Goal: Transaction & Acquisition: Purchase product/service

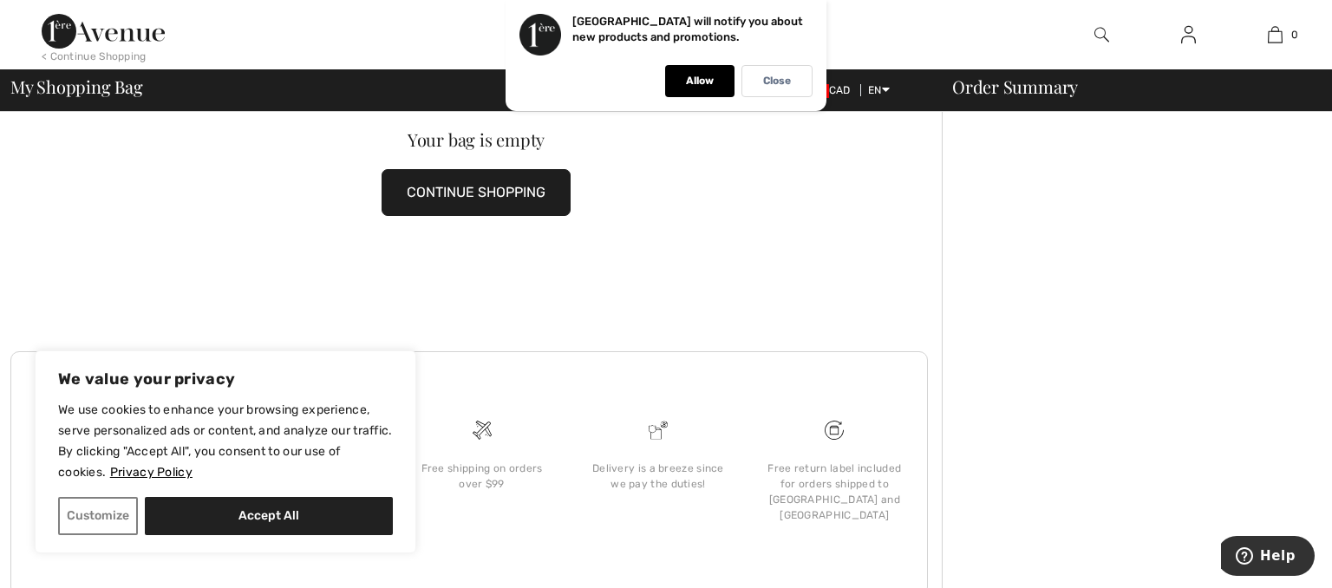
scroll to position [124, 0]
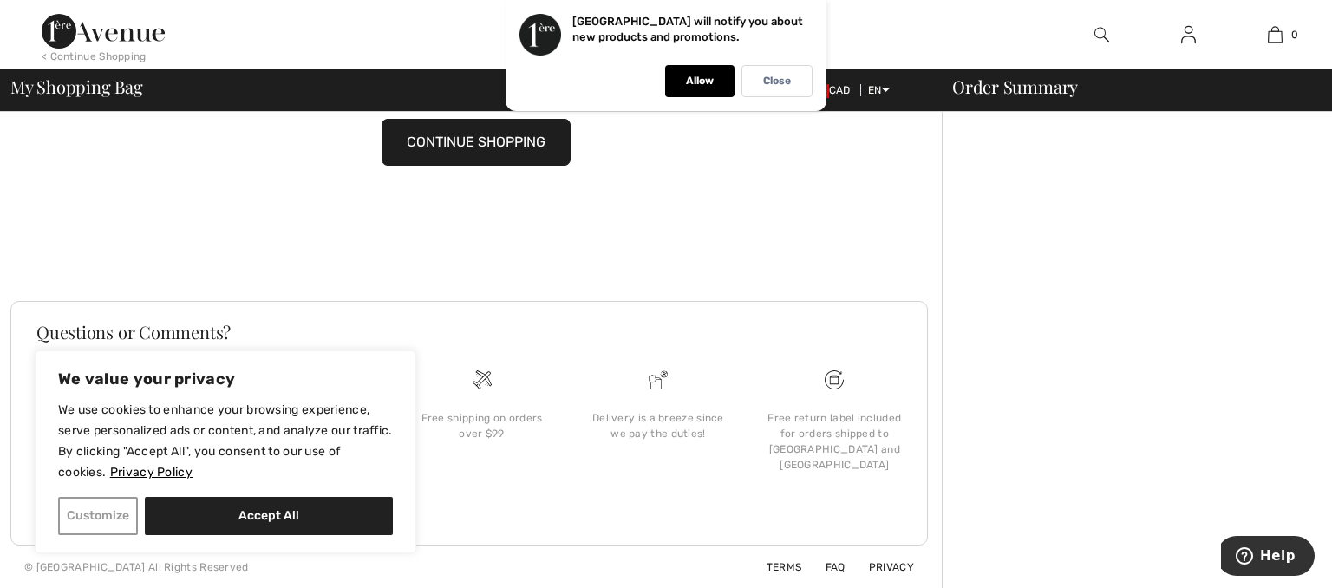
click at [116, 519] on button "Customize" at bounding box center [98, 516] width 80 height 38
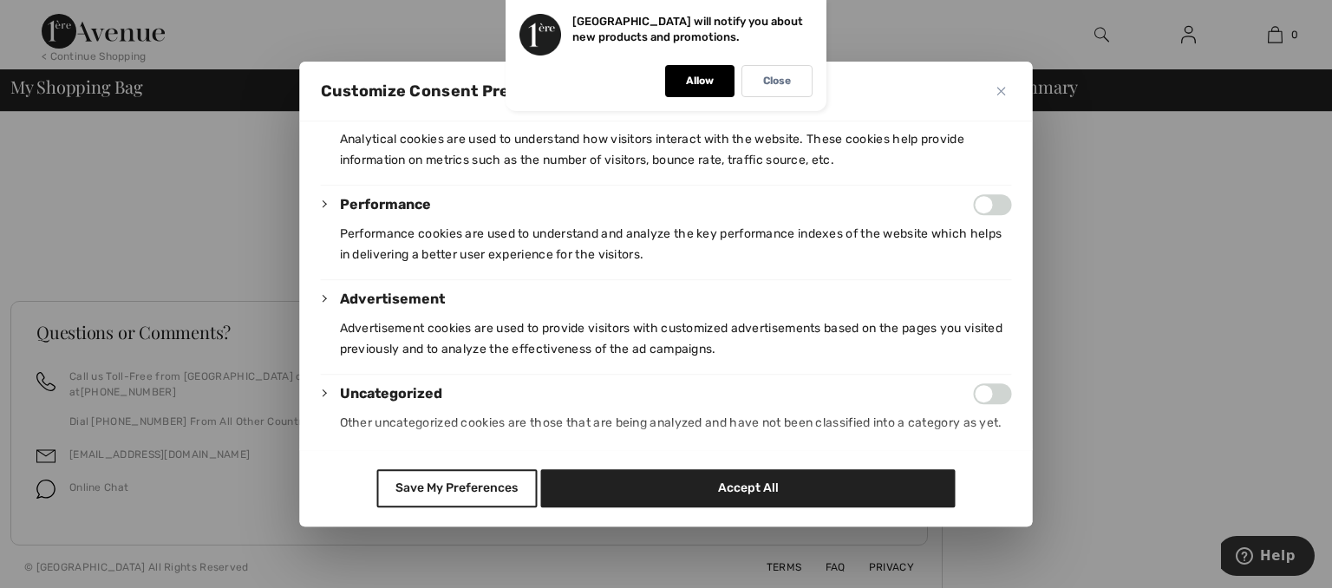
scroll to position [366, 0]
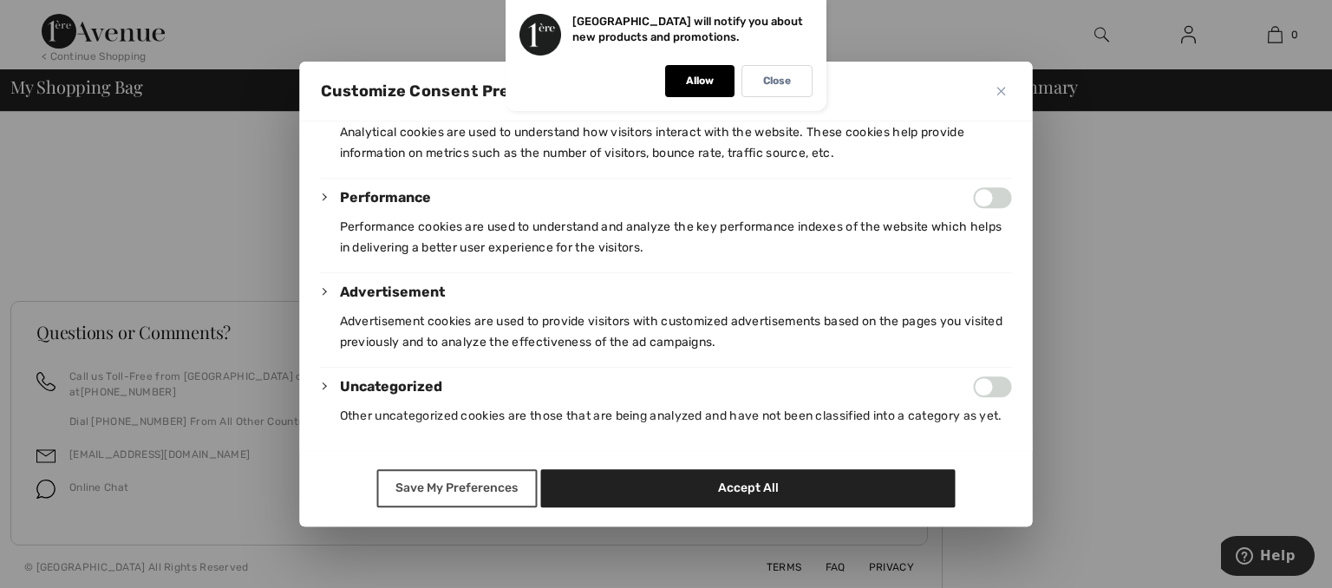
click at [445, 484] on button "Save My Preferences" at bounding box center [456, 488] width 160 height 38
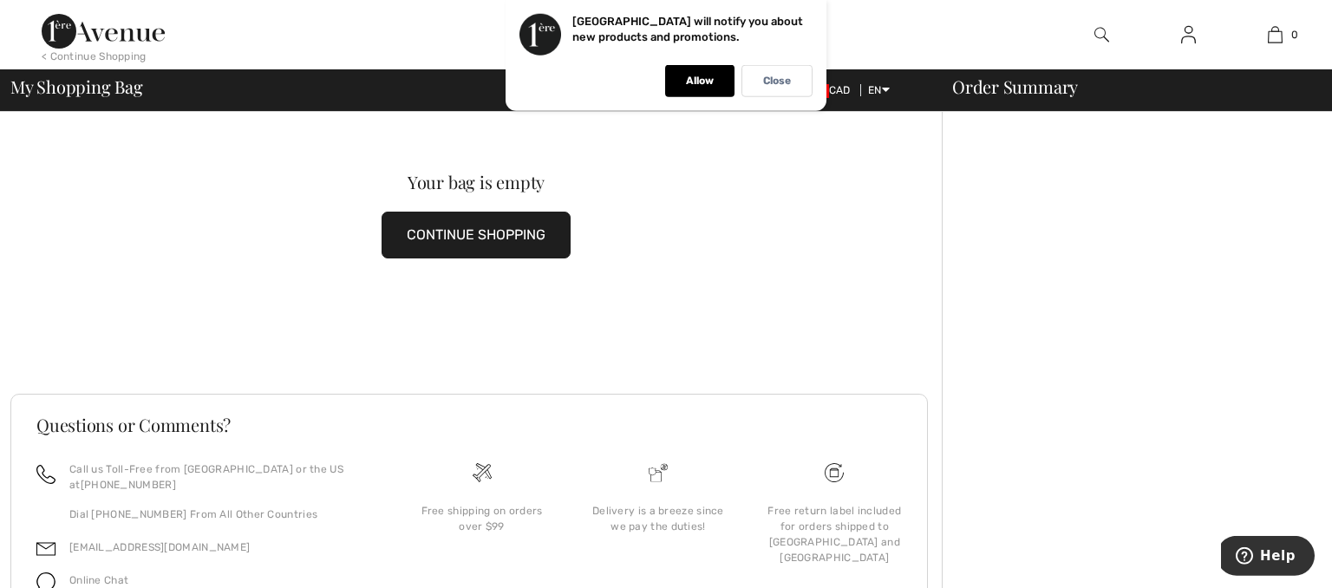
scroll to position [0, 0]
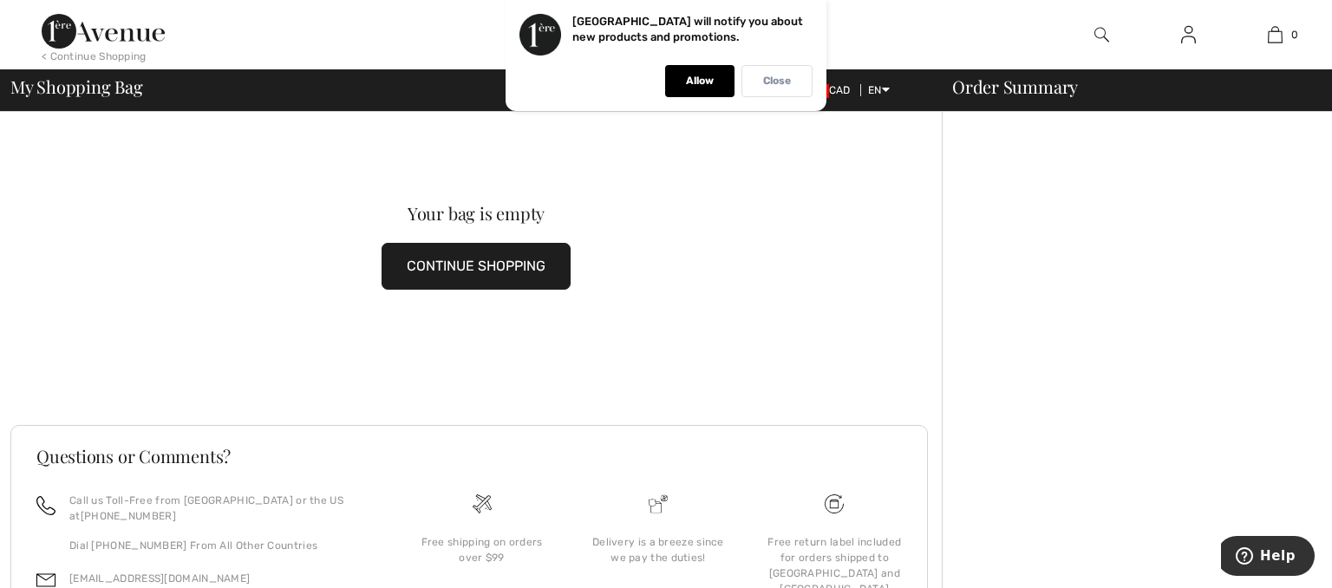
click at [782, 82] on p "Close" at bounding box center [777, 81] width 28 height 13
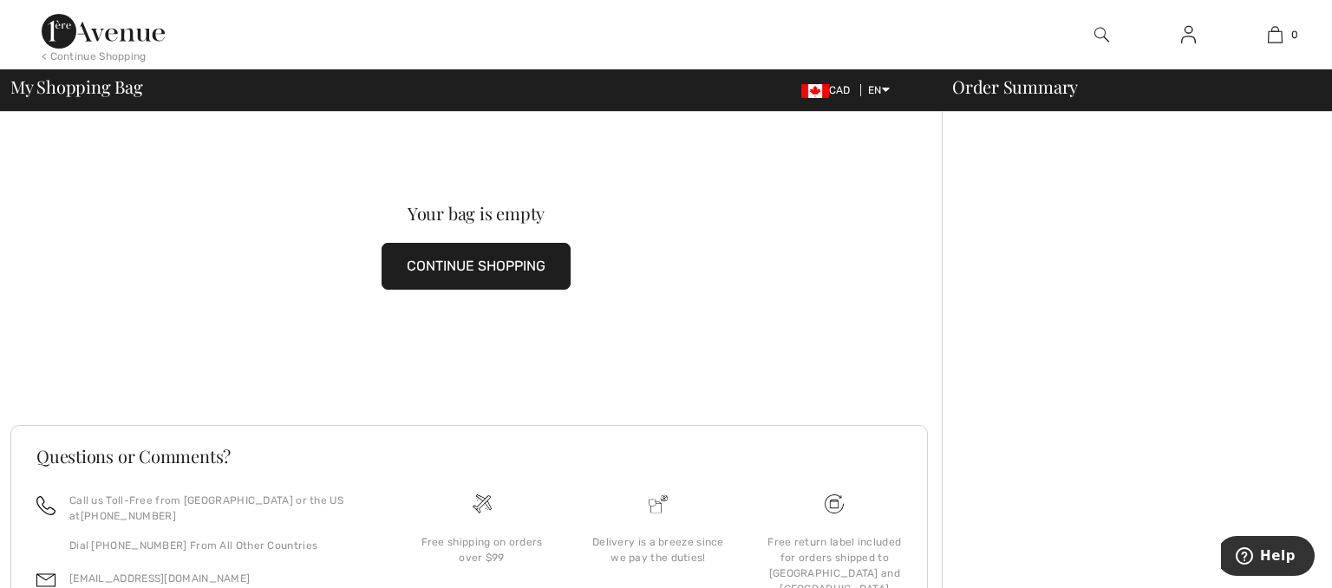
click at [466, 271] on button "CONTINUE SHOPPING" at bounding box center [476, 266] width 189 height 47
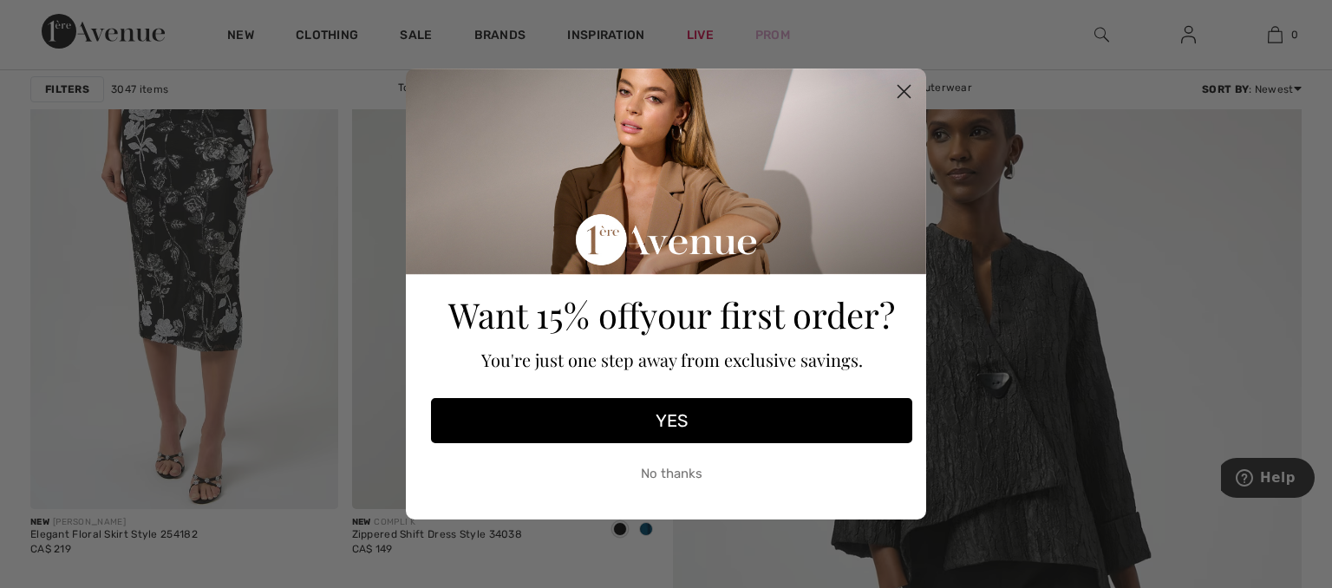
click at [916, 86] on circle "Close dialog" at bounding box center [904, 91] width 29 height 29
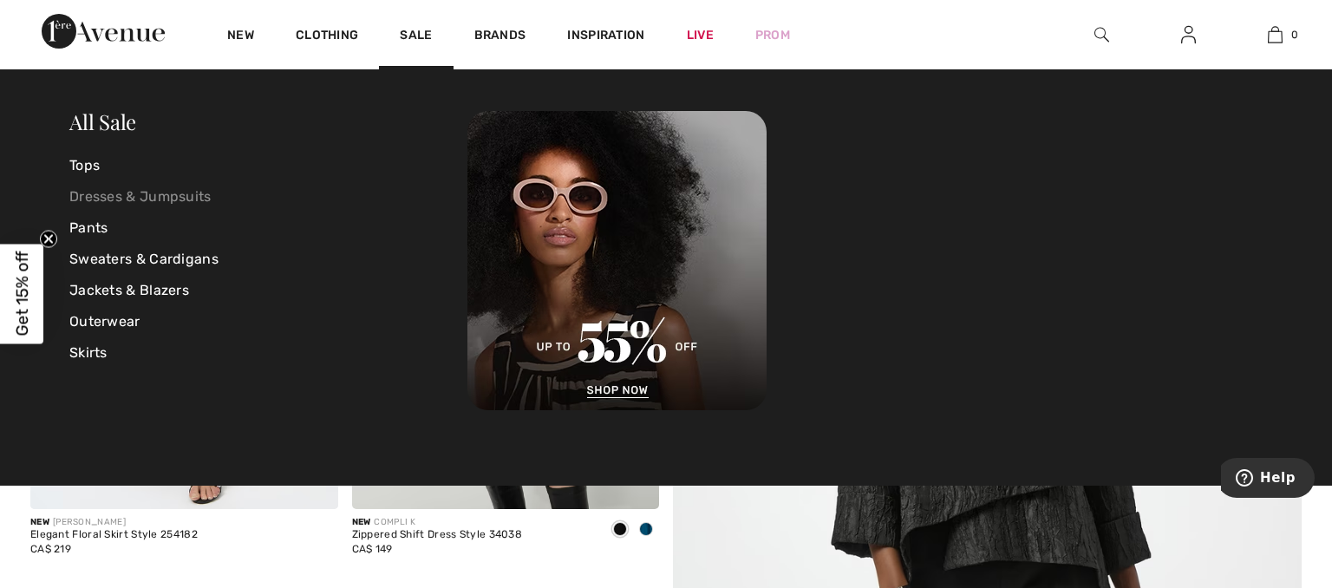
click at [123, 198] on link "Dresses & Jumpsuits" at bounding box center [268, 196] width 398 height 31
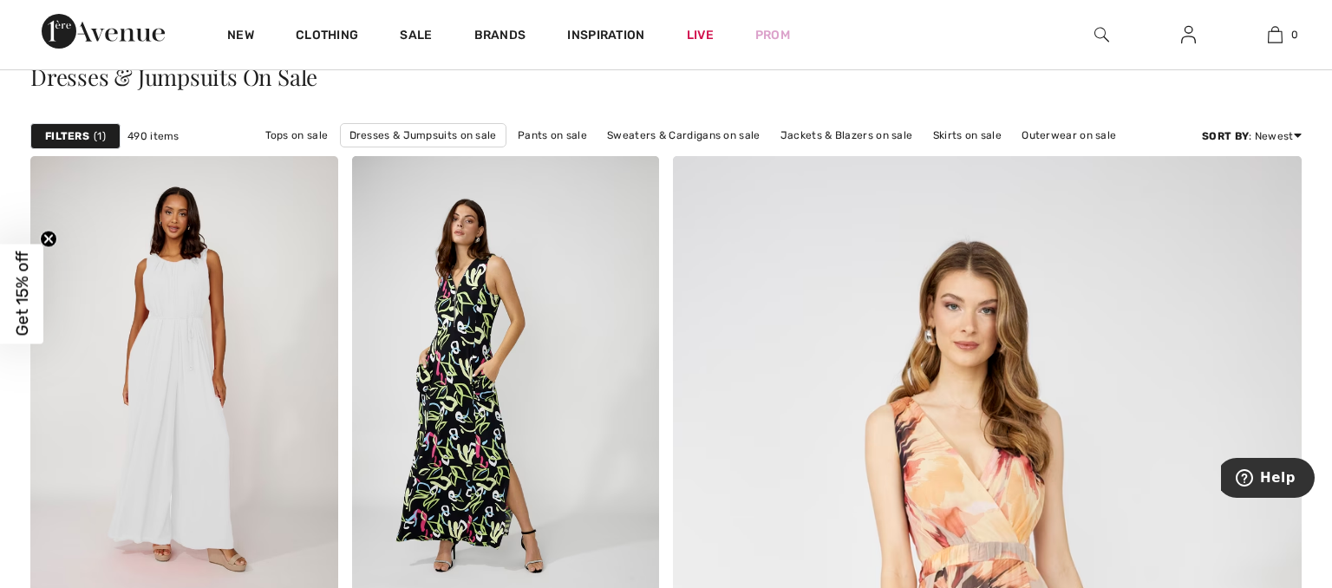
click at [75, 137] on strong "Filters" at bounding box center [67, 136] width 44 height 16
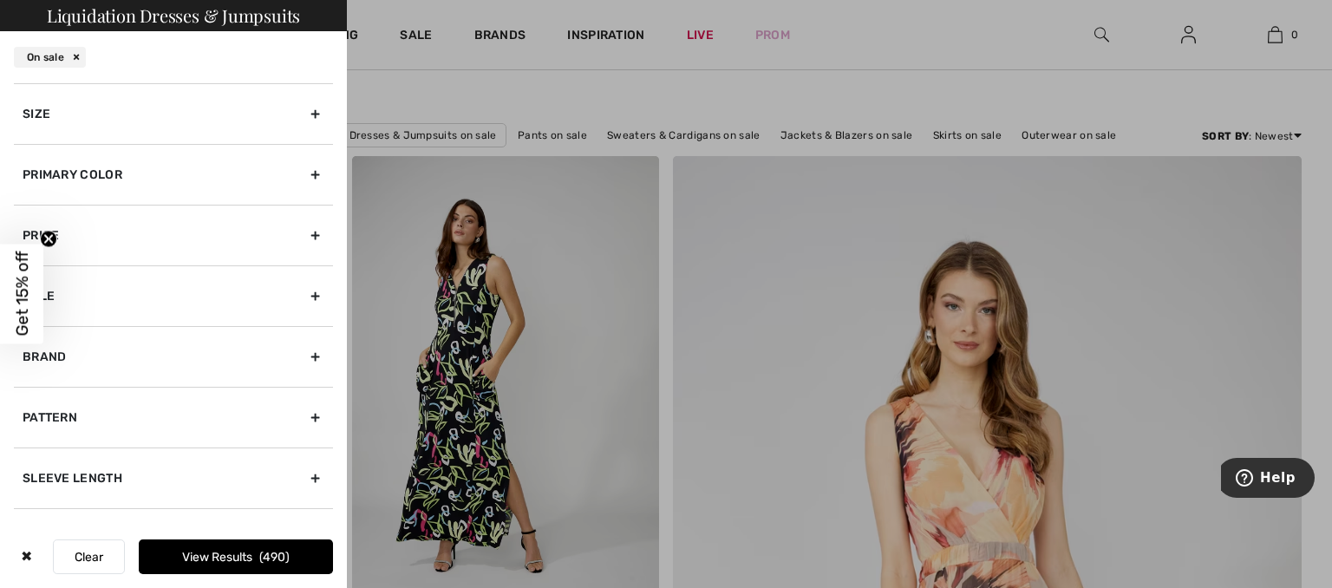
click at [318, 108] on div "Size" at bounding box center [173, 113] width 319 height 61
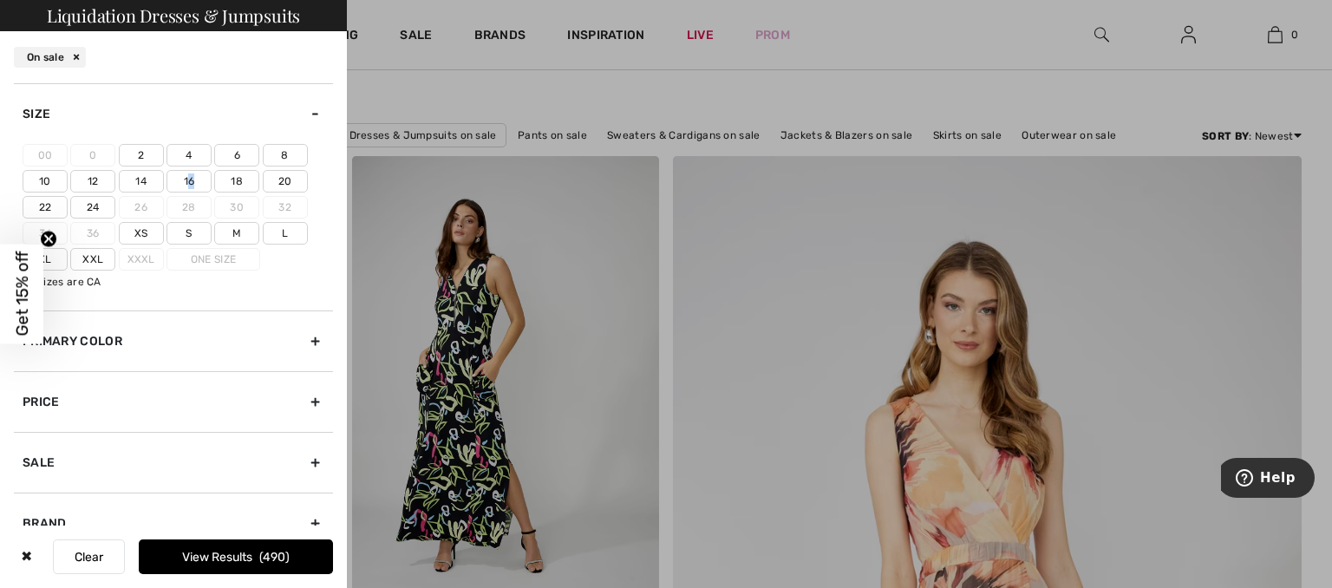
click at [192, 176] on label "16" at bounding box center [188, 181] width 45 height 23
click at [190, 179] on label "16" at bounding box center [188, 181] width 45 height 23
click at [0, 0] on input"] "16" at bounding box center [0, 0] width 0 height 0
click at [219, 551] on button "View Results 131" at bounding box center [236, 556] width 194 height 35
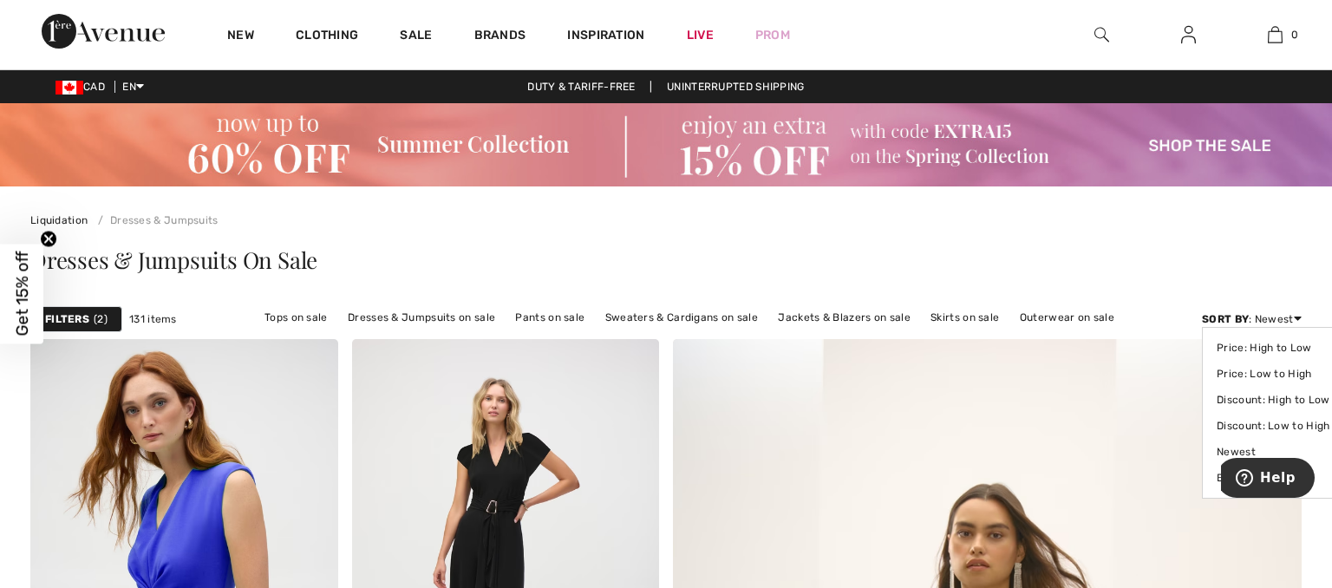
click at [1275, 315] on div "Sort By : Newest Price: High to Low Price: Low to High Discount: High to Low Di…" at bounding box center [1252, 319] width 100 height 16
click at [1282, 373] on link "Price: Low to High" at bounding box center [1273, 374] width 113 height 26
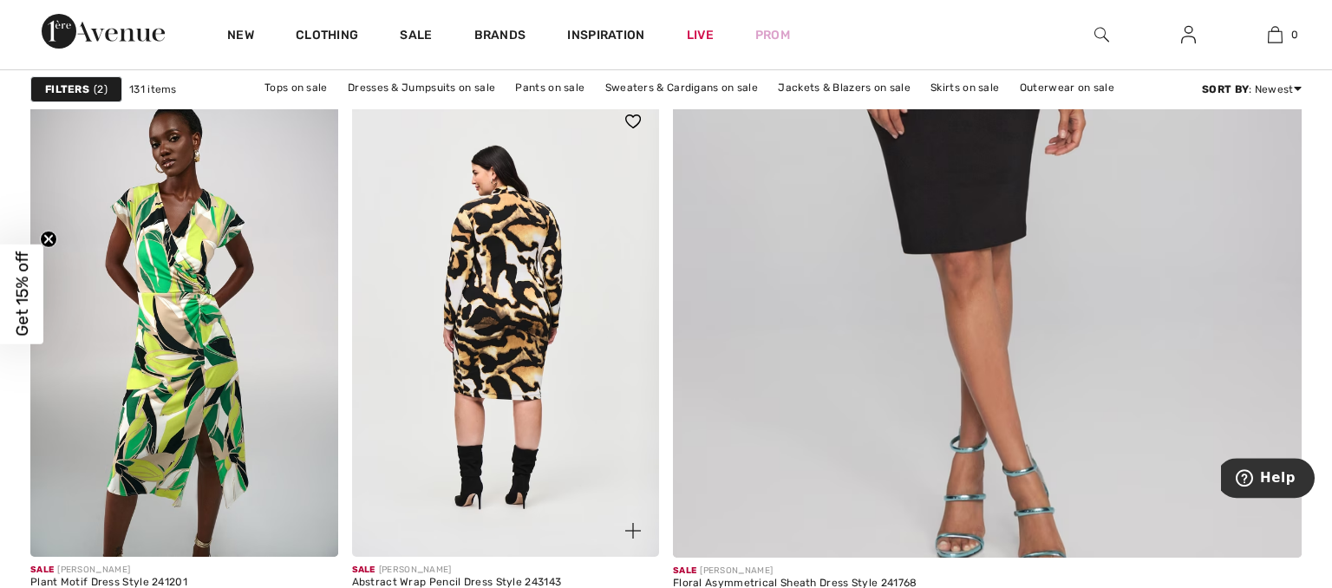
scroll to position [824, 0]
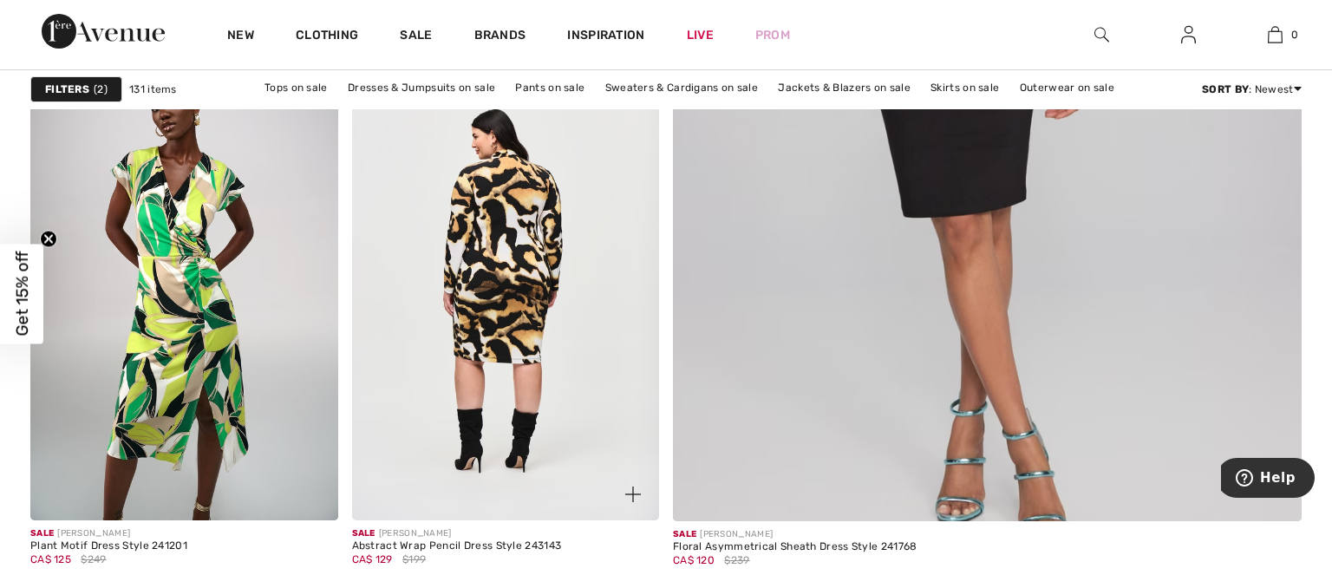
click at [518, 299] on img at bounding box center [506, 289] width 308 height 461
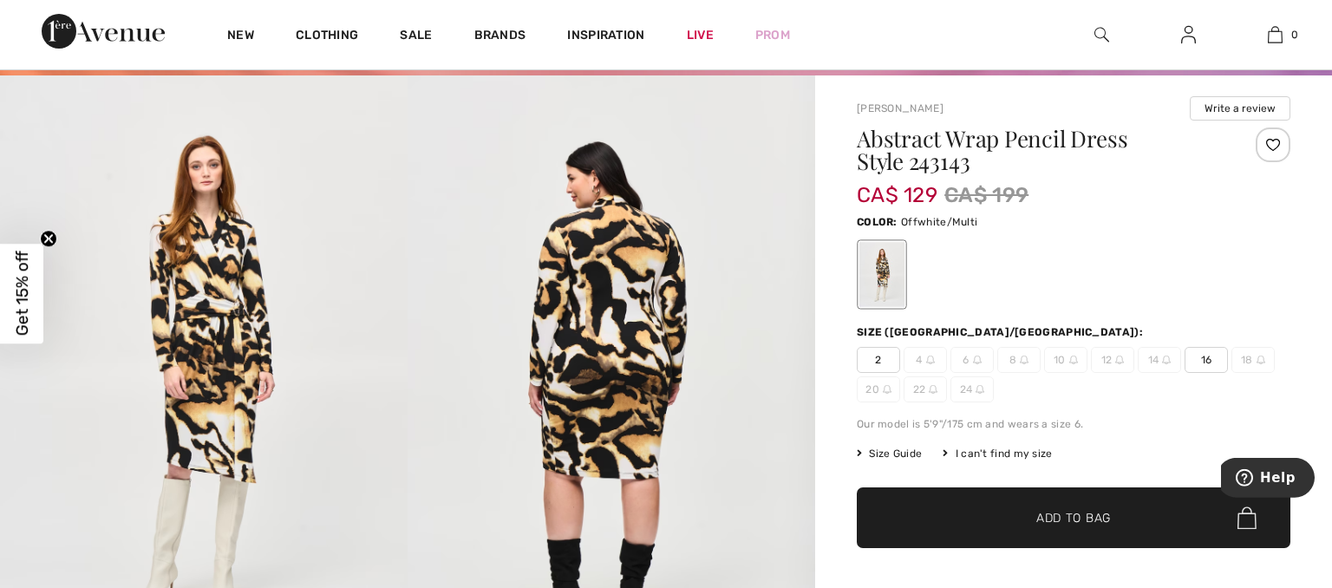
scroll to position [91, 0]
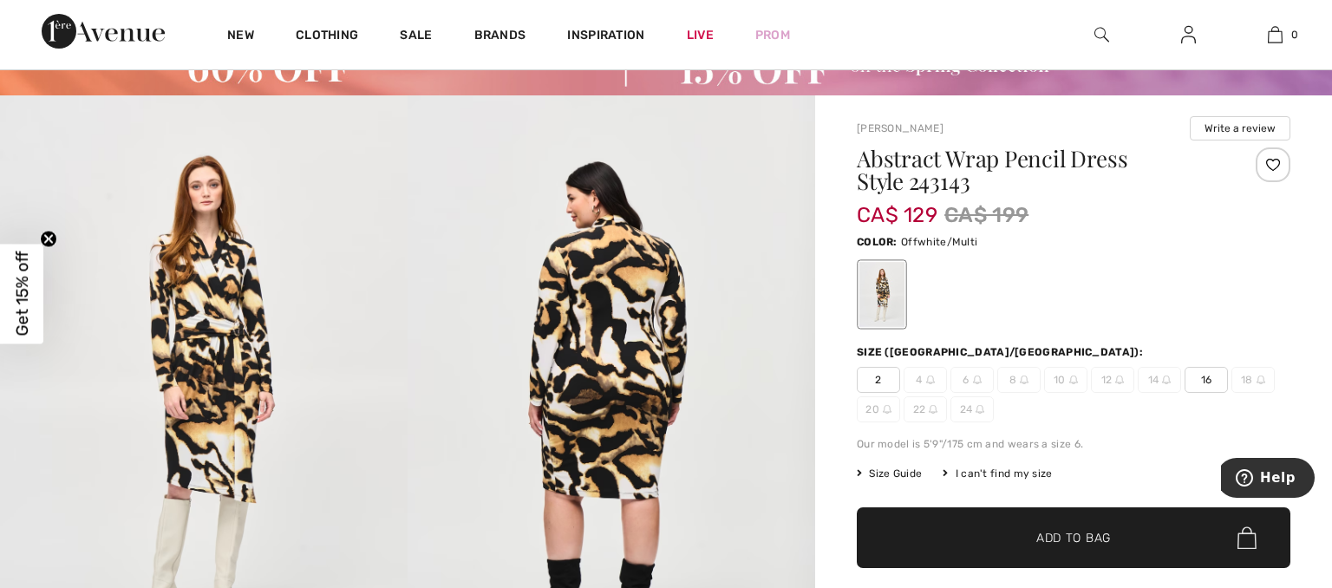
click at [225, 341] on img at bounding box center [204, 400] width 408 height 611
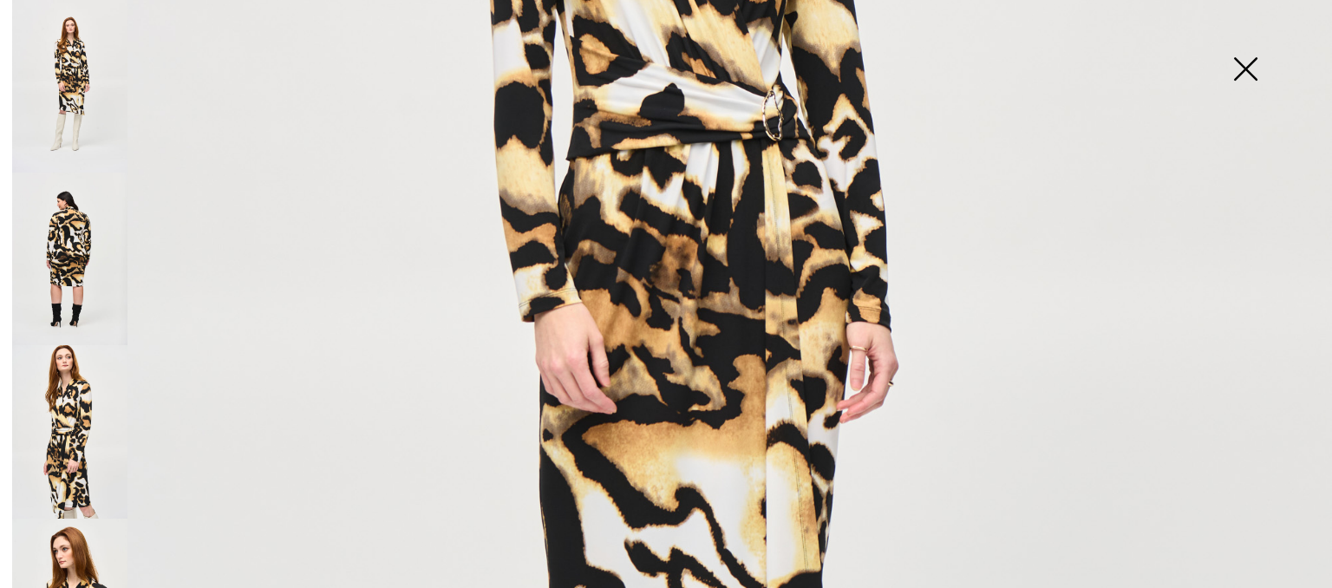
scroll to position [499, 0]
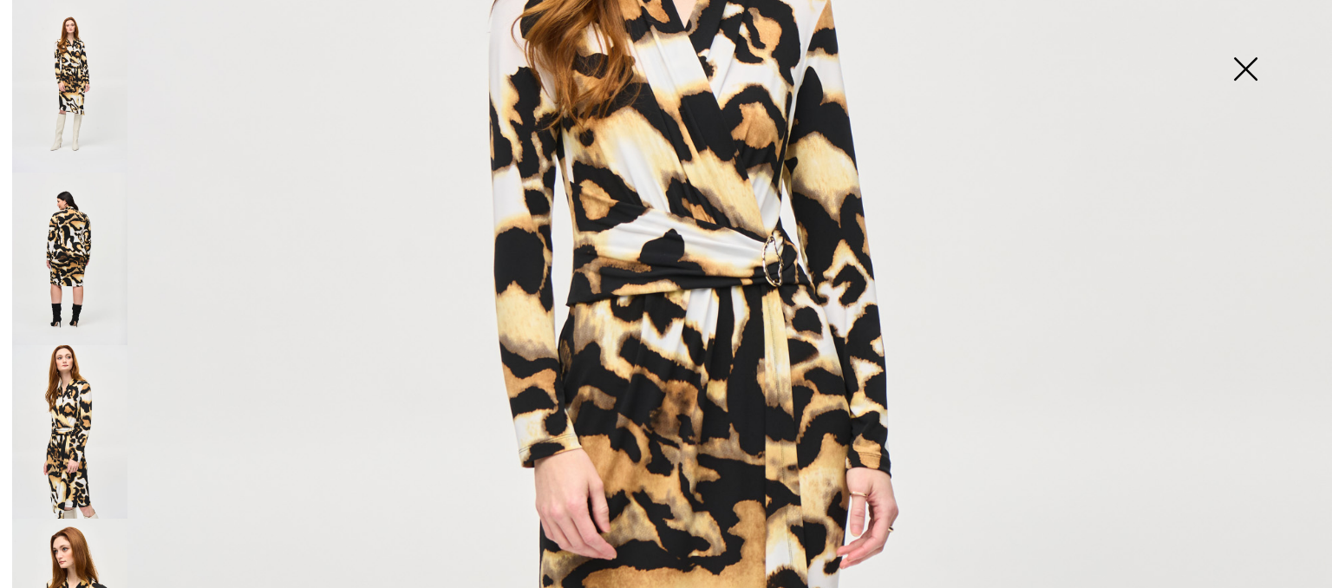
click at [78, 248] on img at bounding box center [69, 259] width 115 height 173
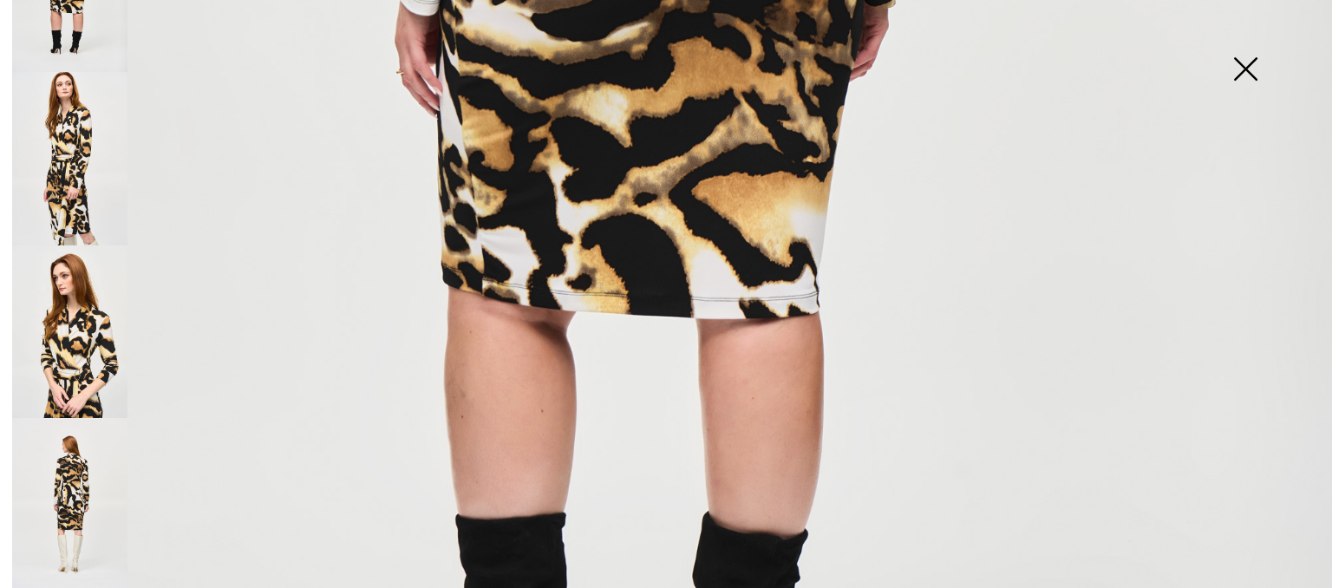
scroll to position [299, 0]
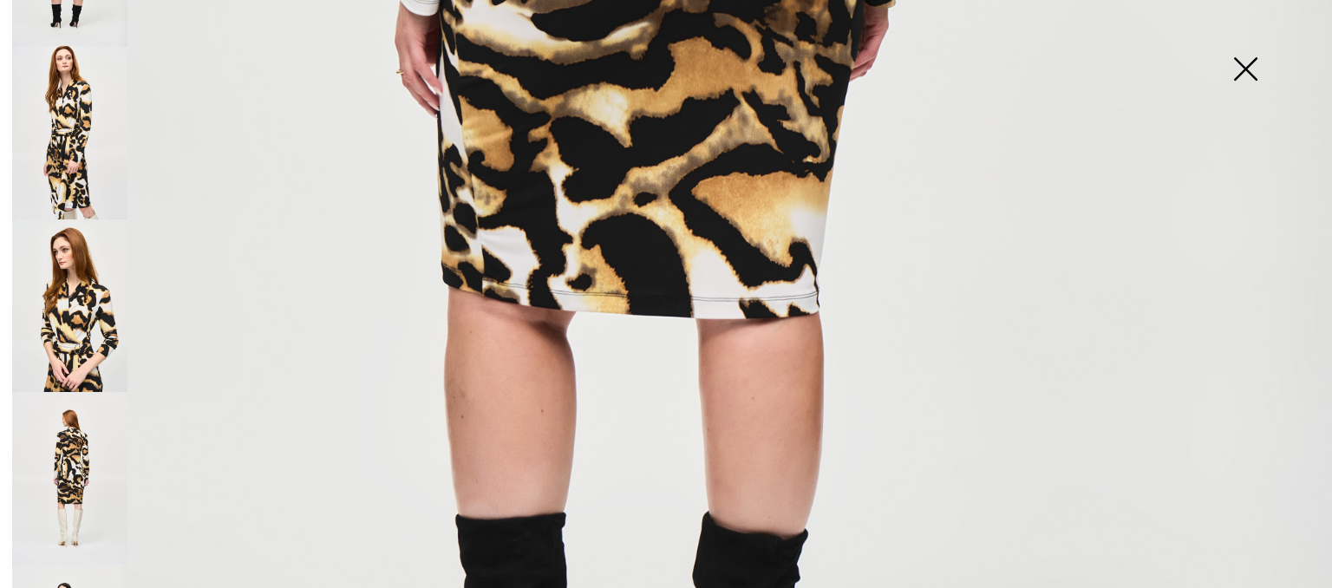
click at [76, 165] on img at bounding box center [69, 132] width 115 height 173
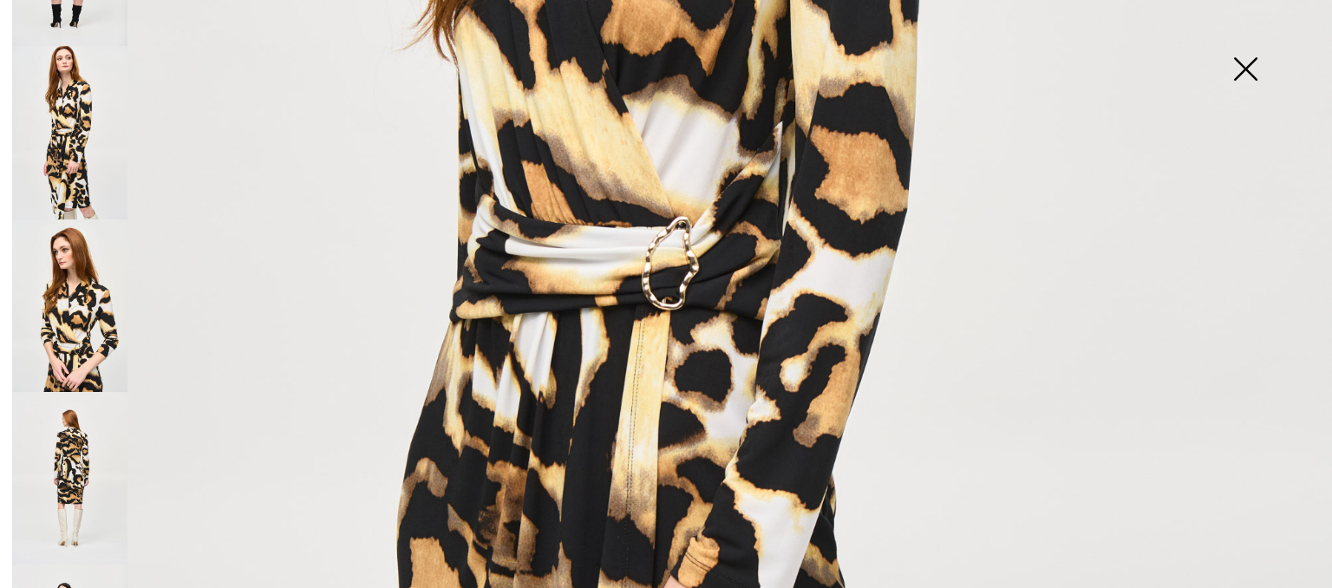
scroll to position [898, 0]
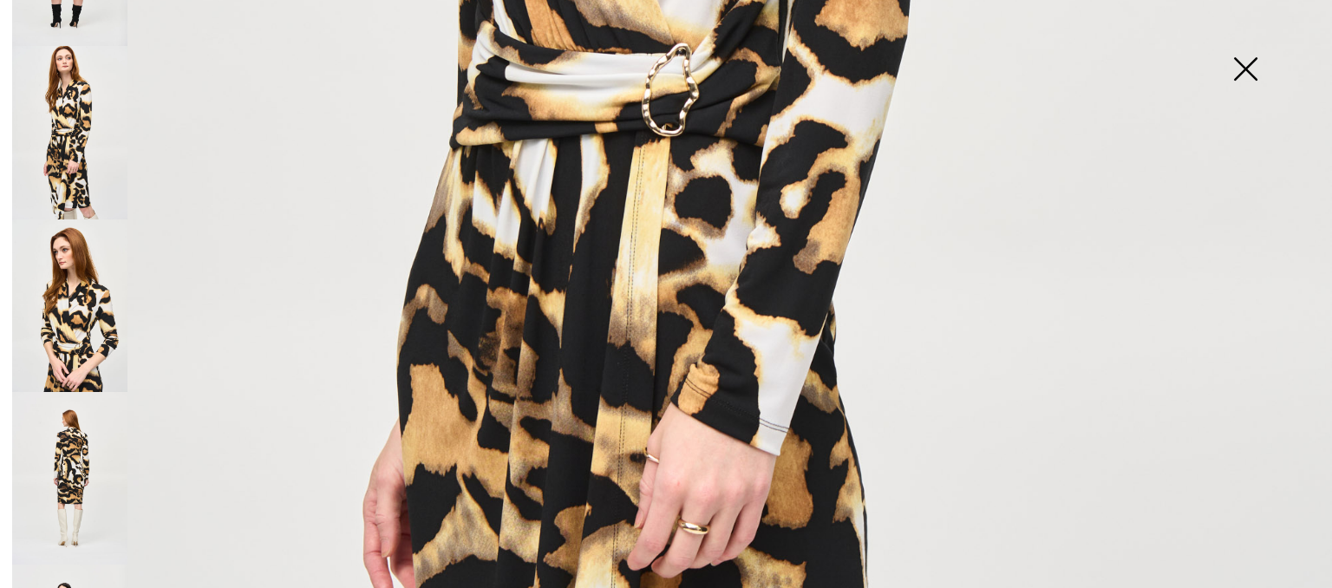
click at [92, 346] on img at bounding box center [69, 305] width 115 height 173
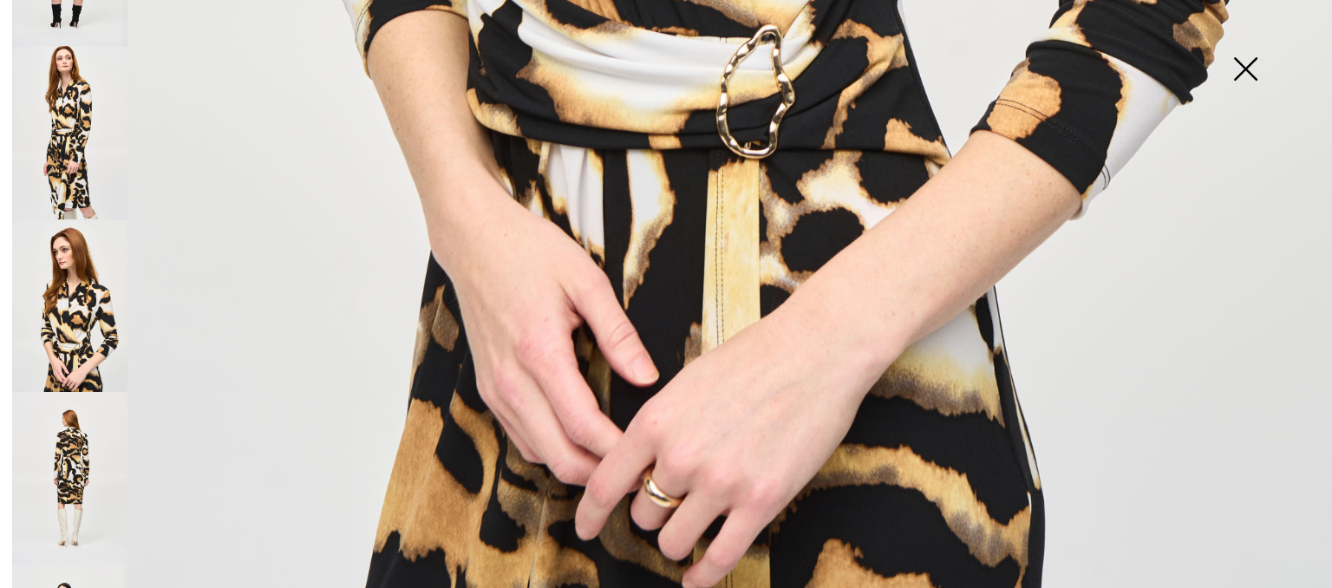
scroll to position [1408, 0]
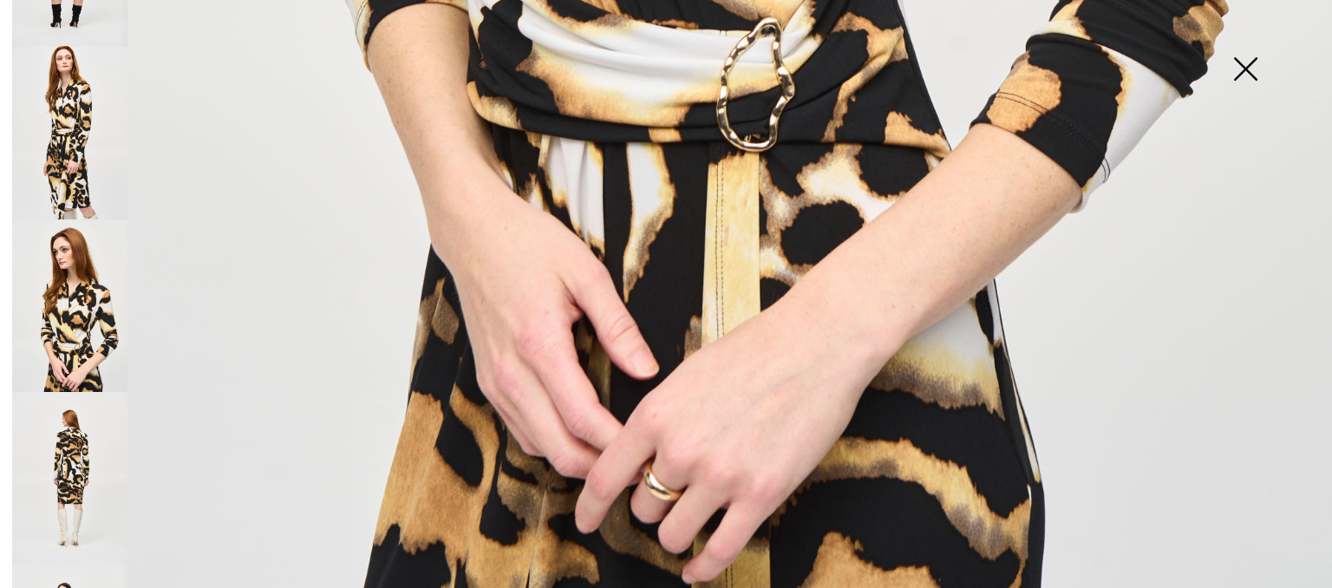
click at [71, 474] on img at bounding box center [69, 478] width 115 height 173
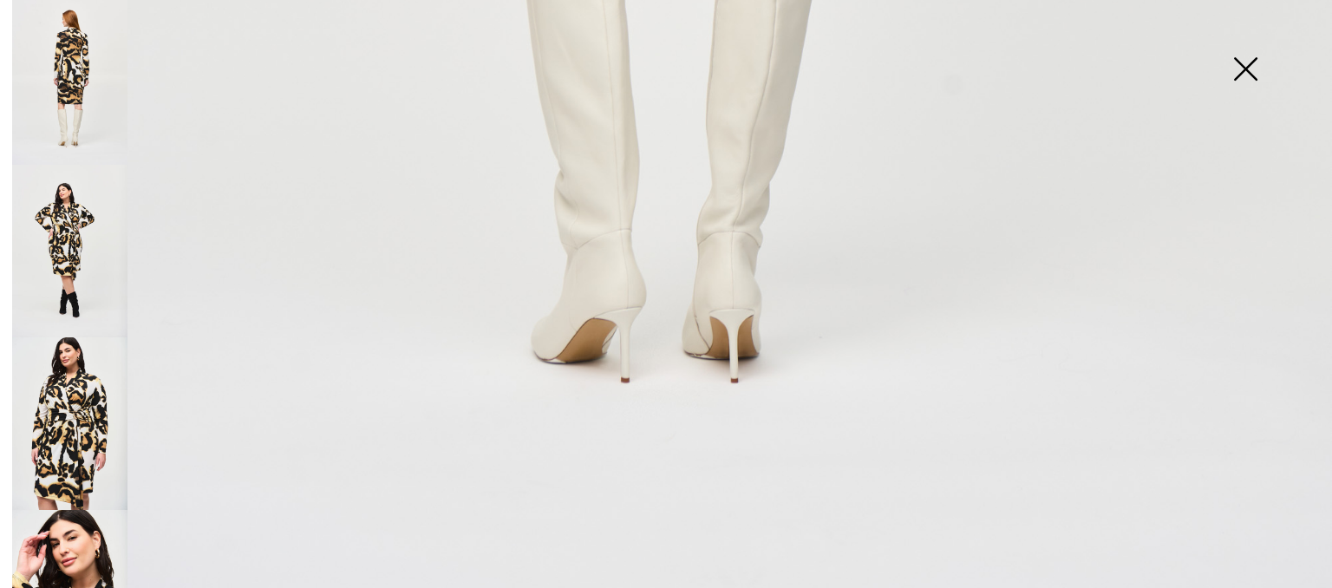
scroll to position [799, 0]
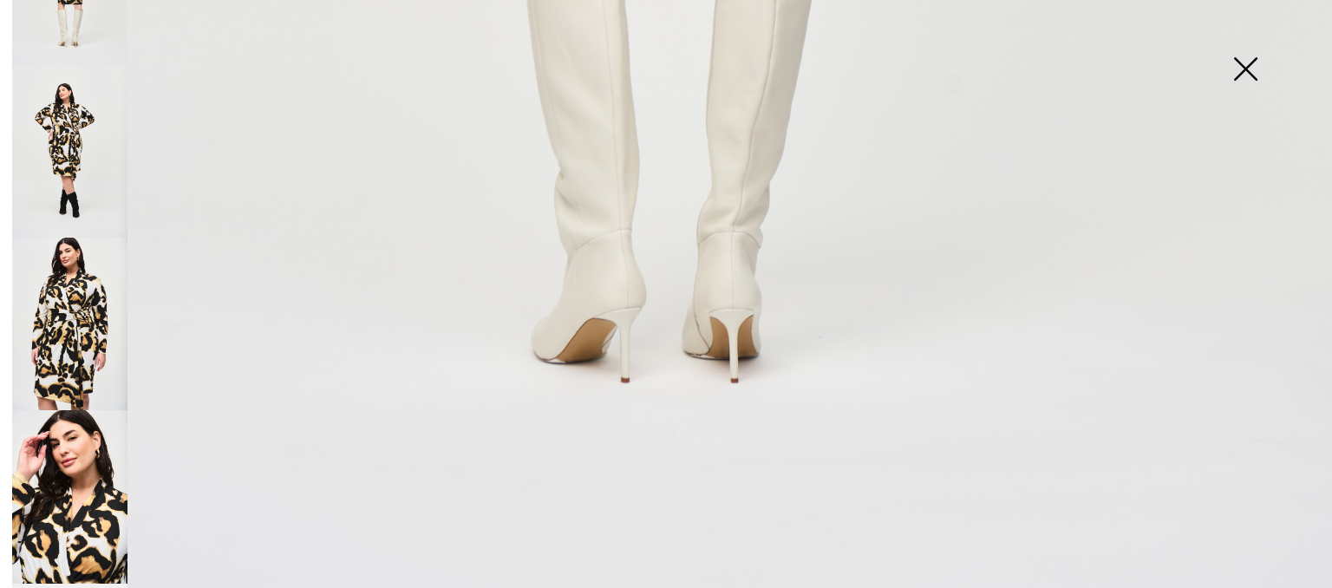
click at [68, 147] on img at bounding box center [69, 151] width 115 height 173
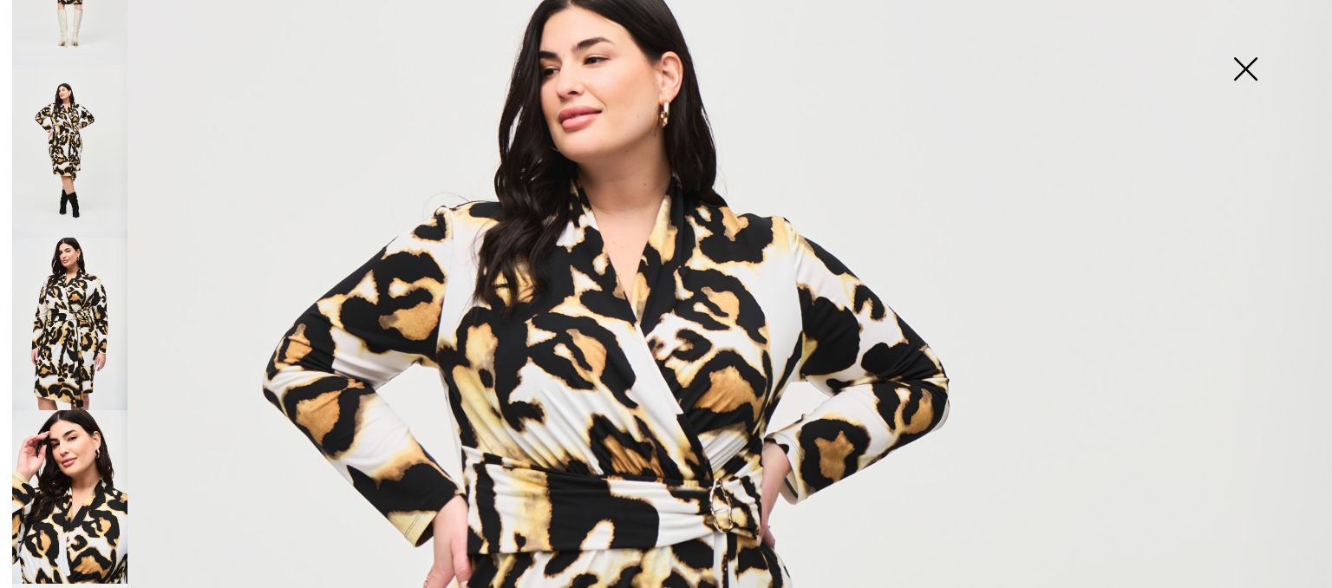
scroll to position [509, 0]
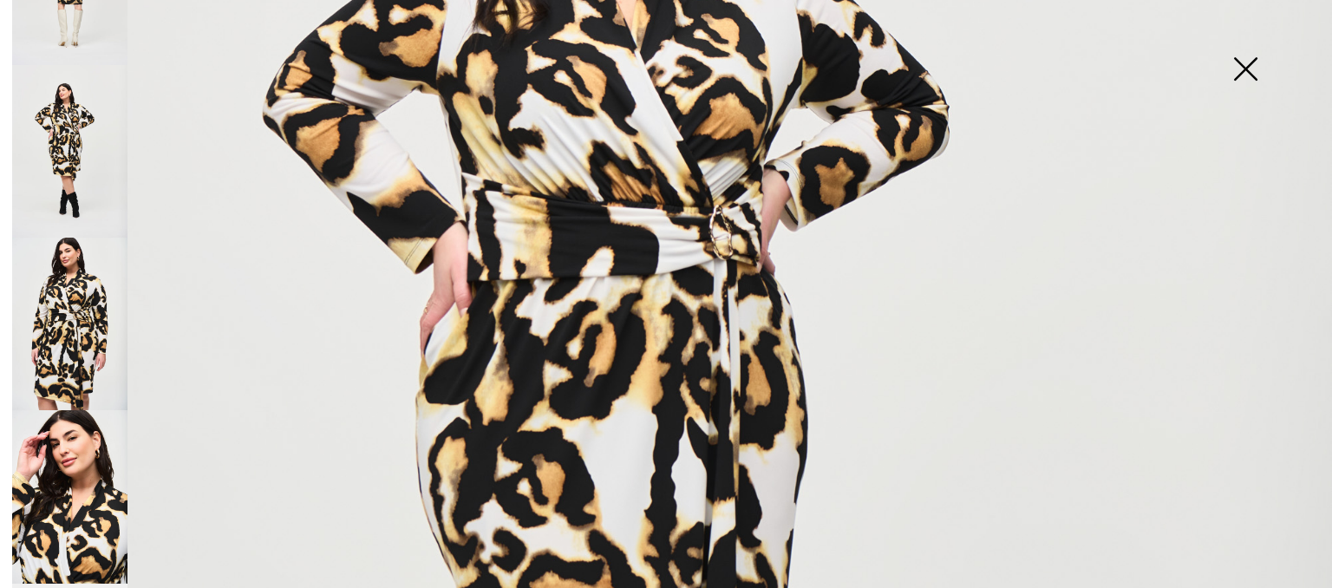
click at [82, 513] on img at bounding box center [69, 496] width 115 height 173
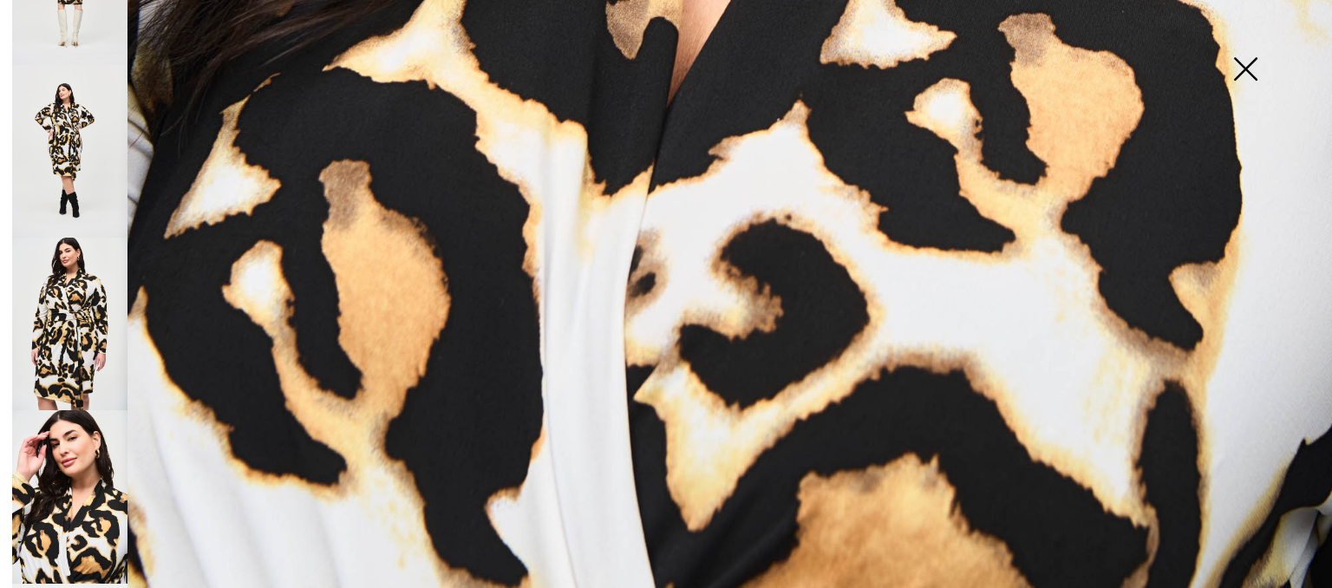
scroll to position [1408, 0]
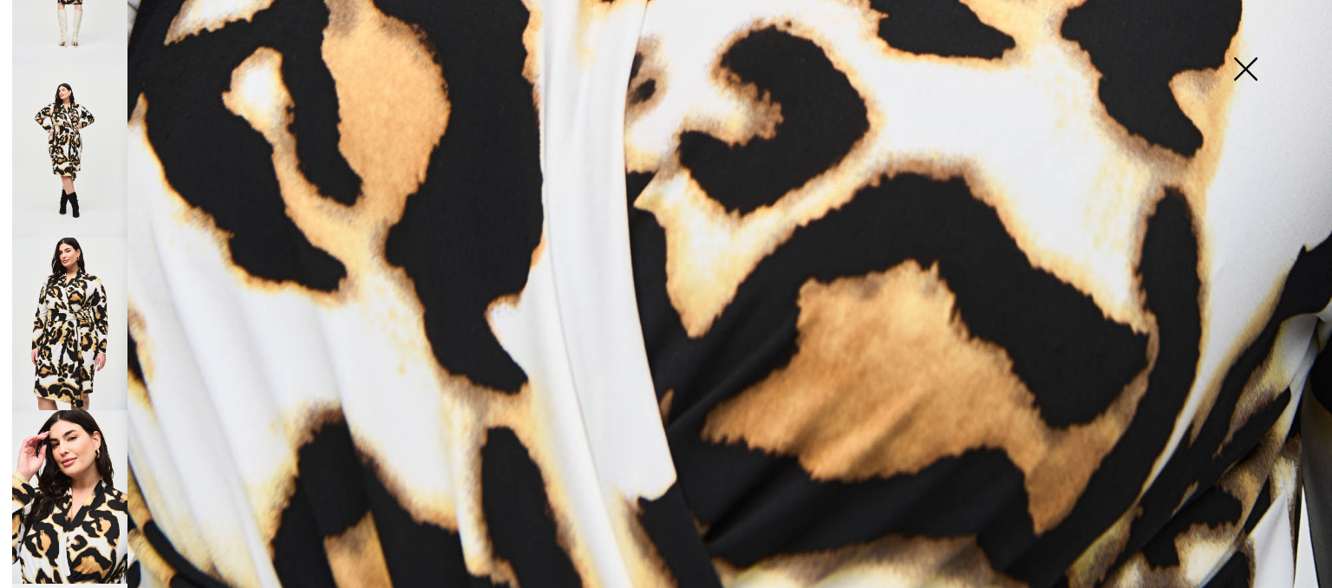
click at [27, 346] on img at bounding box center [69, 324] width 115 height 173
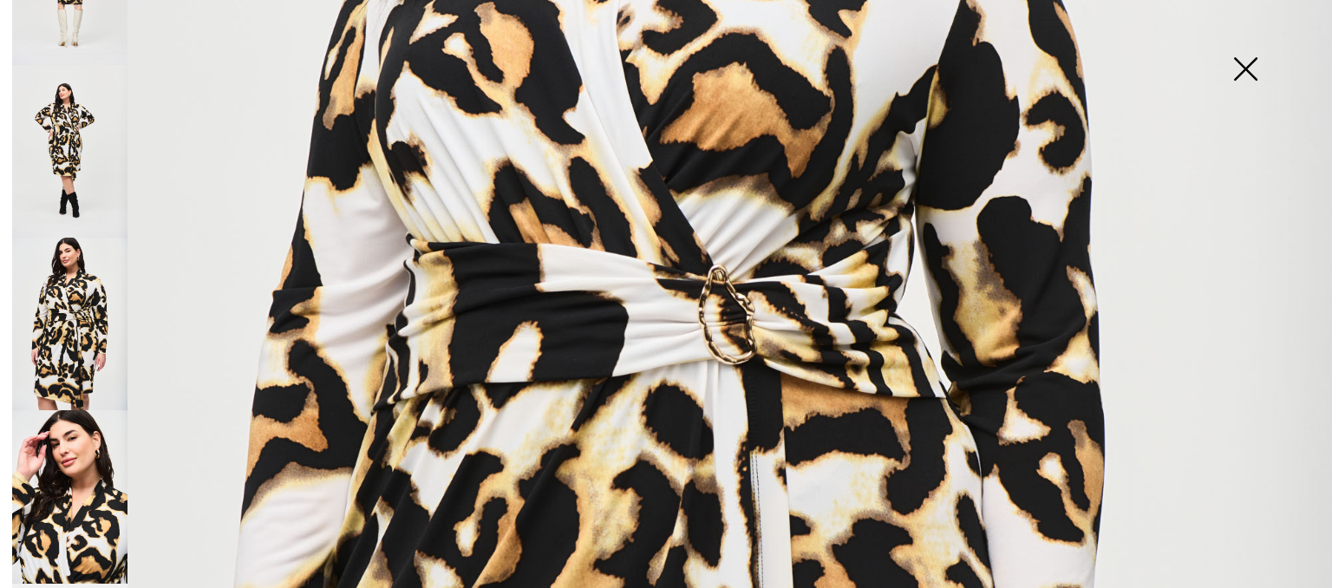
scroll to position [409, 0]
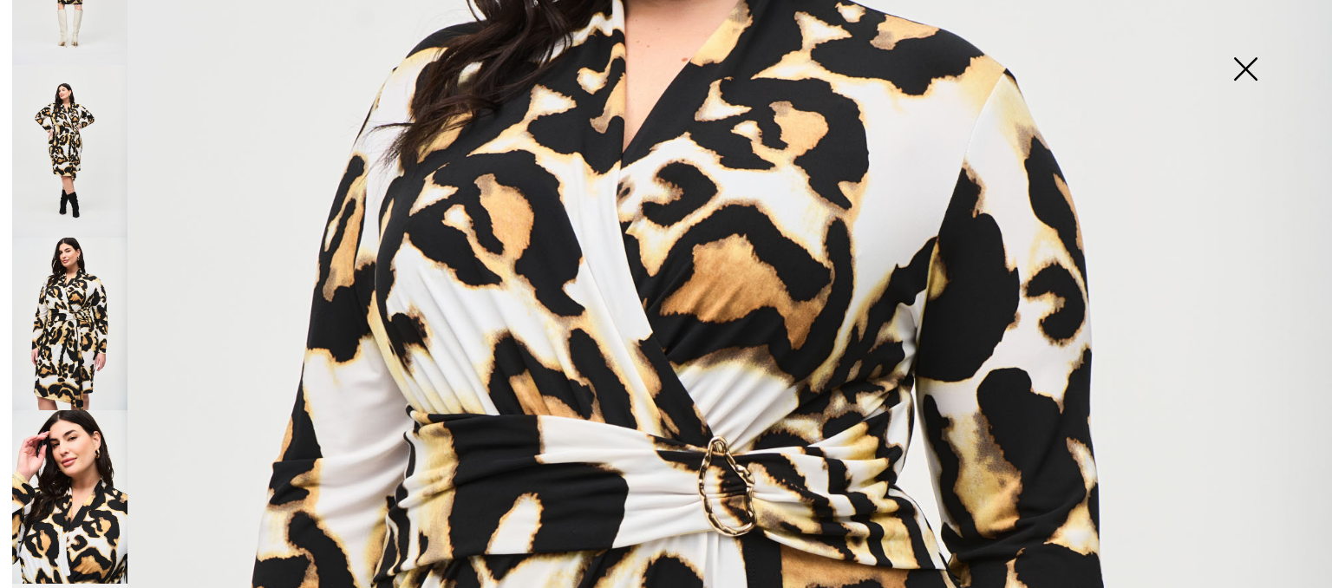
click at [1244, 67] on img at bounding box center [1245, 70] width 87 height 89
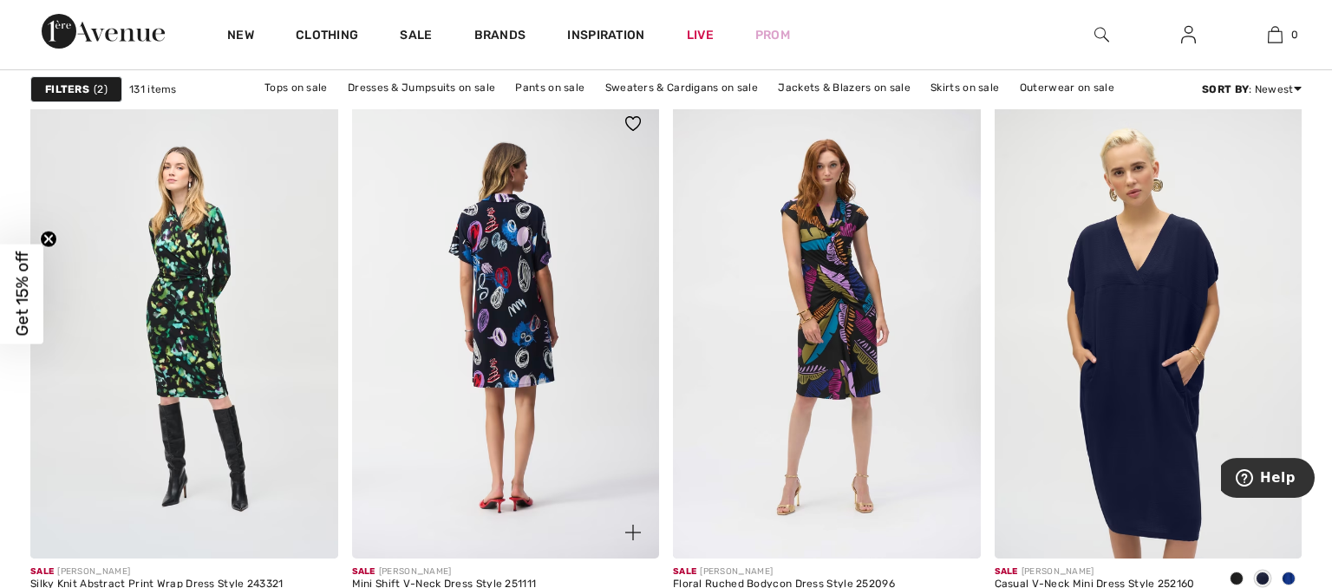
scroll to position [1465, 0]
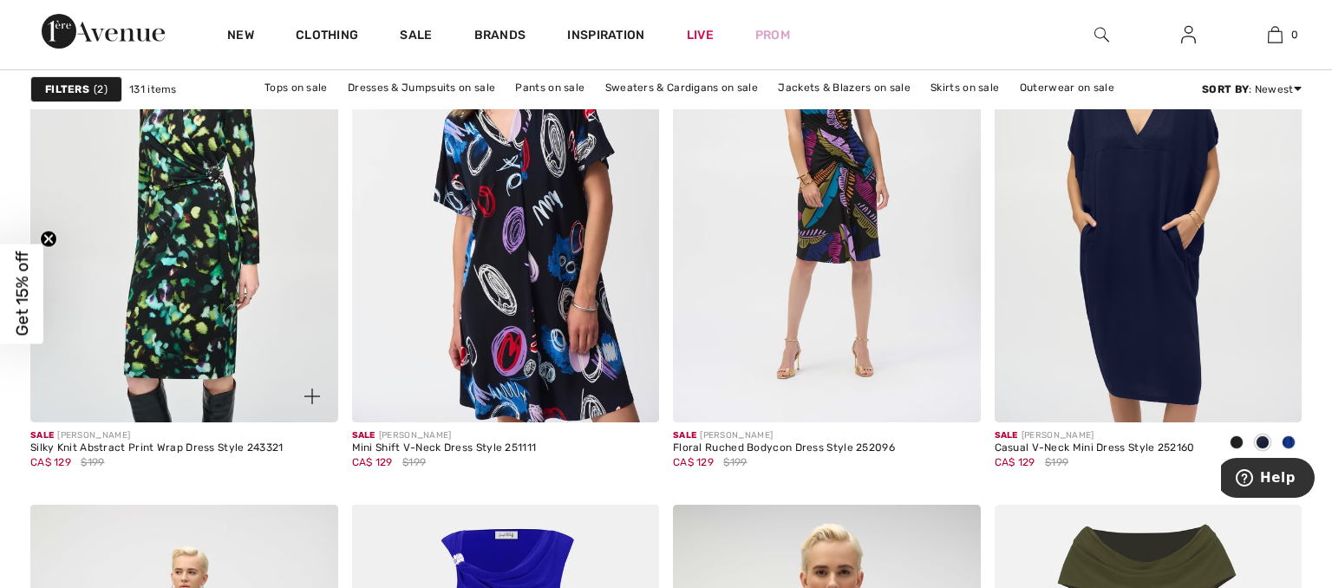
click at [198, 192] on img at bounding box center [184, 192] width 308 height 461
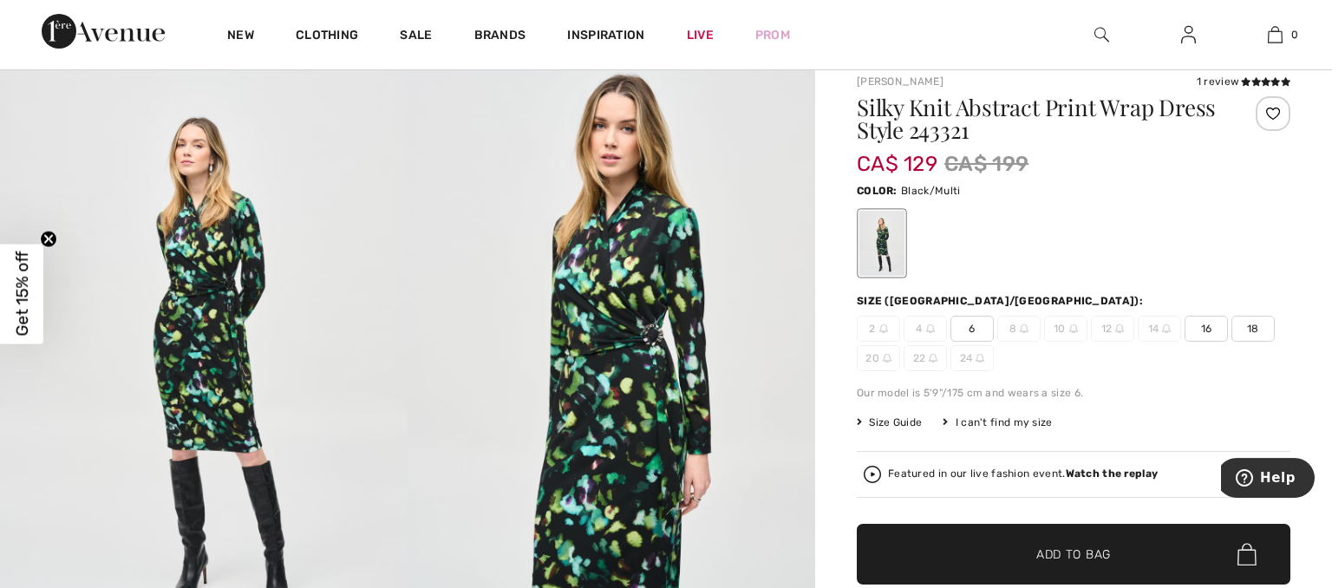
scroll to position [183, 0]
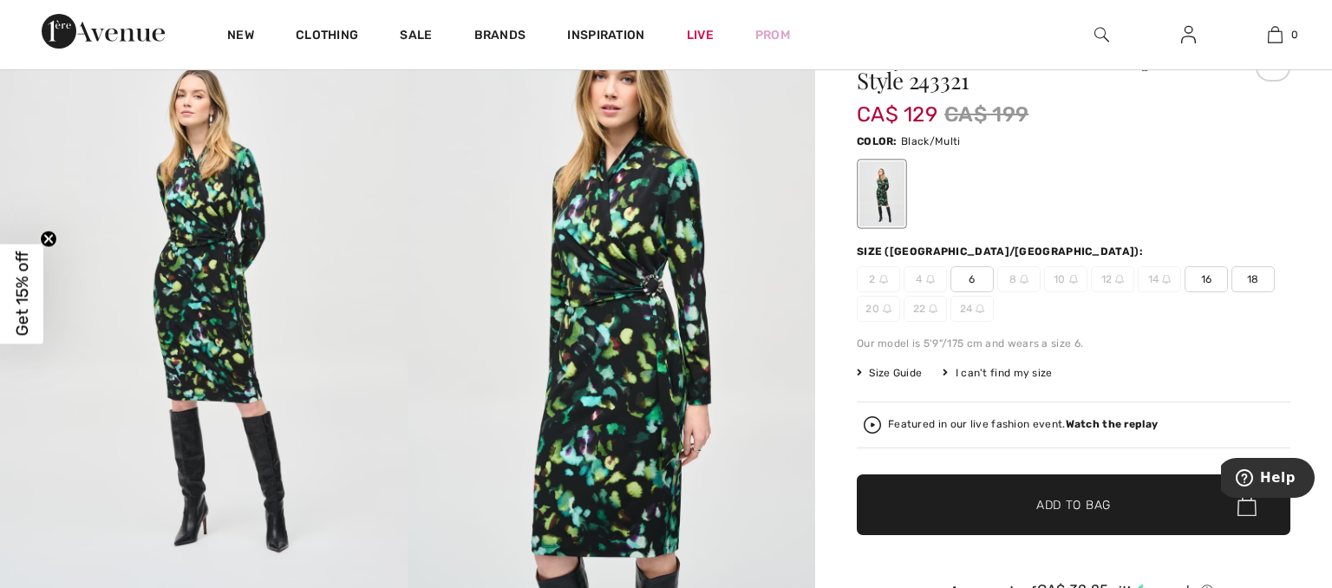
click at [629, 287] on img at bounding box center [612, 308] width 408 height 611
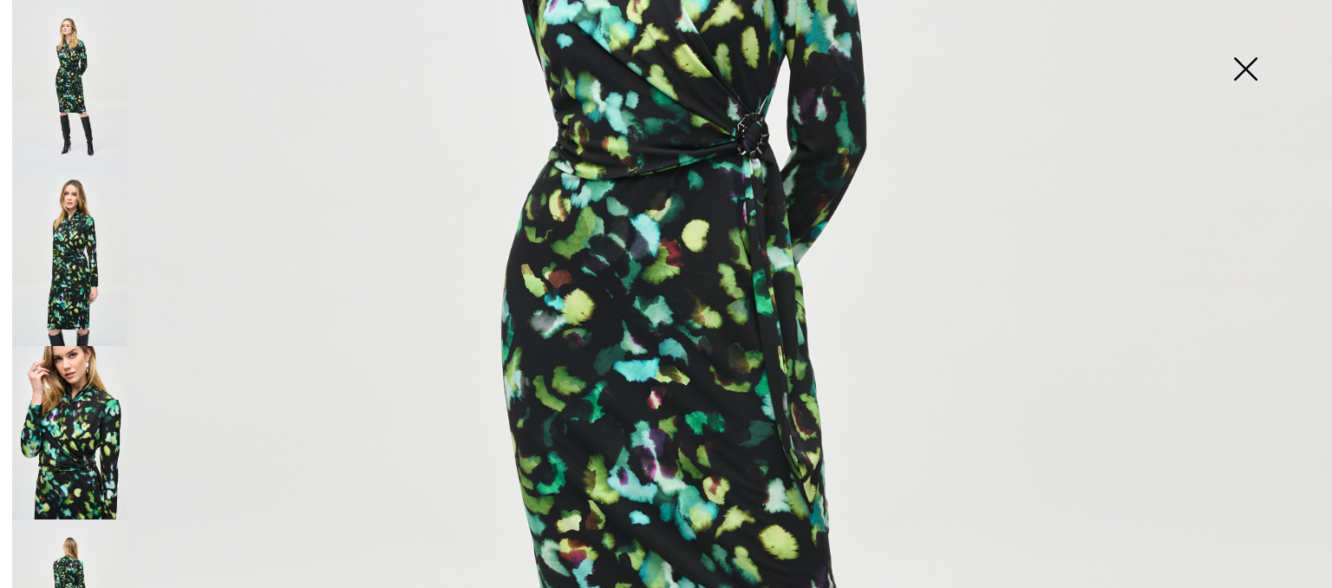
scroll to position [699, 0]
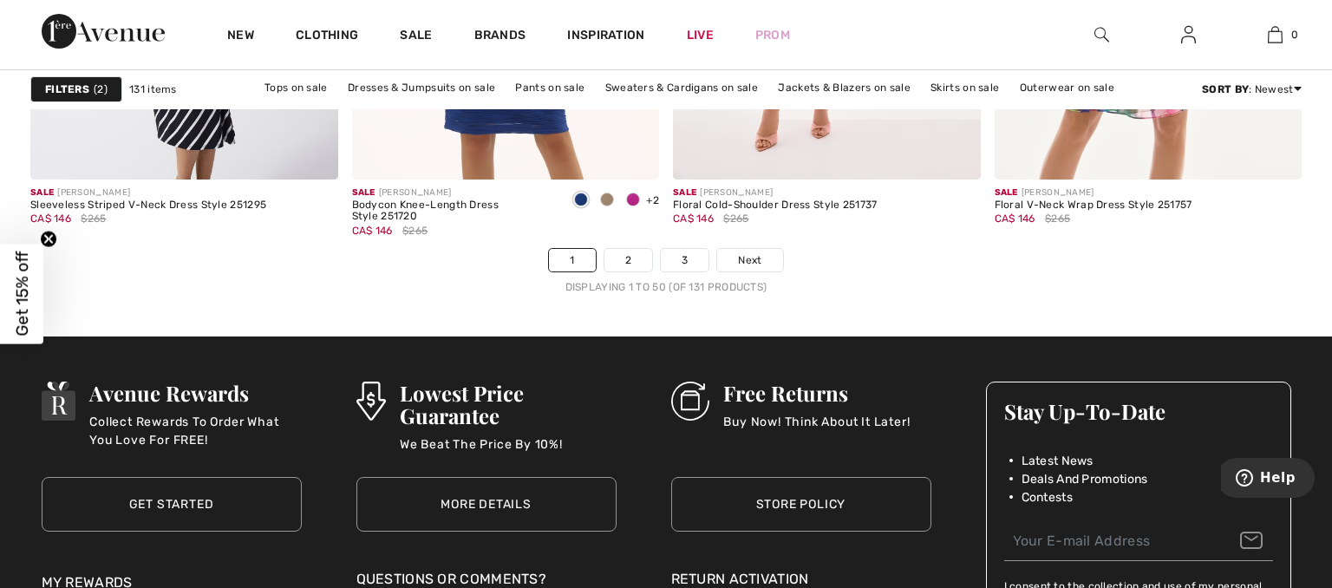
scroll to position [8424, 0]
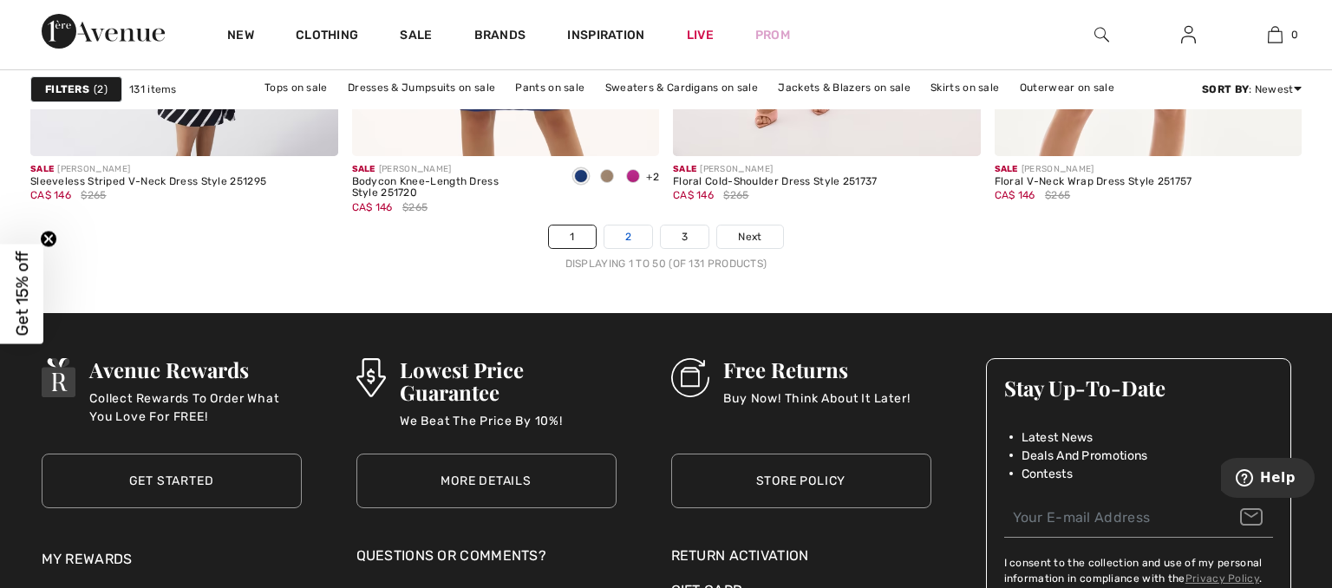
click at [633, 233] on link "2" at bounding box center [628, 236] width 48 height 23
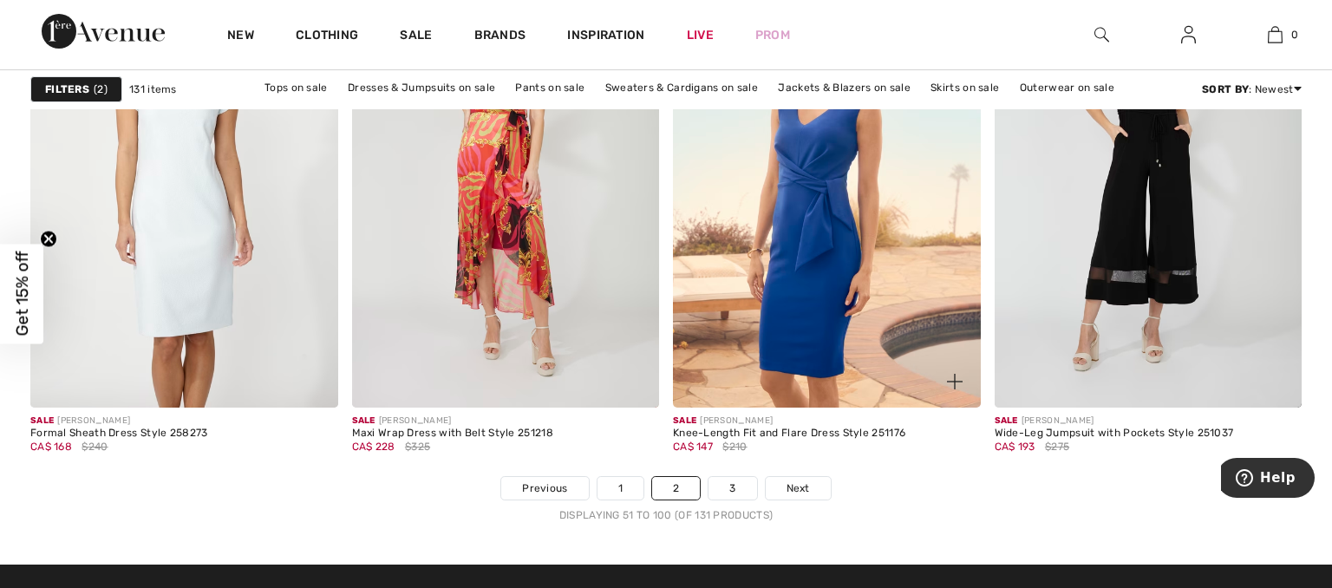
scroll to position [8332, 0]
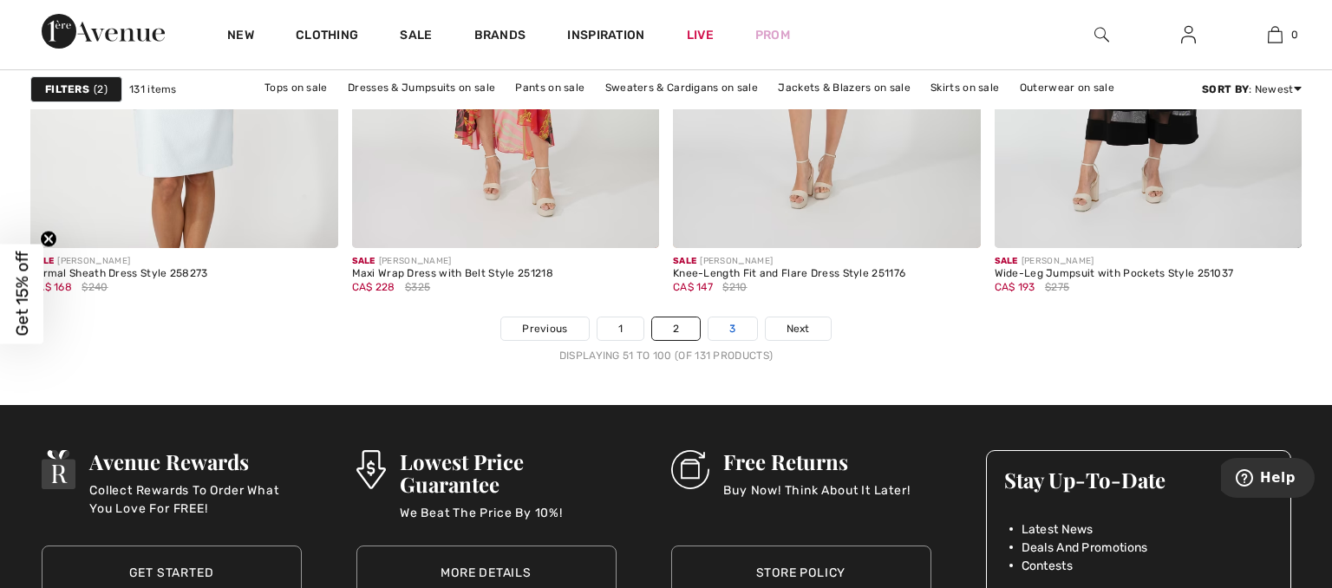
click at [737, 323] on link "3" at bounding box center [732, 328] width 48 height 23
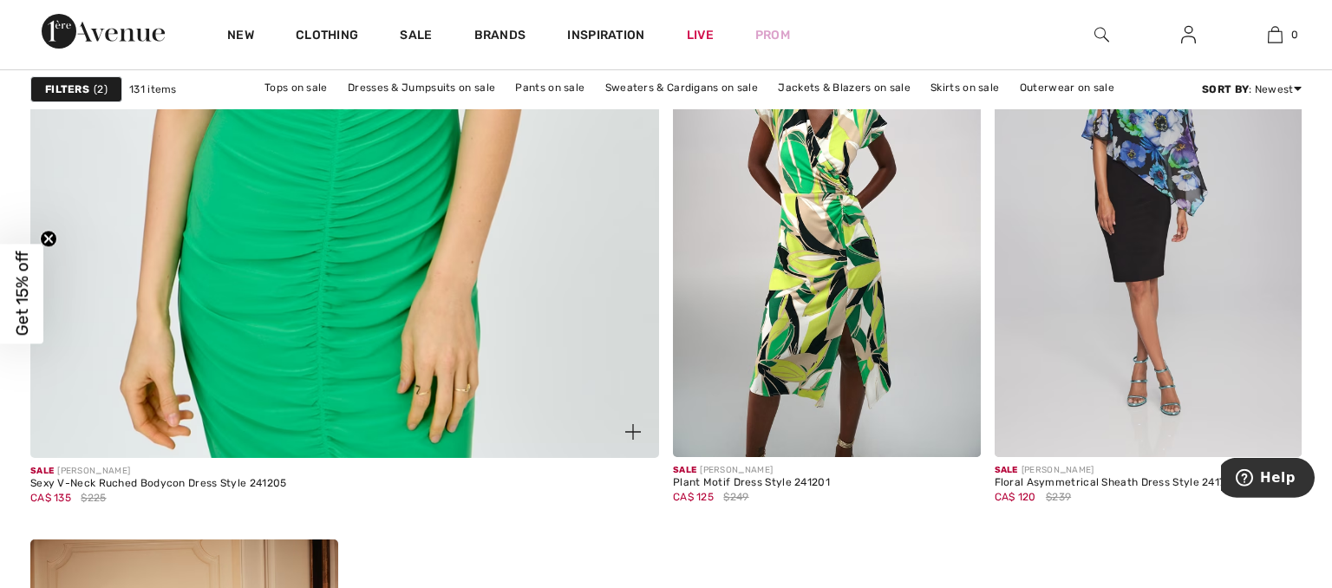
scroll to position [5036, 0]
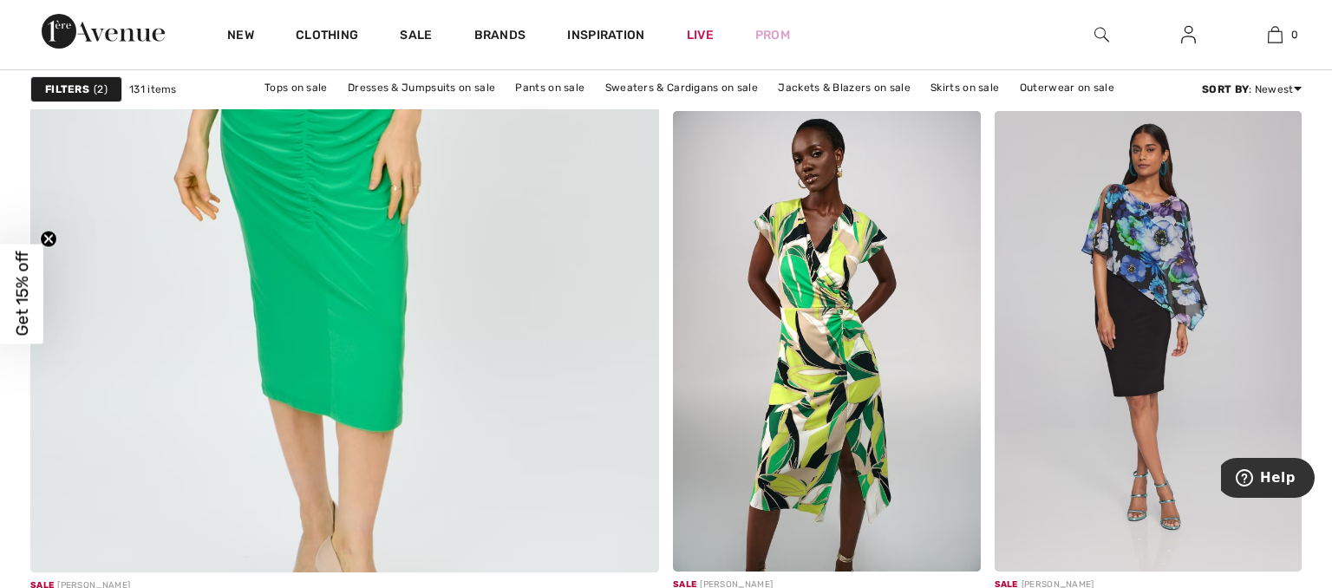
click at [94, 83] on div "Filters 2" at bounding box center [76, 89] width 92 height 26
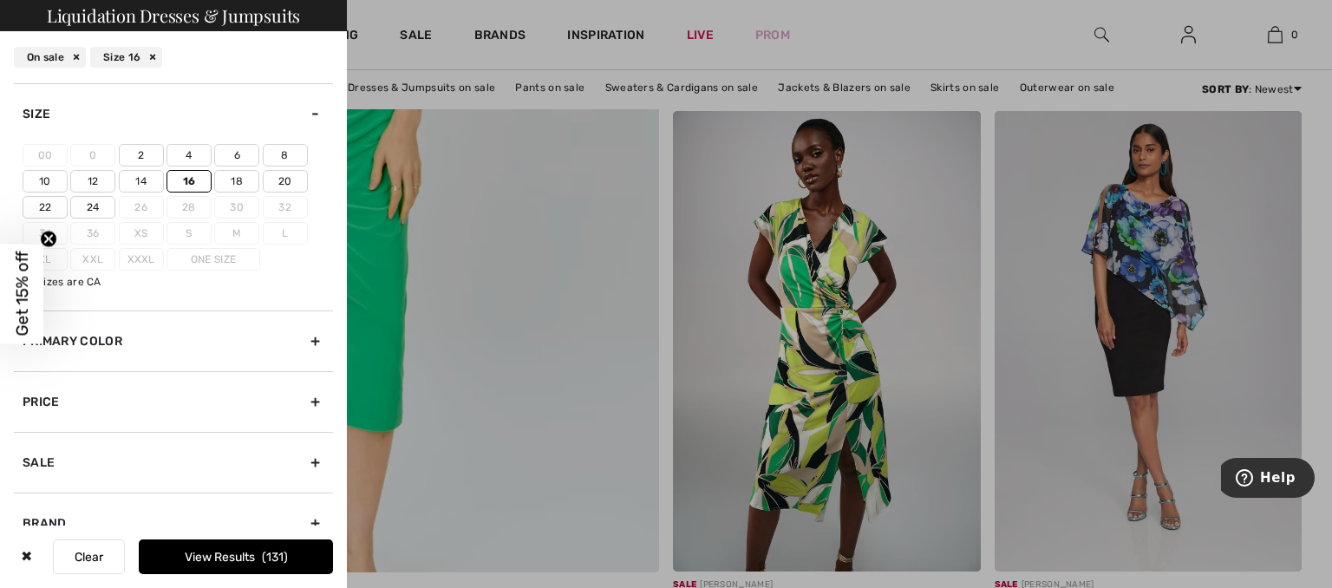
click at [317, 335] on div "Primary Color" at bounding box center [173, 340] width 319 height 61
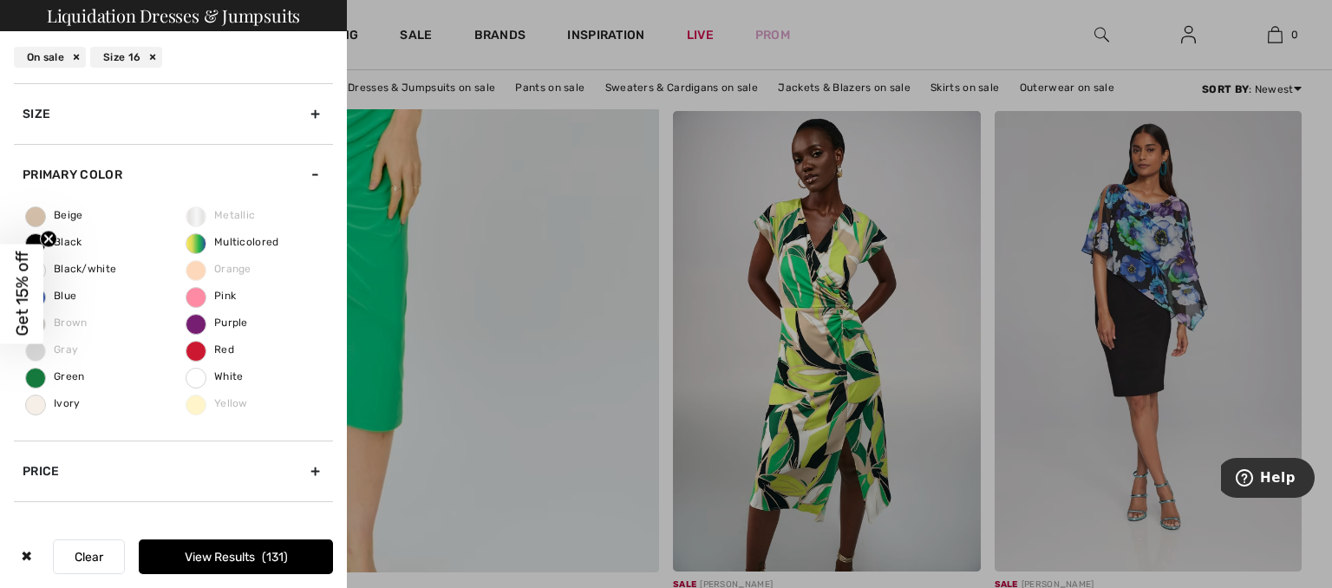
click at [49, 238] on icon "Close teaser" at bounding box center [48, 239] width 17 height 17
click at [37, 238] on span "Black" at bounding box center [54, 242] width 56 height 12
click at [36, 293] on span "Blue" at bounding box center [51, 296] width 50 height 12
click at [0, 0] on input "Blue" at bounding box center [0, 0] width 0 height 0
click at [41, 241] on span "Black" at bounding box center [54, 242] width 56 height 12
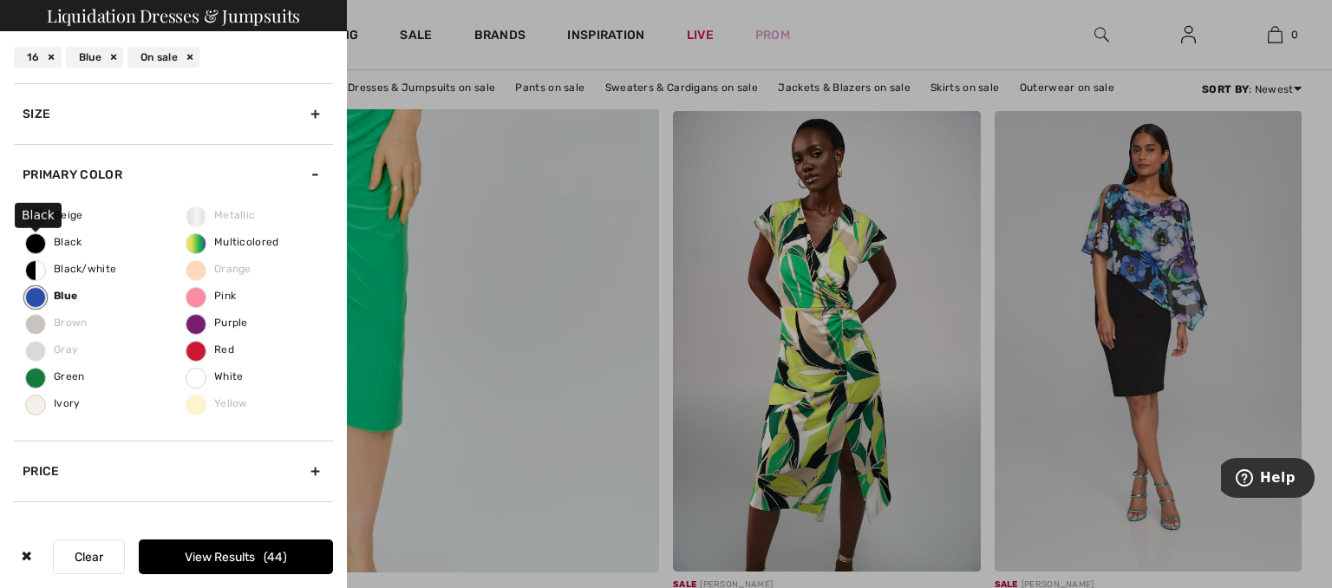
click at [0, 0] on input "Black" at bounding box center [0, 0] width 0 height 0
click at [40, 401] on span "Ivory" at bounding box center [53, 403] width 55 height 12
click at [0, 0] on input "Ivory" at bounding box center [0, 0] width 0 height 0
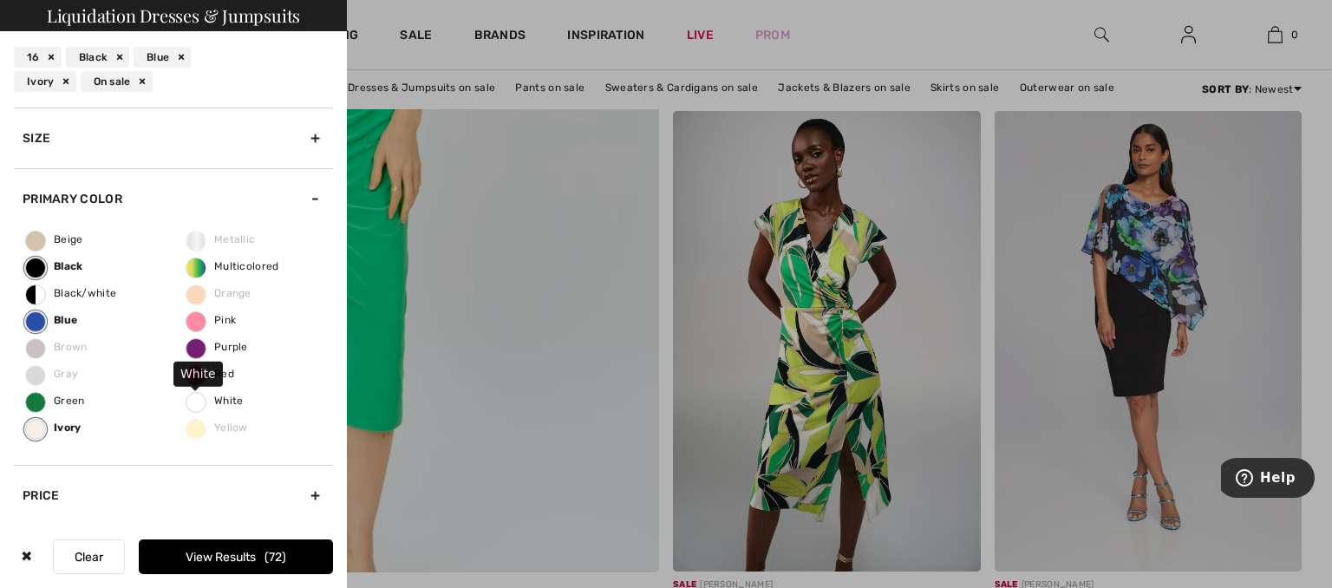
click at [193, 399] on span "White" at bounding box center [214, 401] width 57 height 12
click at [0, 0] on input "White" at bounding box center [0, 0] width 0 height 0
click at [231, 550] on button "View Results 73" at bounding box center [236, 556] width 194 height 35
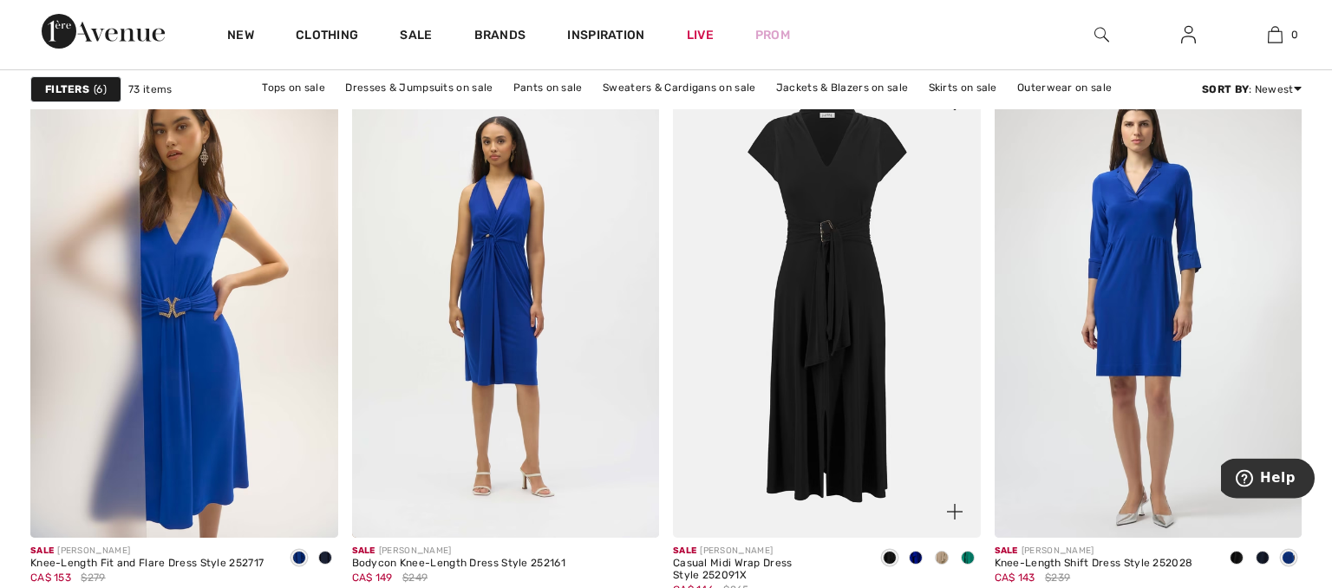
scroll to position [1373, 0]
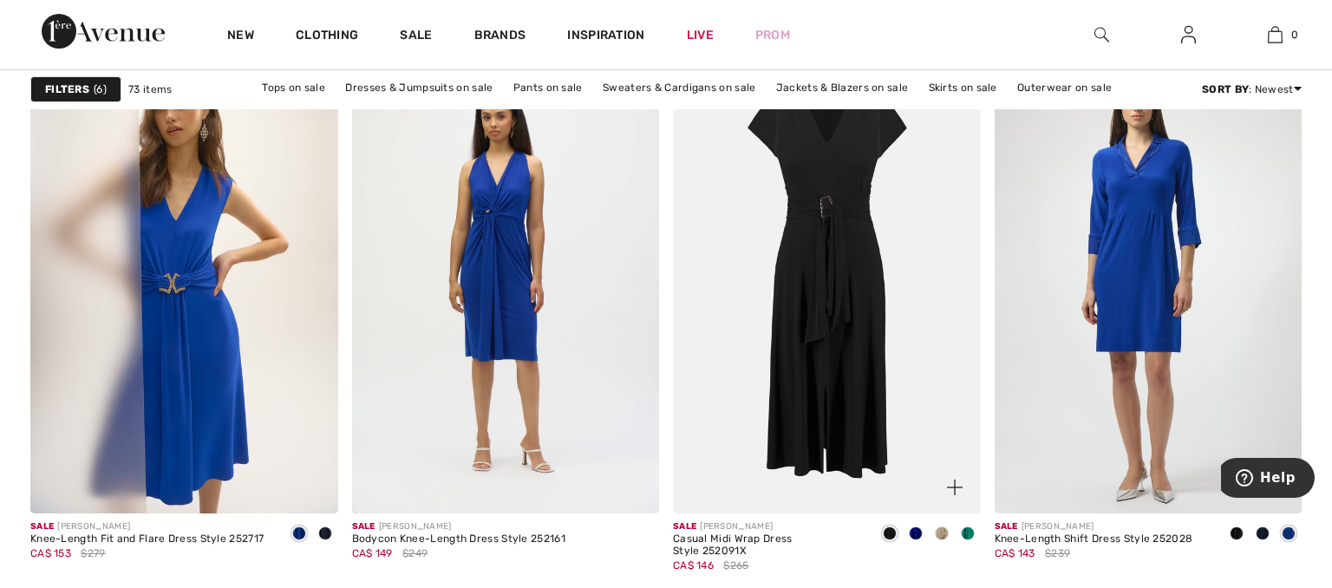
click at [845, 220] on img at bounding box center [827, 283] width 308 height 461
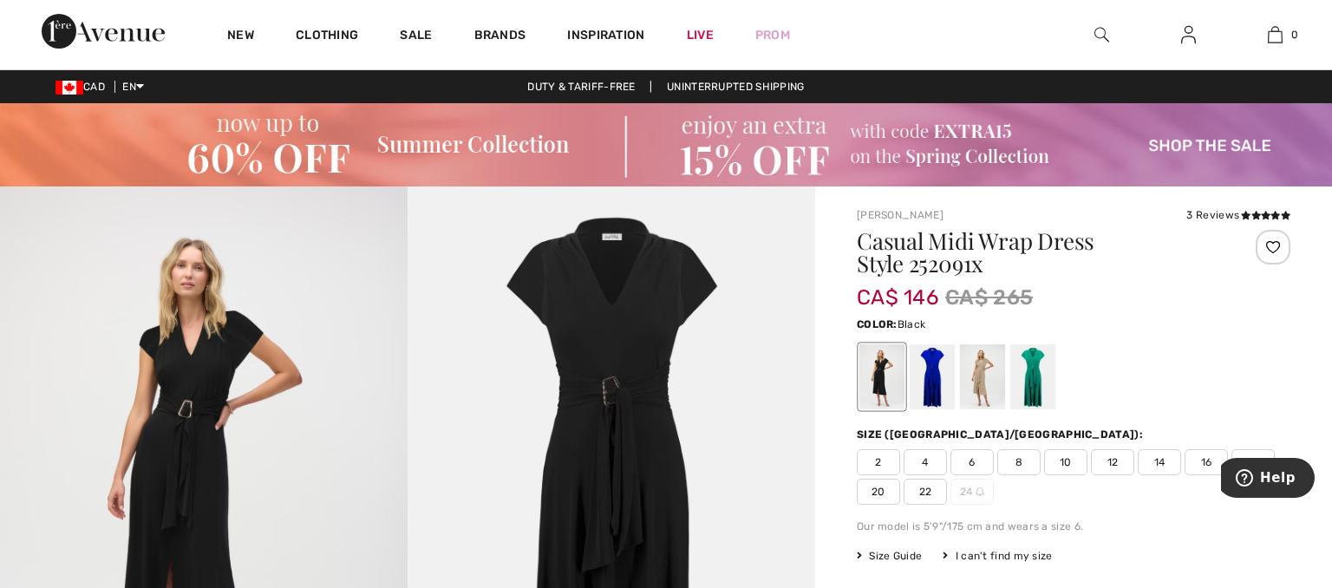
click at [1195, 459] on span "16" at bounding box center [1205, 462] width 43 height 26
click at [928, 369] on div at bounding box center [932, 376] width 45 height 65
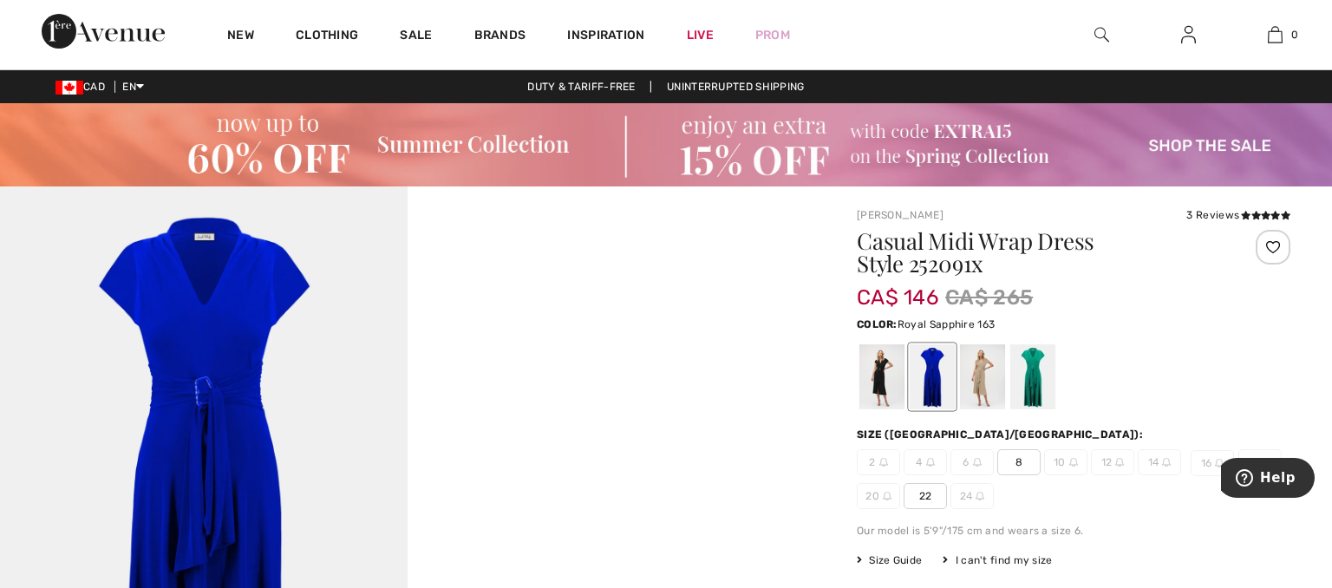
click at [137, 493] on img at bounding box center [204, 491] width 408 height 611
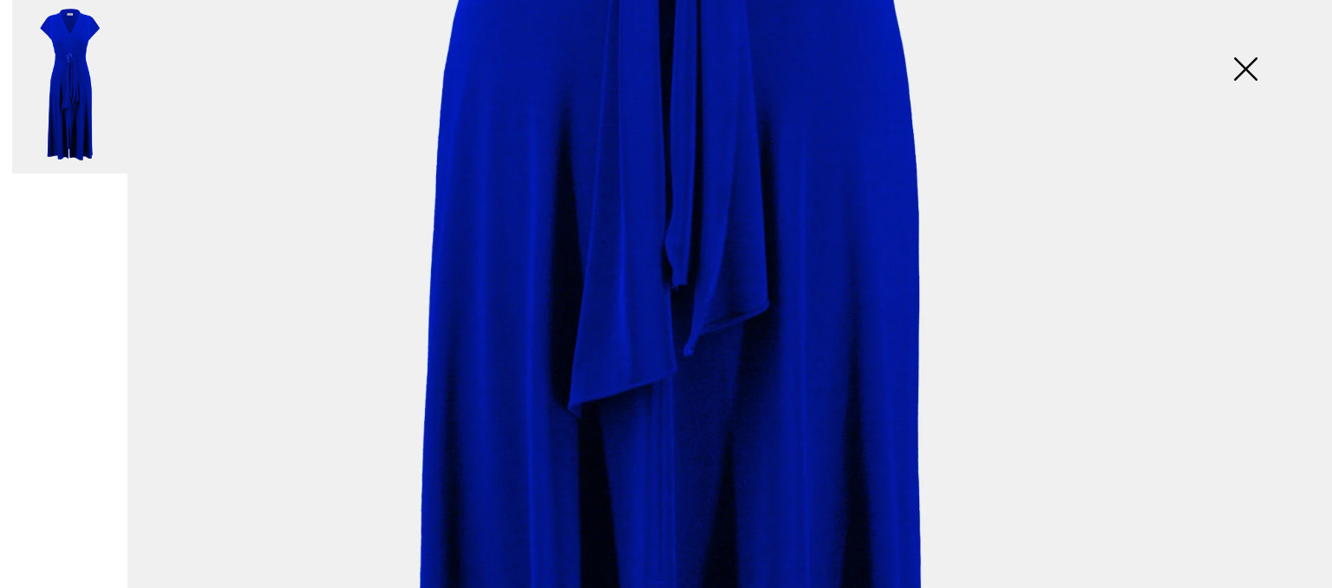
scroll to position [898, 0]
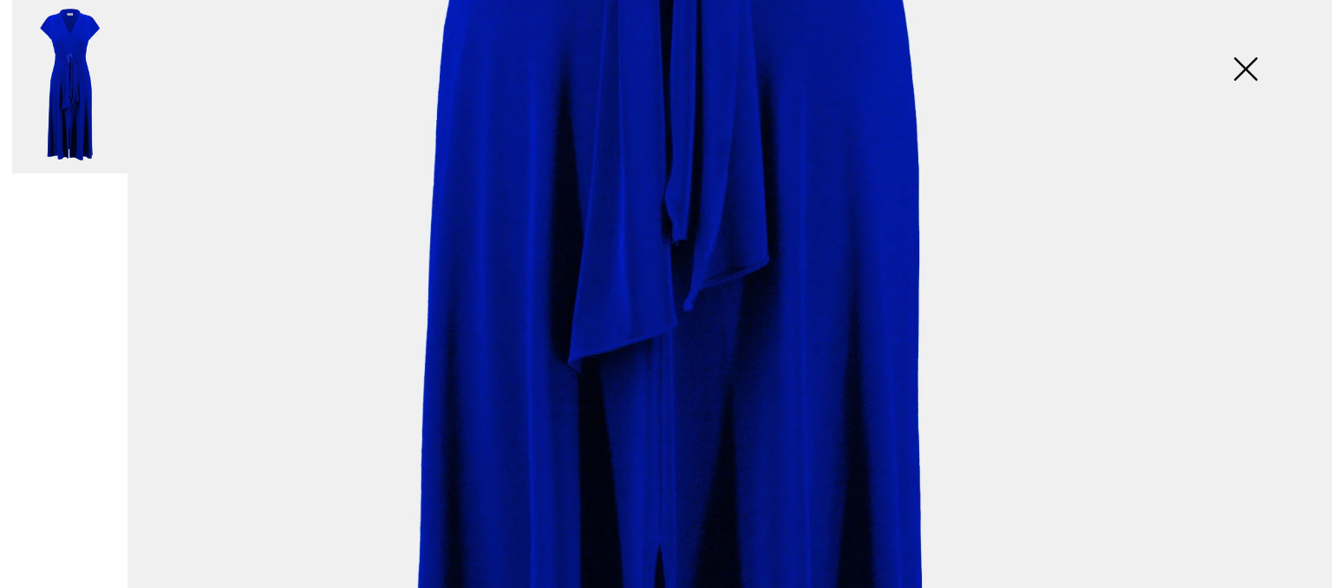
click at [1244, 68] on img at bounding box center [1245, 70] width 87 height 89
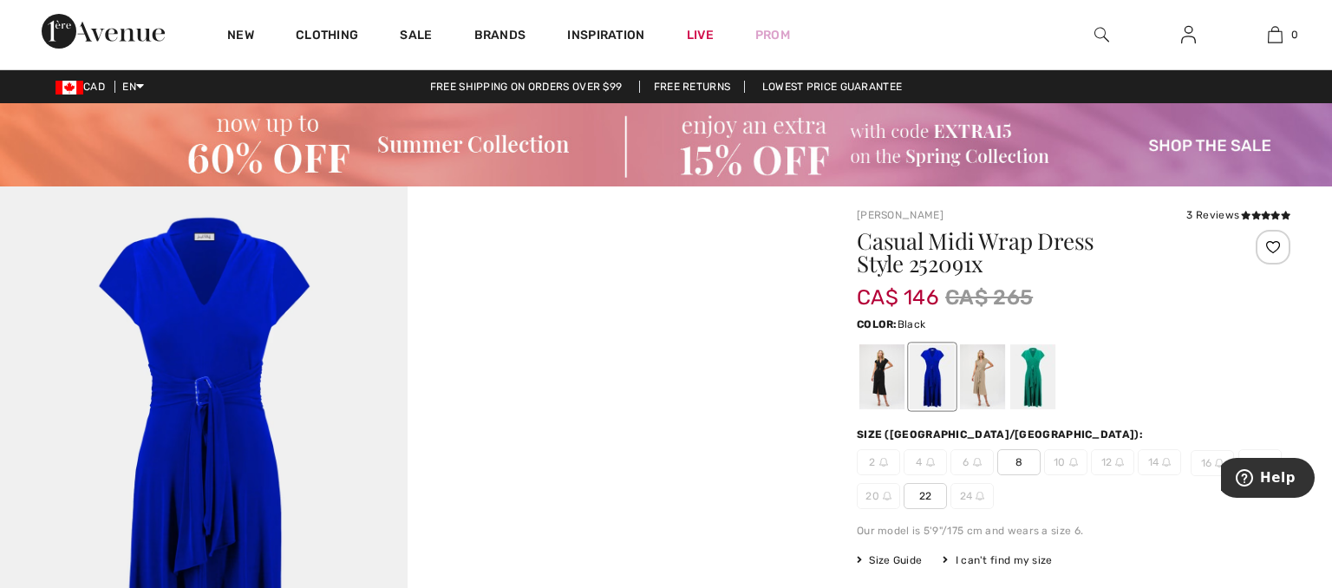
click at [875, 369] on div at bounding box center [881, 376] width 45 height 65
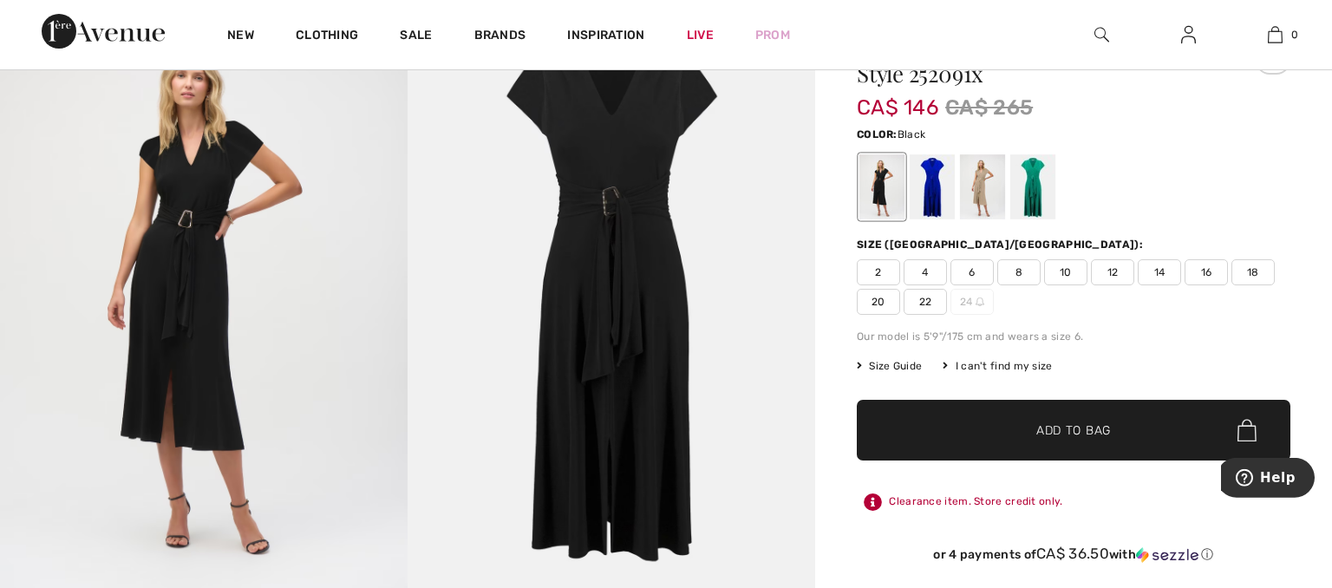
scroll to position [274, 0]
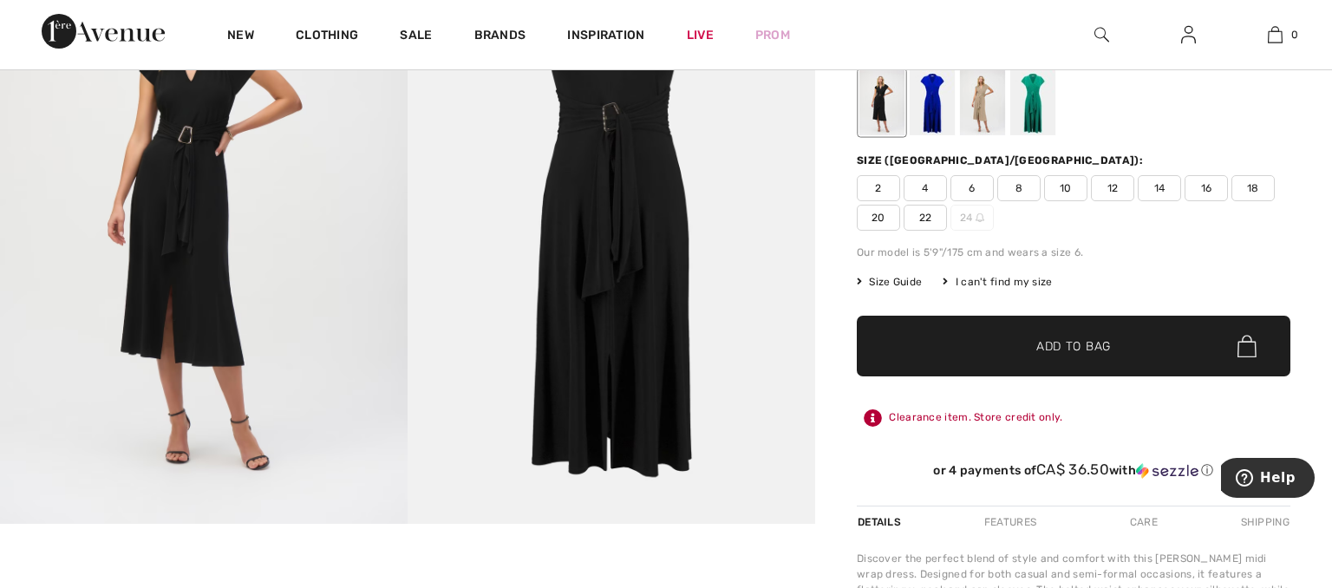
click at [1205, 191] on span "16" at bounding box center [1205, 188] width 43 height 26
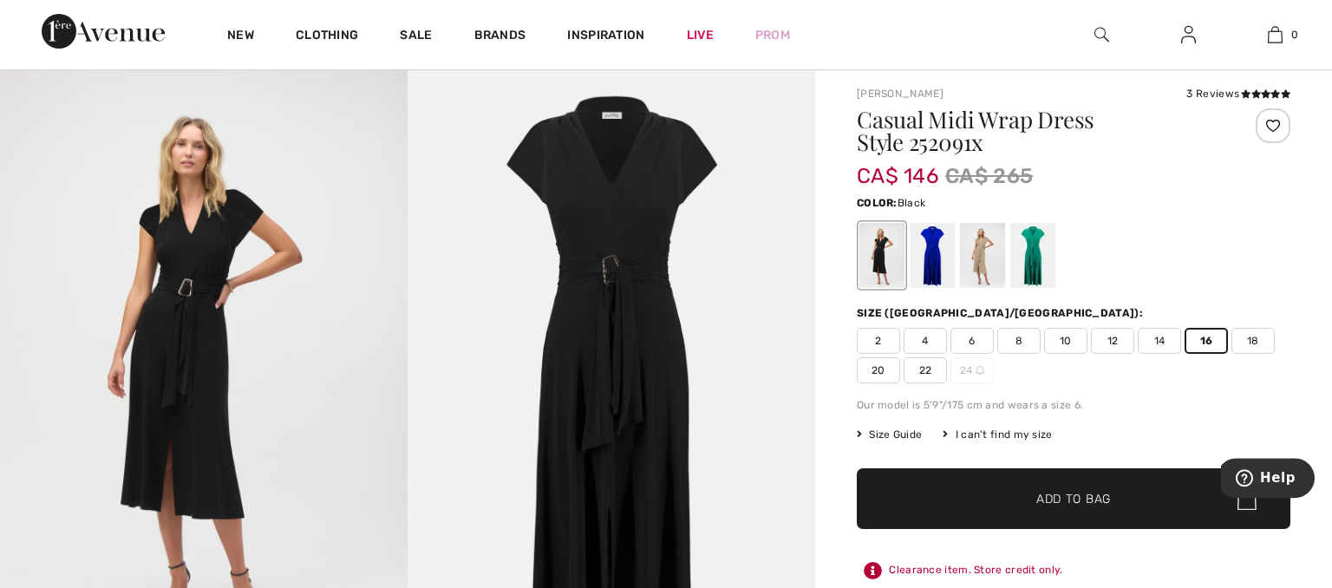
scroll to position [91, 0]
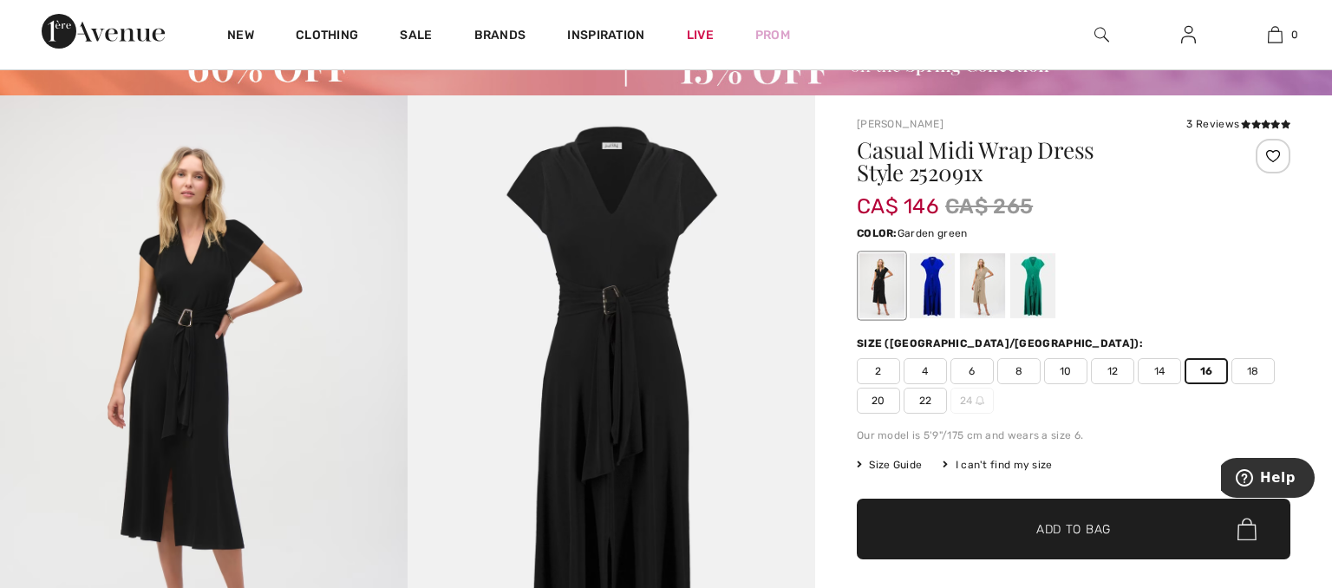
click at [1039, 299] on div at bounding box center [1032, 285] width 45 height 65
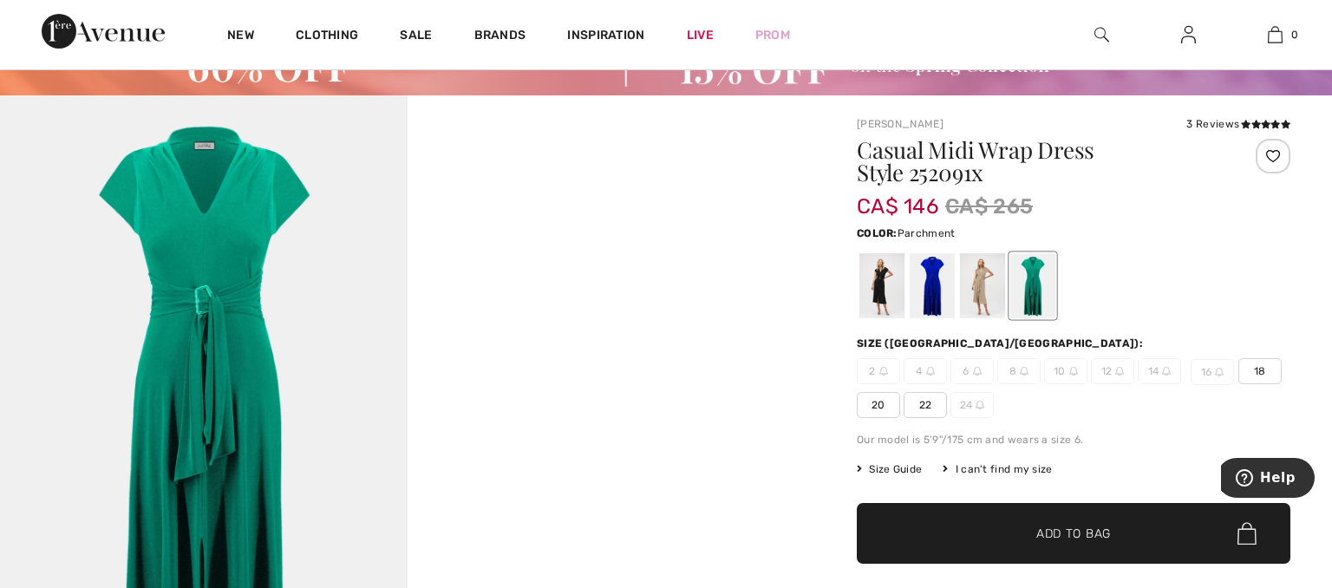
click at [986, 271] on div at bounding box center [982, 285] width 45 height 65
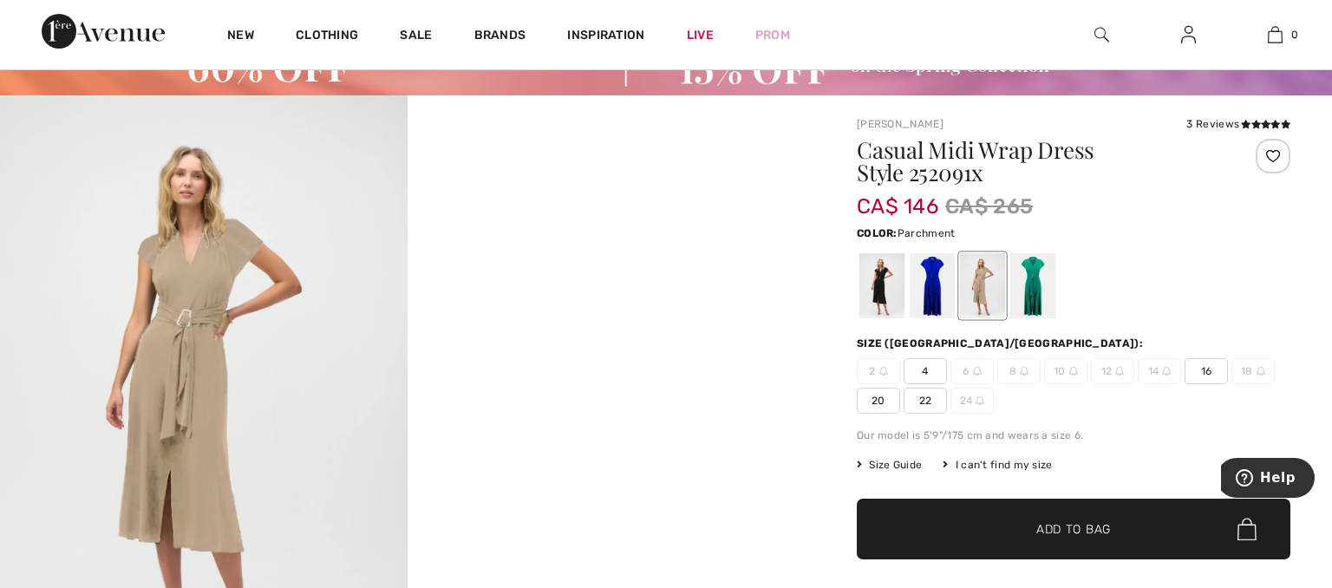
click at [205, 388] on img at bounding box center [204, 401] width 408 height 613
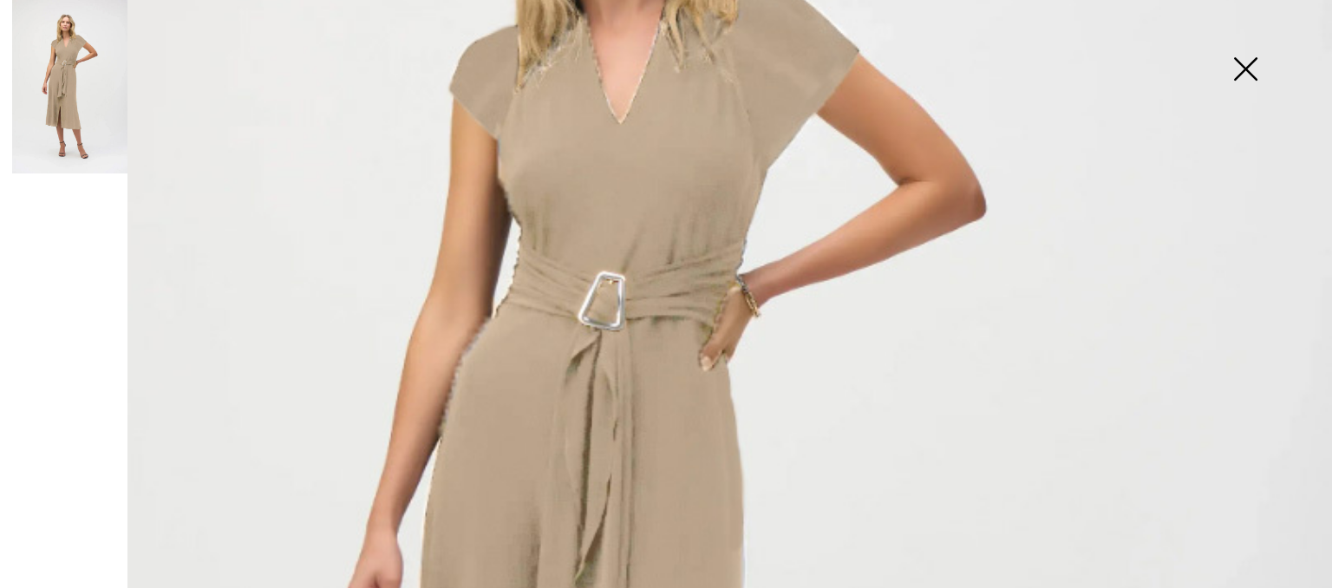
scroll to position [299, 0]
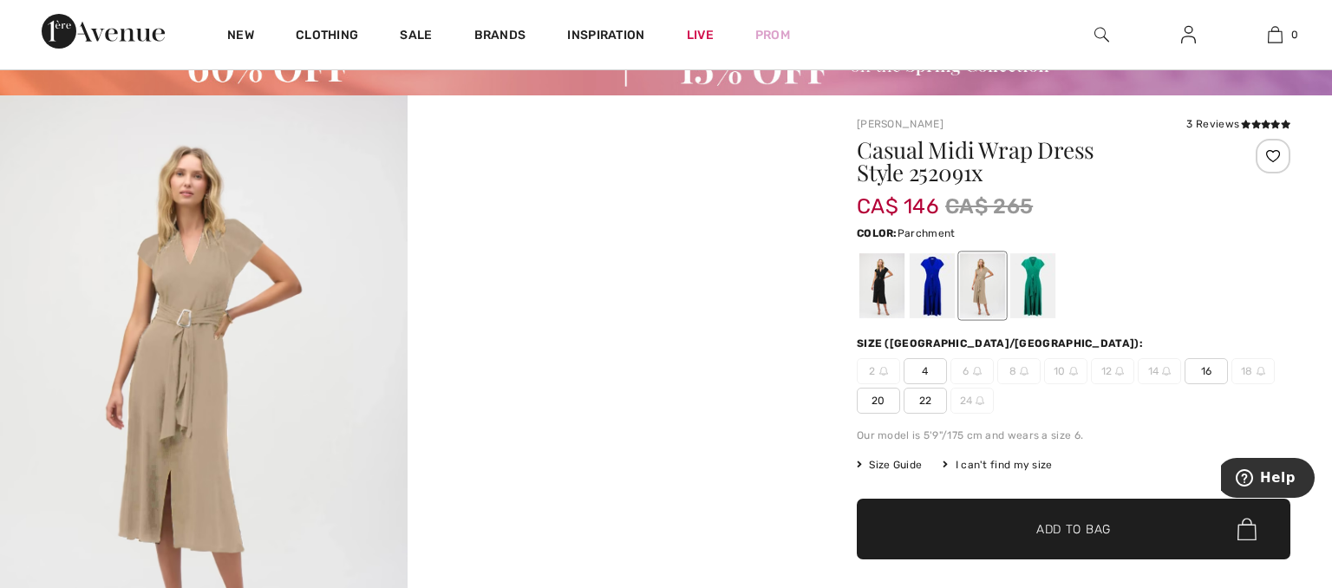
click at [219, 298] on img at bounding box center [204, 401] width 408 height 613
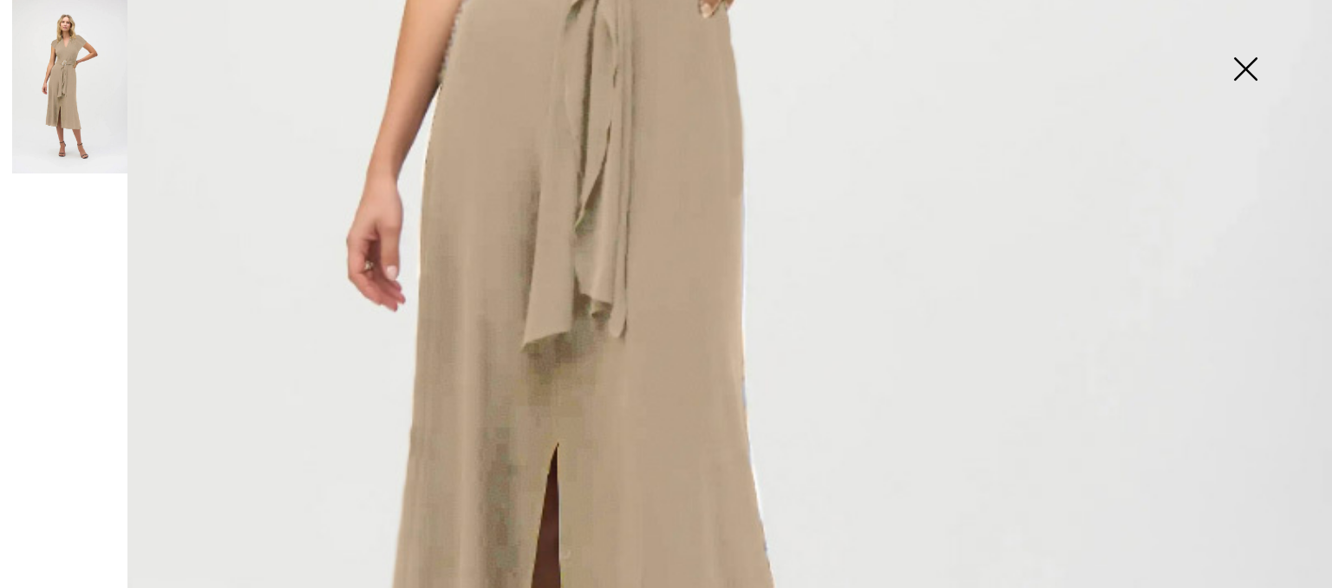
scroll to position [898, 0]
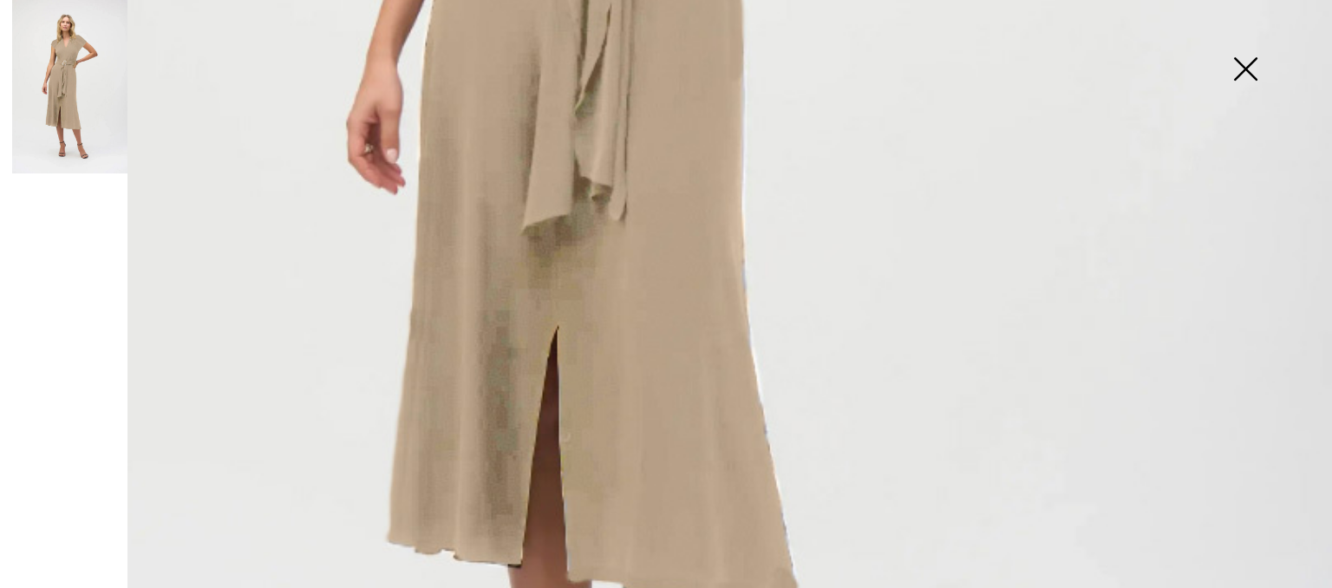
click at [1249, 58] on img at bounding box center [1245, 70] width 87 height 89
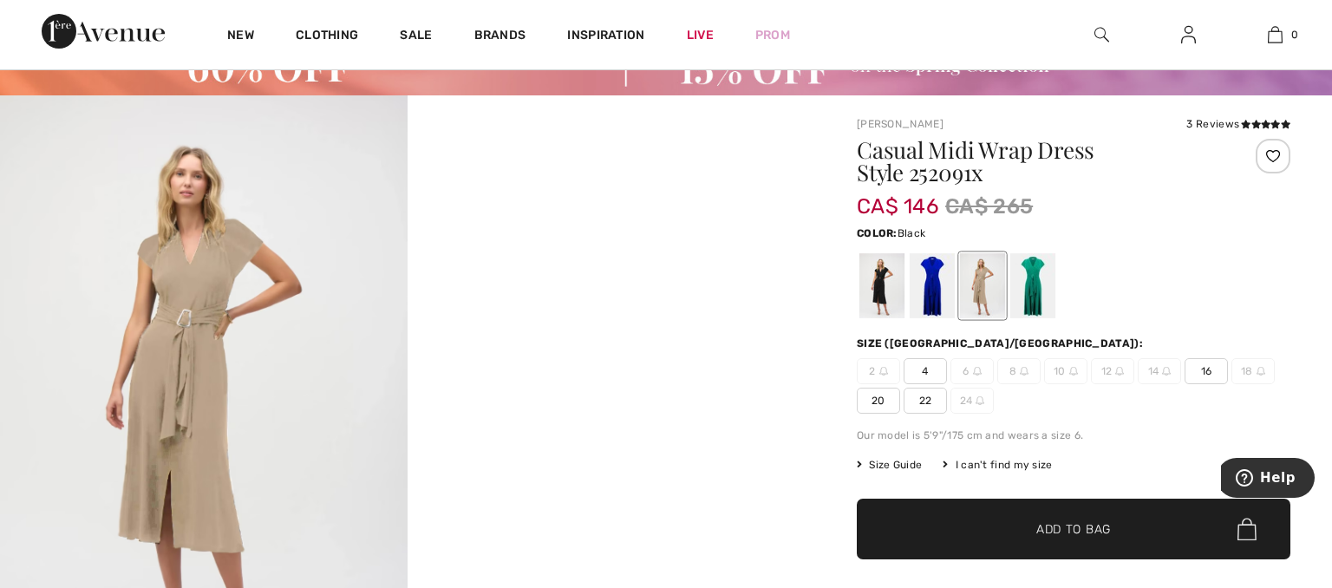
click at [879, 274] on div at bounding box center [881, 285] width 45 height 65
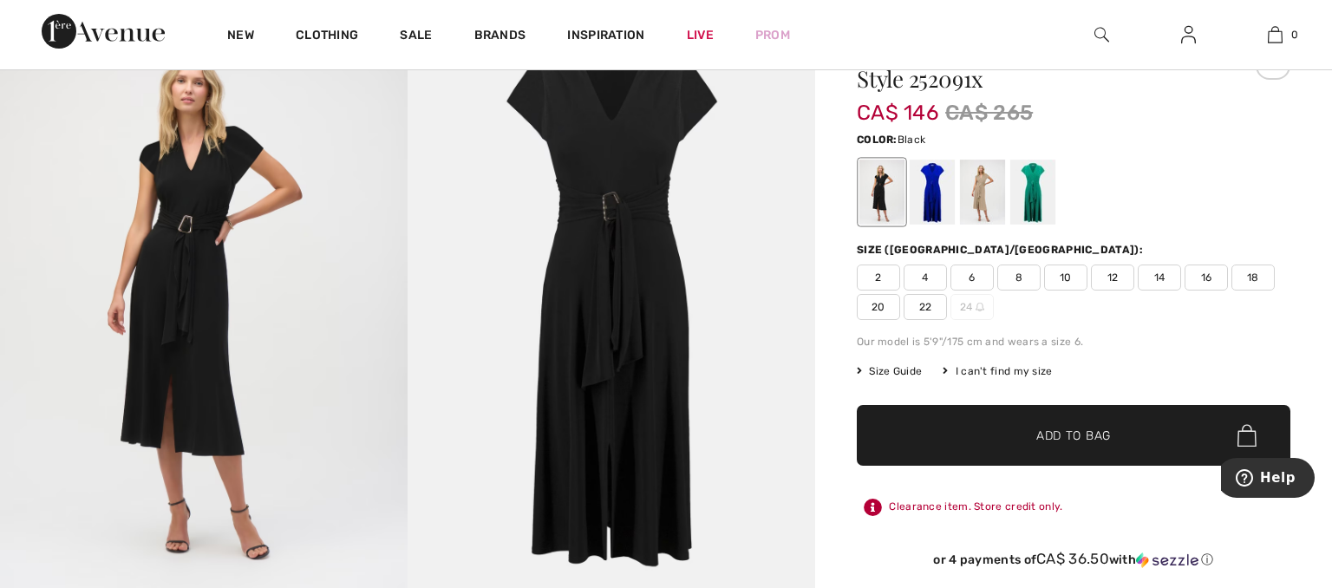
scroll to position [183, 0]
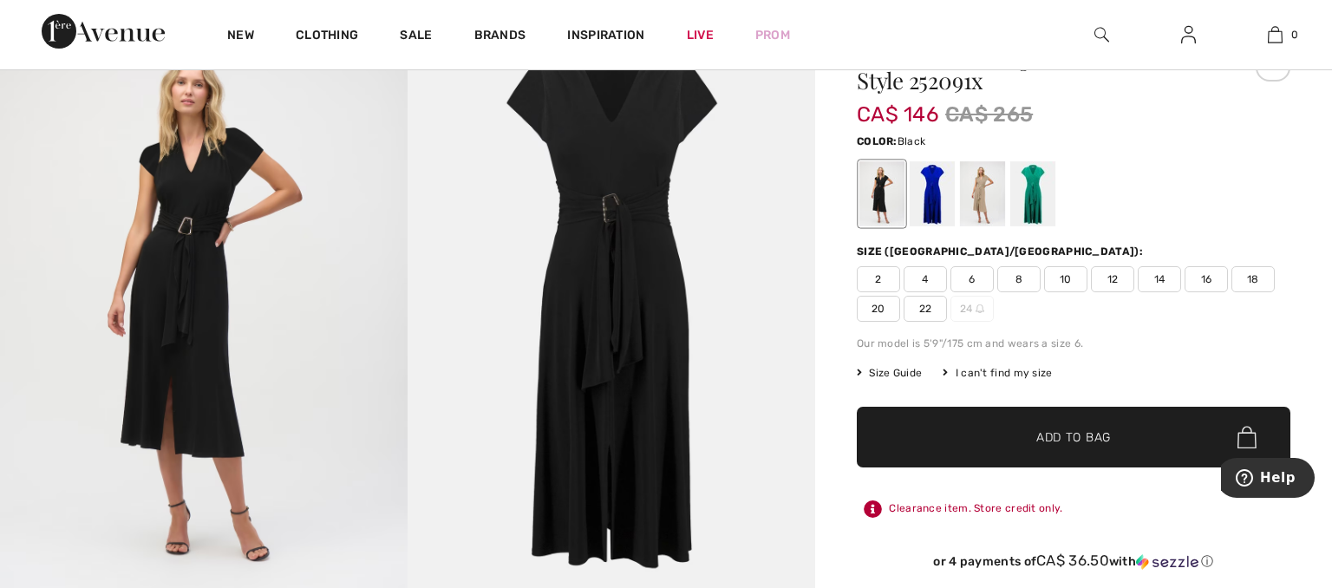
click at [199, 299] on img at bounding box center [204, 308] width 408 height 611
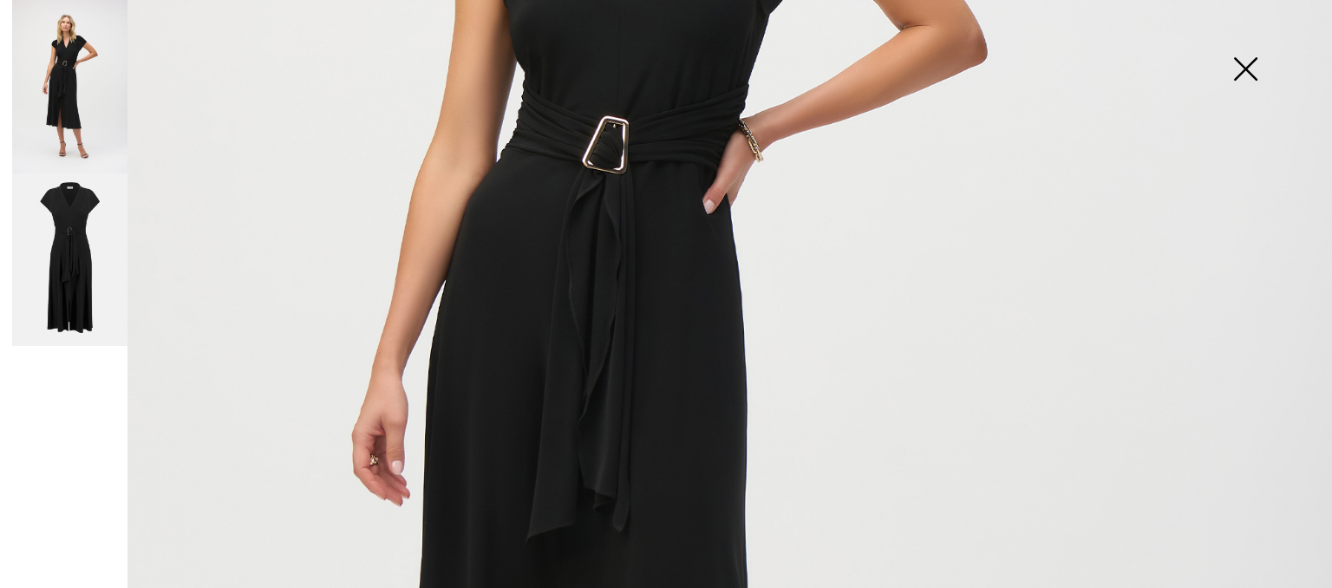
scroll to position [599, 0]
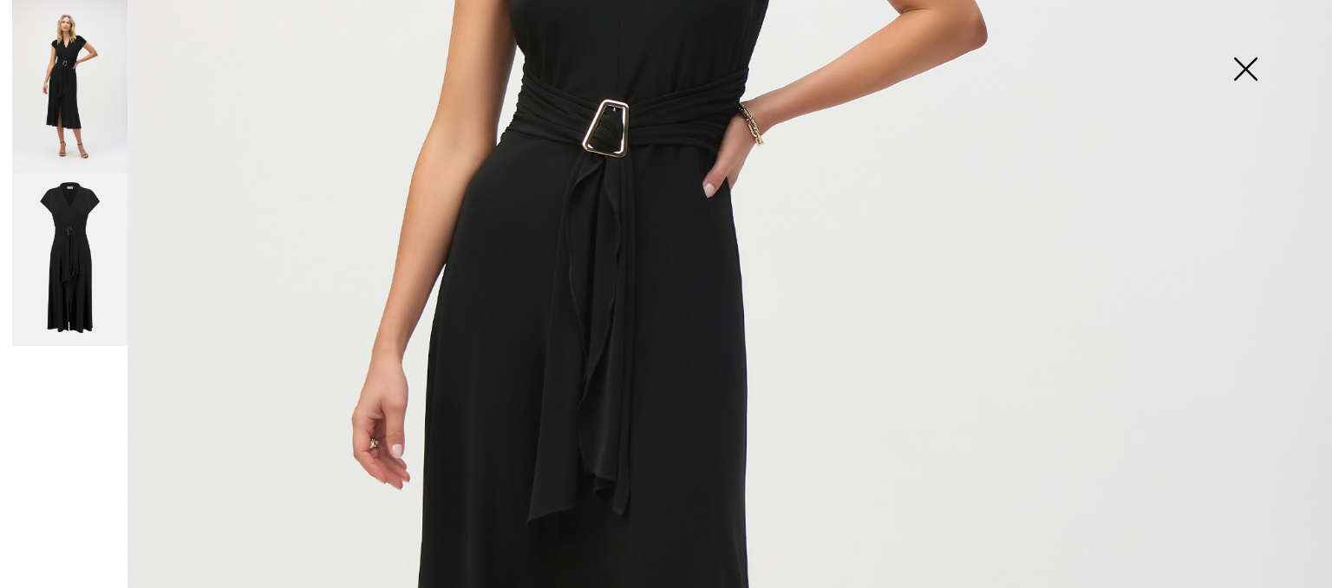
click at [1250, 58] on img at bounding box center [1245, 70] width 87 height 89
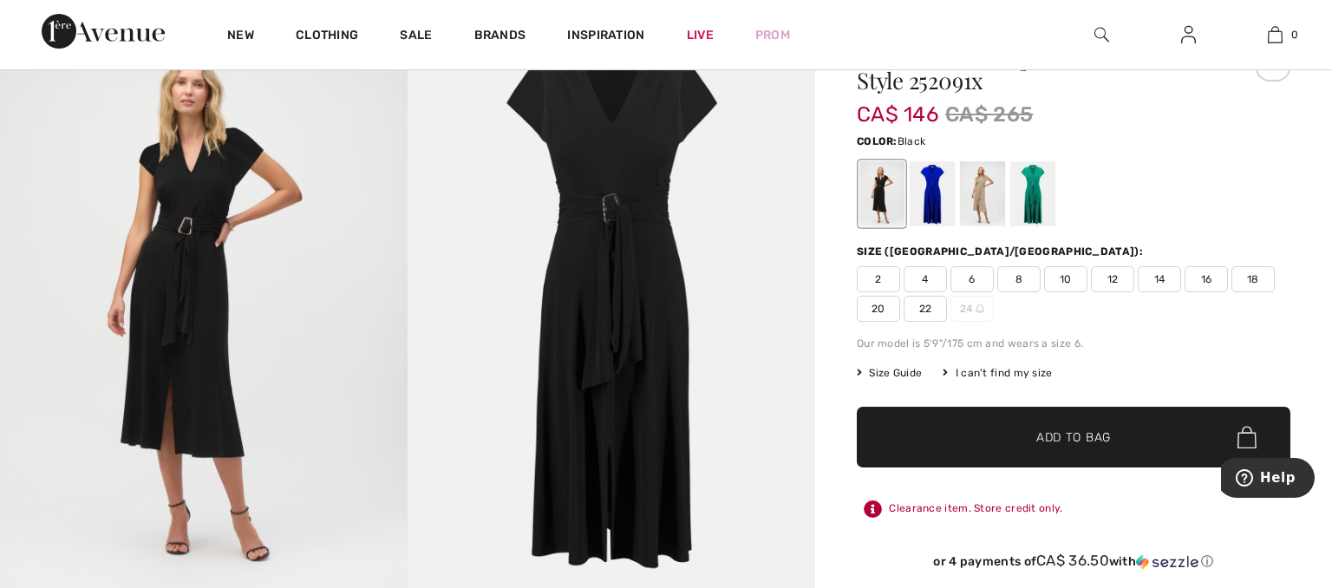
click at [1205, 277] on span "16" at bounding box center [1205, 279] width 43 height 26
click at [1129, 437] on span "✔ Added to Bag Add to Bag" at bounding box center [1074, 437] width 434 height 61
click at [1195, 36] on img at bounding box center [1188, 34] width 15 height 21
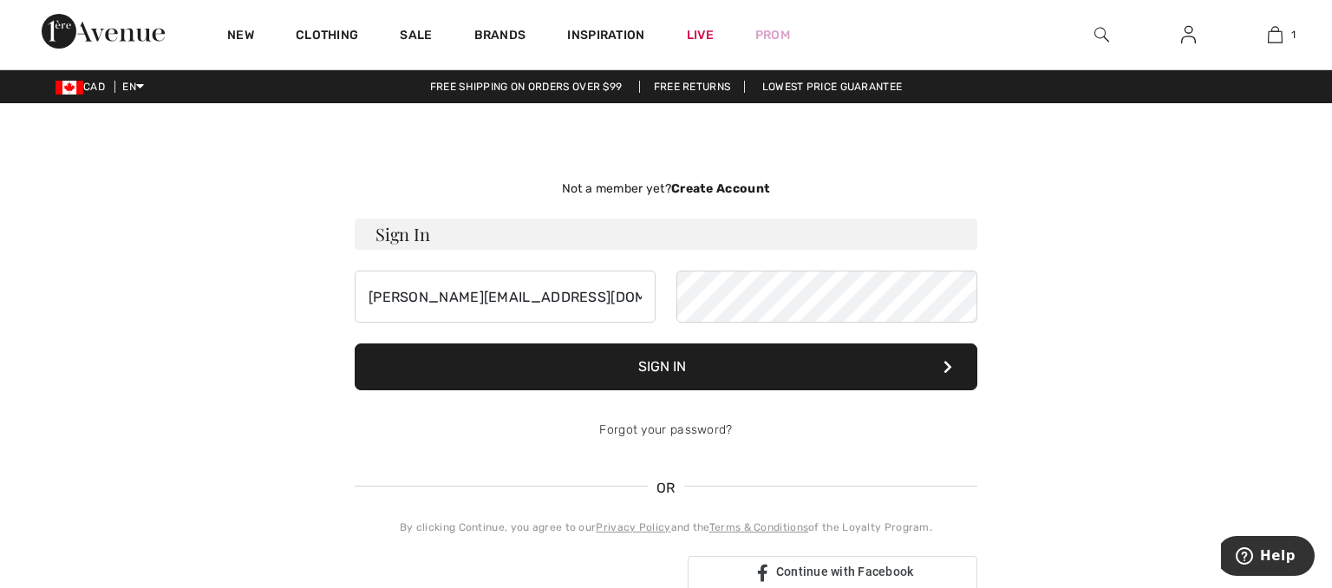
type input "[PERSON_NAME][EMAIL_ADDRESS][DOMAIN_NAME]"
click at [727, 357] on button "Sign In" at bounding box center [666, 366] width 623 height 47
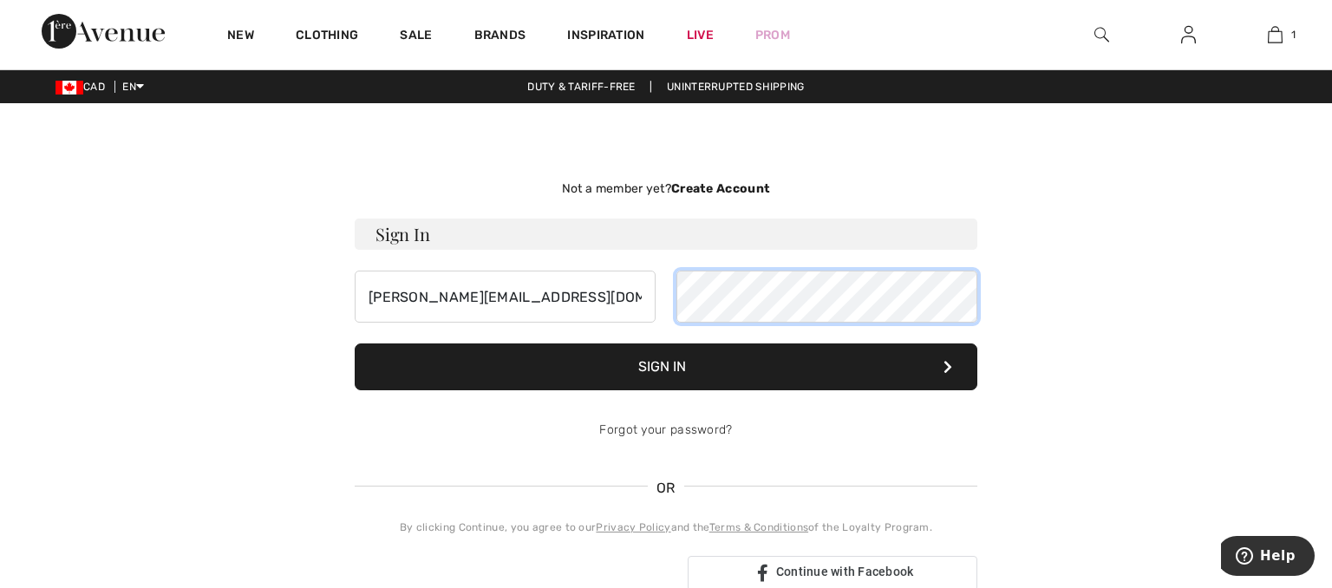
click at [355, 343] on button "Sign In" at bounding box center [666, 366] width 623 height 47
click at [878, 262] on form "Sign In [PERSON_NAME][EMAIL_ADDRESS][DOMAIN_NAME] Sign In Forgot your password?" at bounding box center [666, 338] width 623 height 238
click at [355, 343] on button "Sign In" at bounding box center [666, 366] width 623 height 47
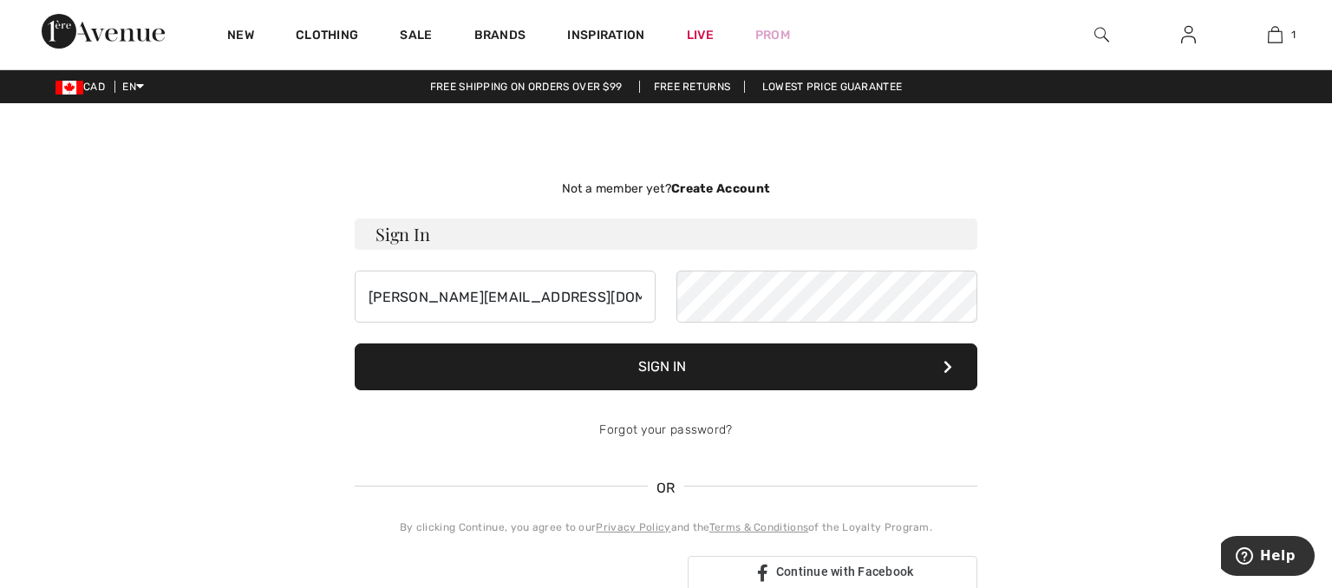
click at [892, 357] on button "Sign In" at bounding box center [666, 366] width 623 height 47
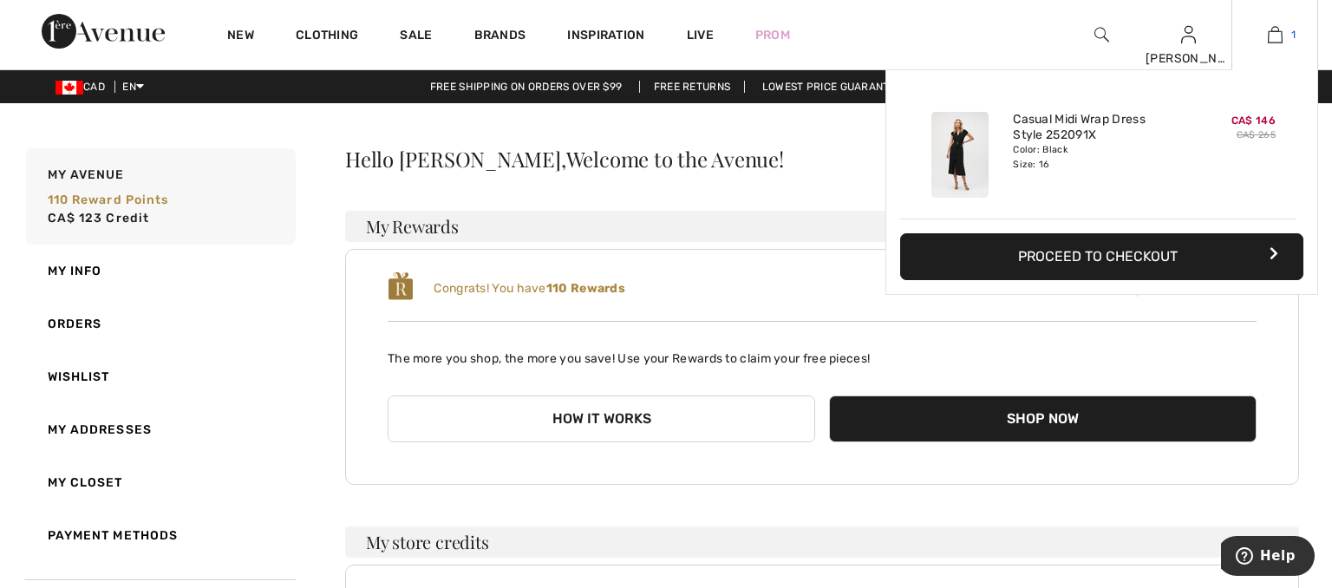
click at [1274, 29] on img at bounding box center [1275, 34] width 15 height 21
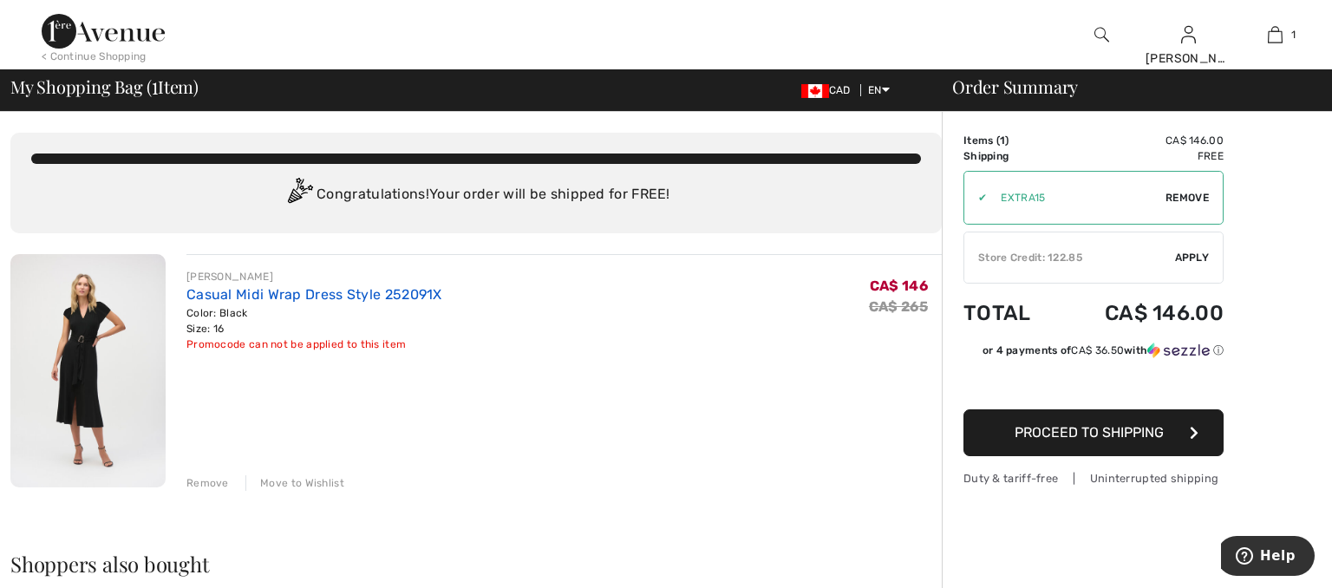
click at [232, 292] on link "Casual Midi Wrap Dress Style 252091X" at bounding box center [314, 294] width 256 height 16
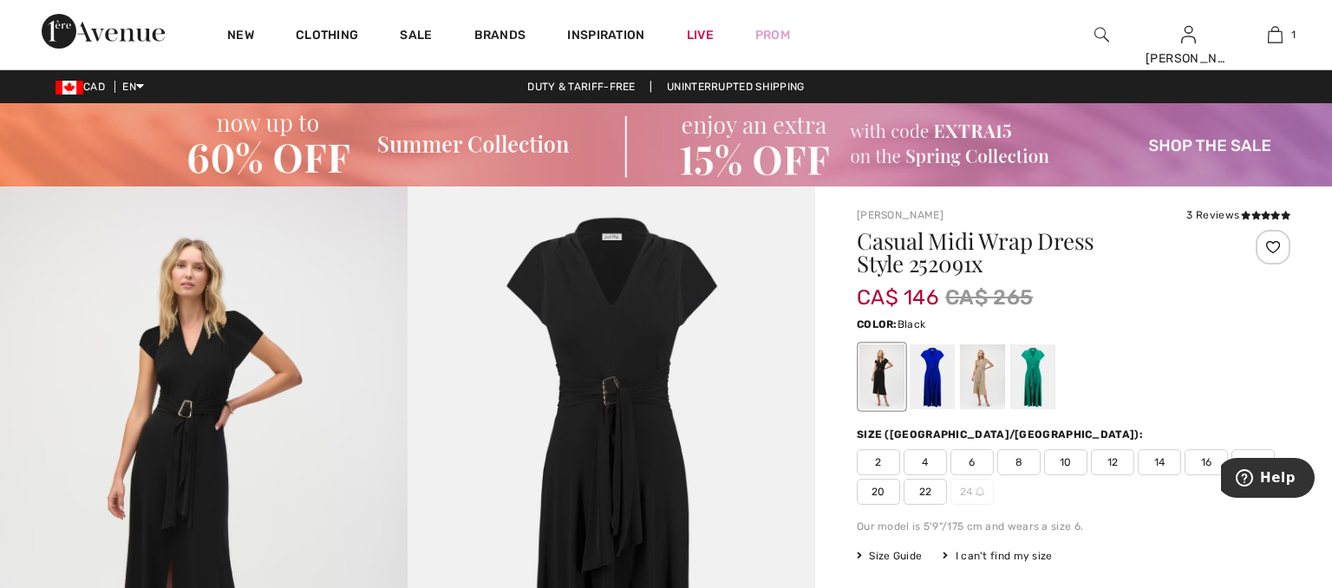
click at [1163, 456] on span "14" at bounding box center [1159, 462] width 43 height 26
click at [1275, 212] on icon at bounding box center [1275, 215] width 10 height 9
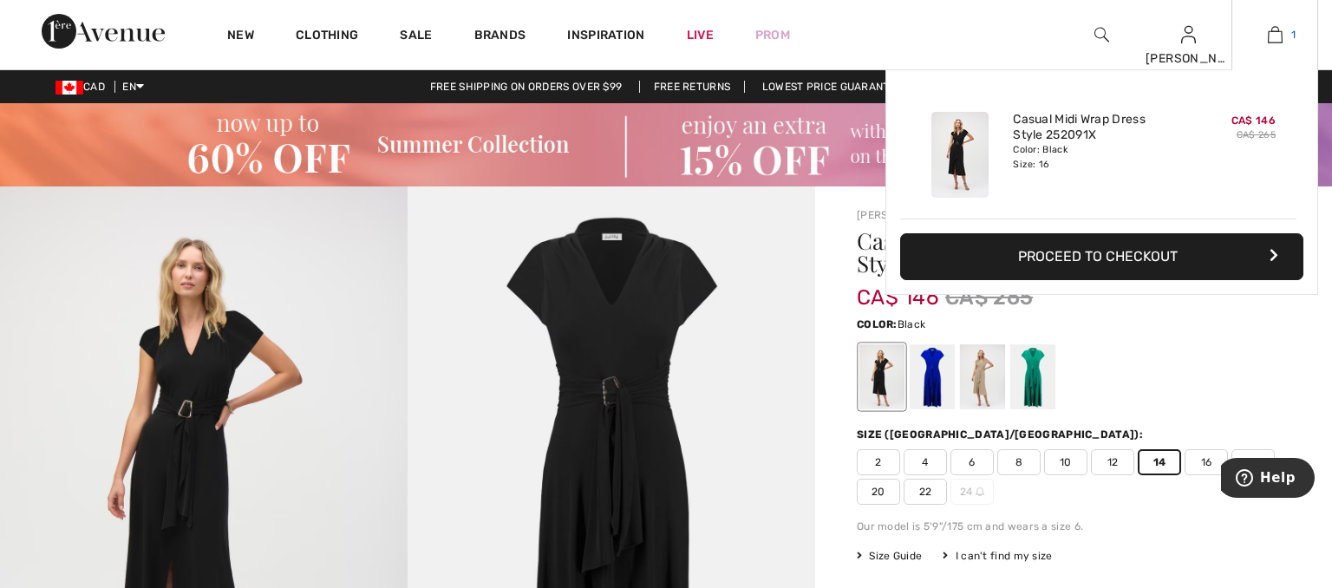
click at [1275, 37] on img at bounding box center [1275, 34] width 15 height 21
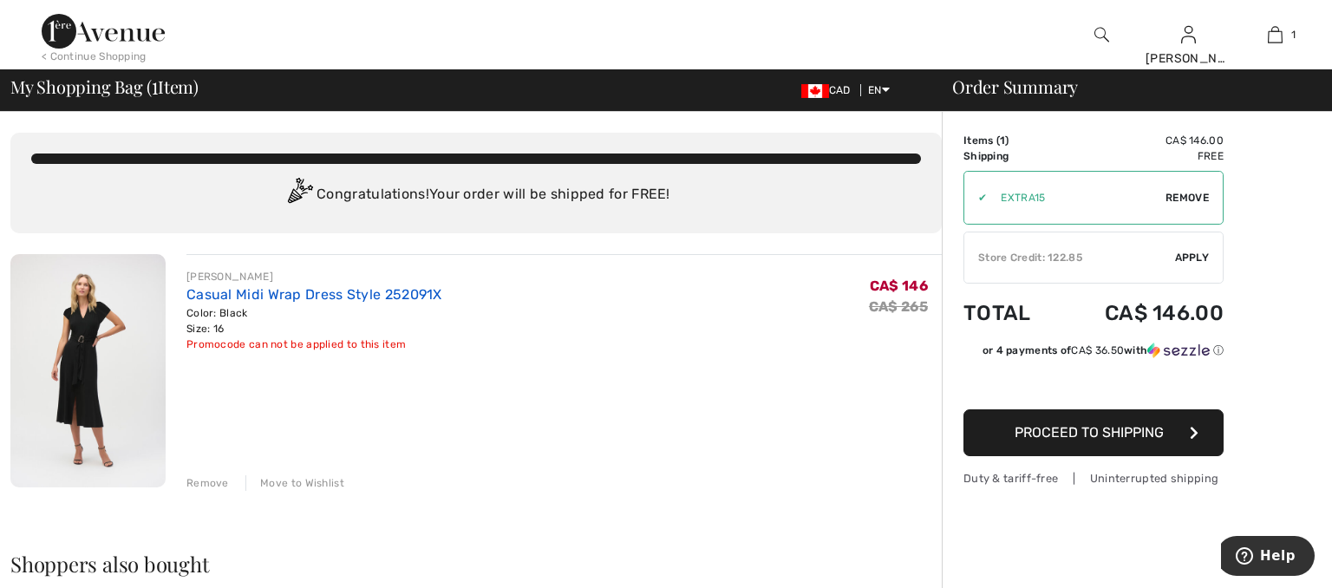
click at [262, 291] on link "Casual Midi Wrap Dress Style 252091X" at bounding box center [314, 294] width 256 height 16
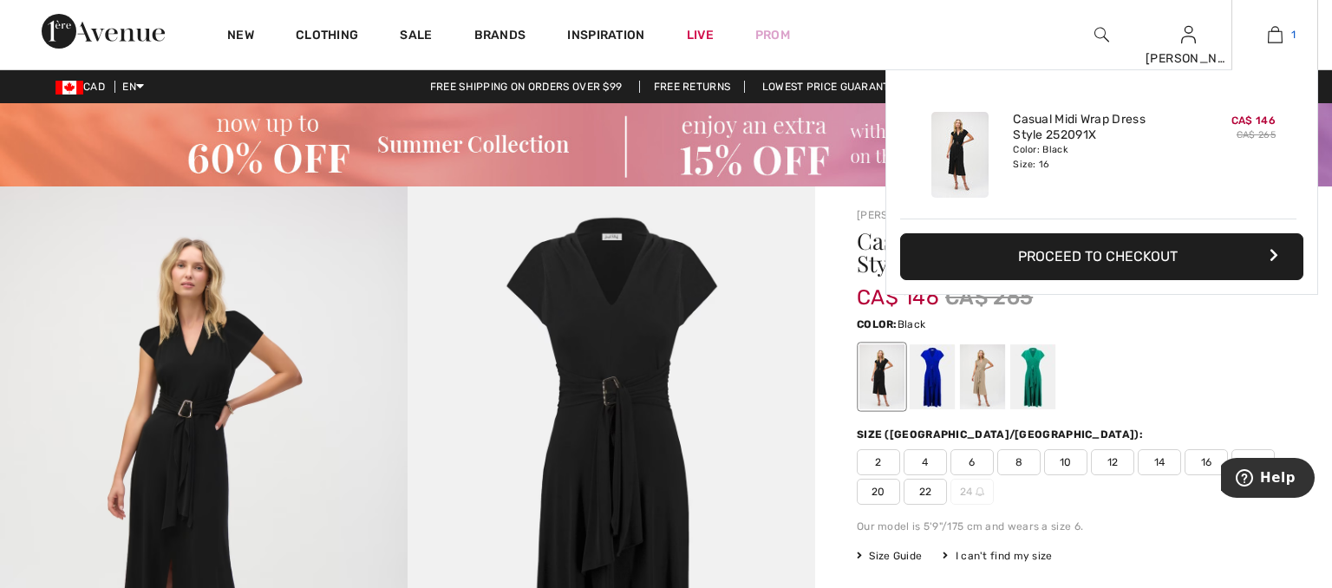
click at [1274, 30] on img at bounding box center [1275, 34] width 15 height 21
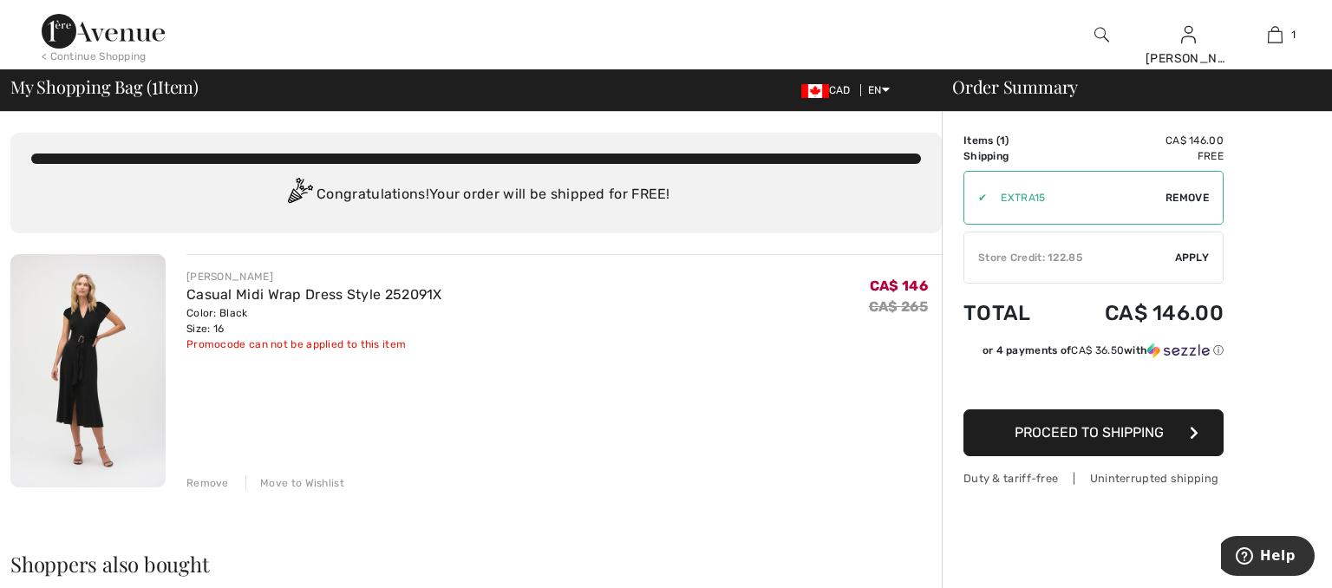
click at [1199, 259] on span "Apply" at bounding box center [1192, 258] width 35 height 16
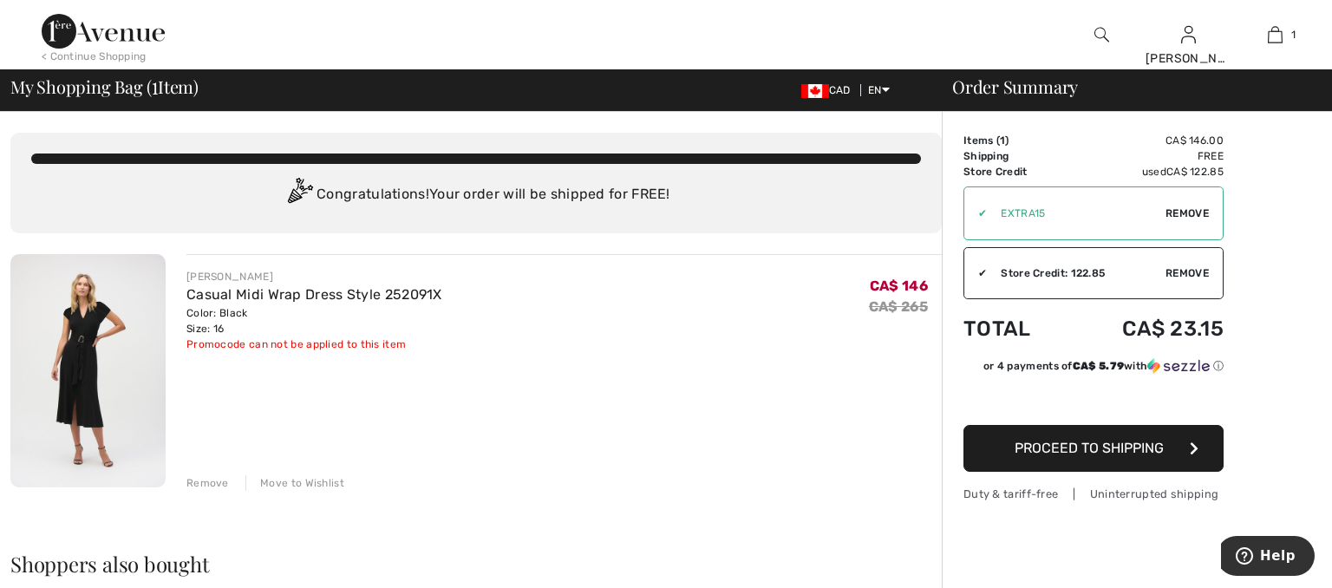
click at [62, 24] on img at bounding box center [103, 31] width 123 height 35
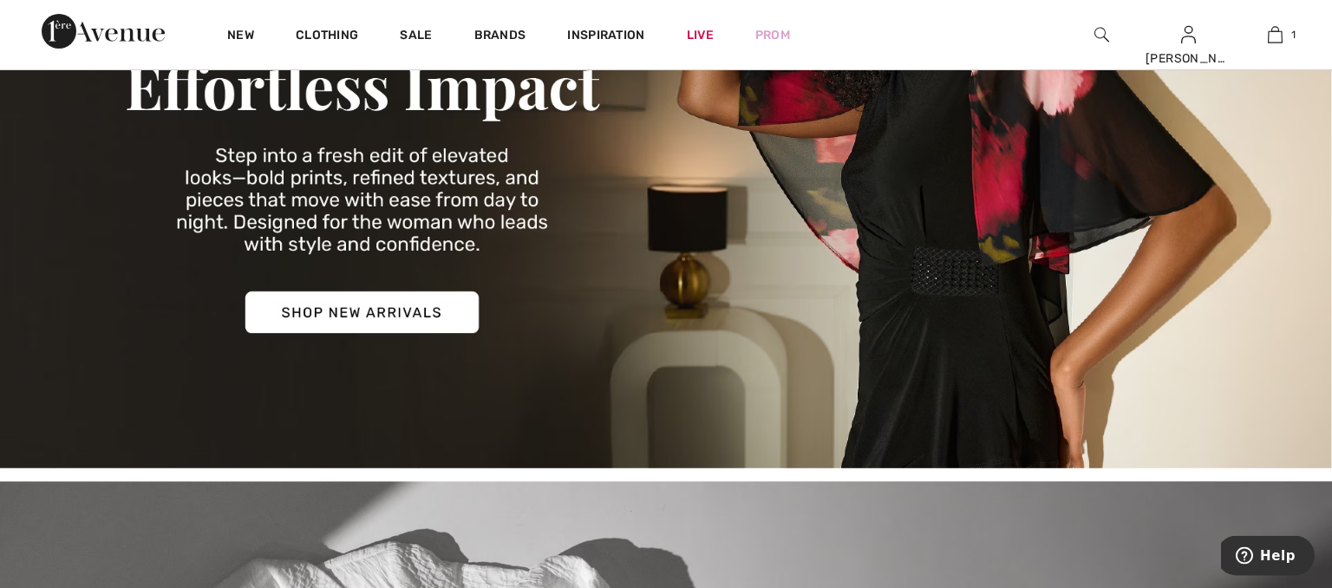
scroll to position [366, 0]
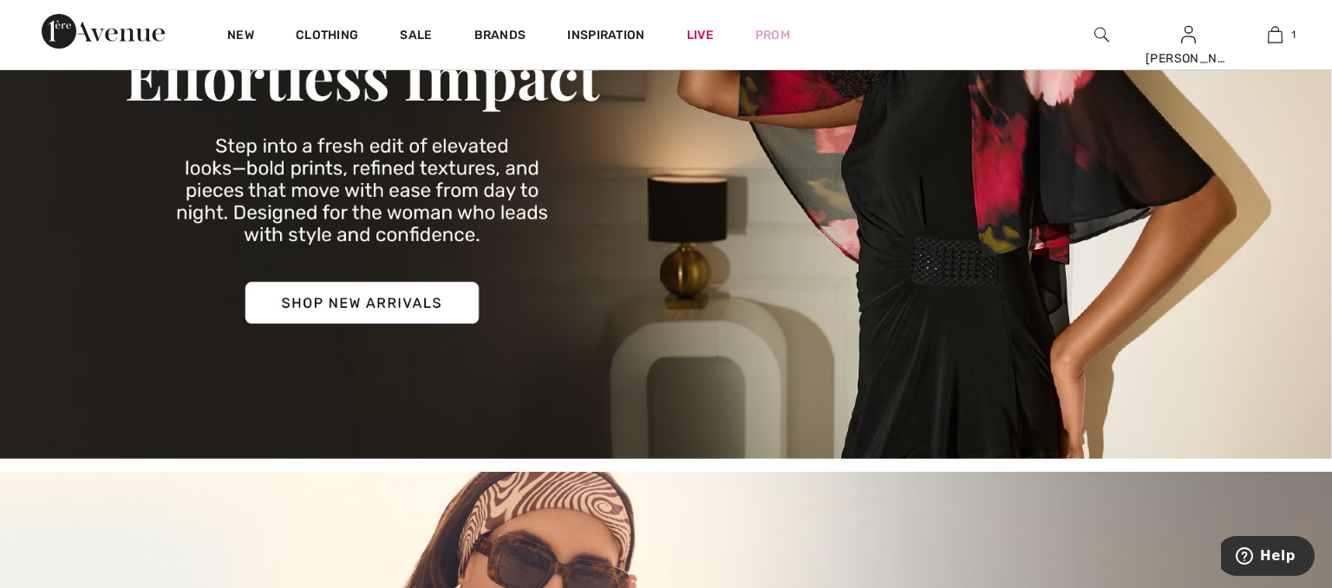
click at [353, 303] on img at bounding box center [666, 140] width 1332 height 638
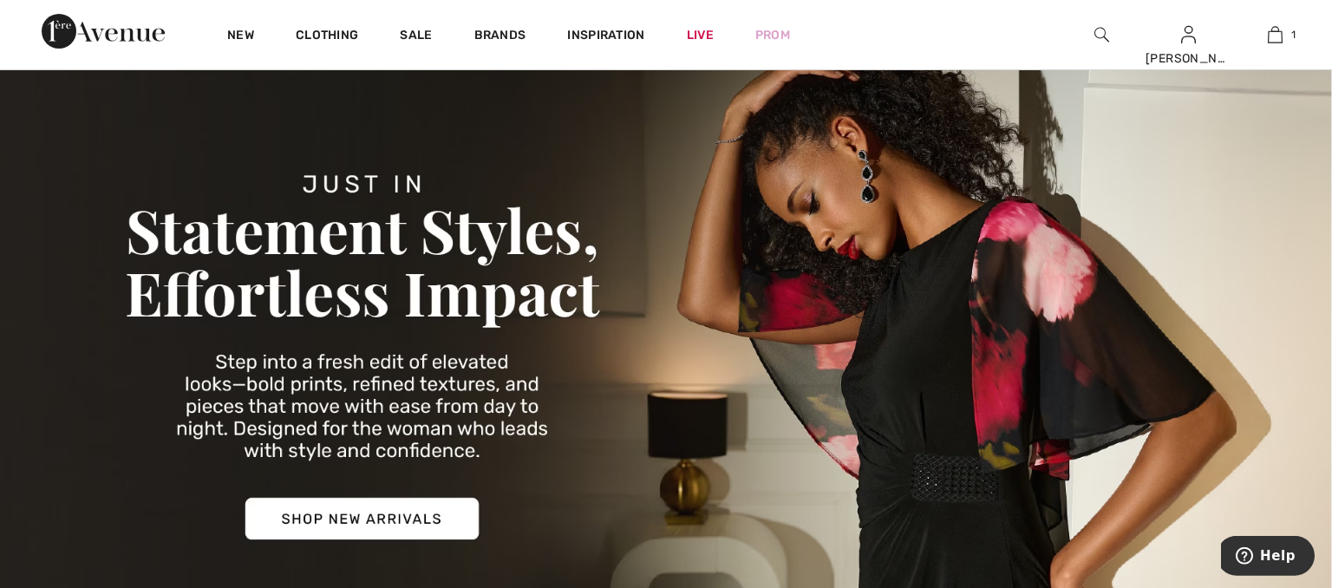
scroll to position [91, 0]
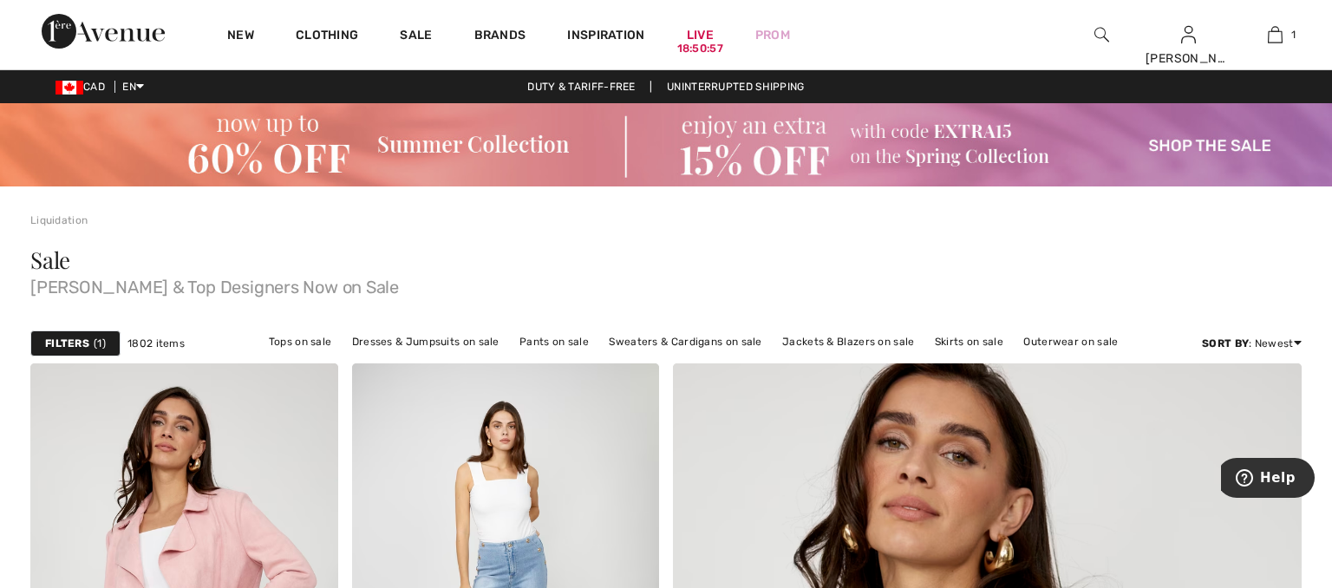
click at [82, 335] on div "Filters 1" at bounding box center [75, 343] width 90 height 26
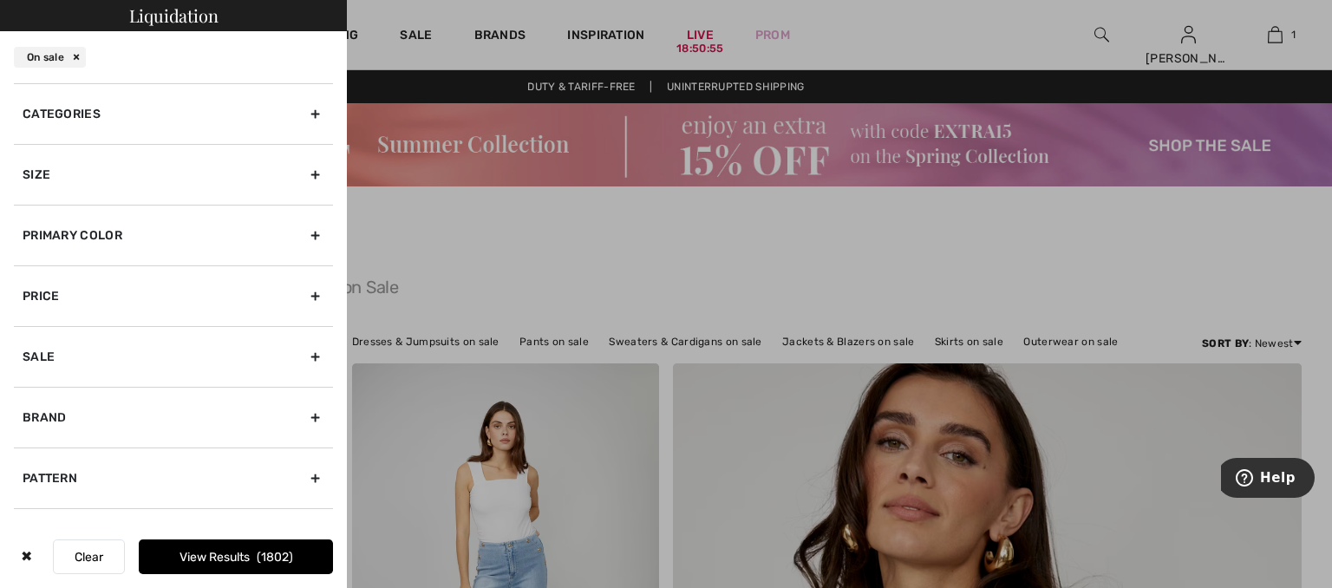
click at [317, 112] on div "Categories" at bounding box center [173, 113] width 319 height 61
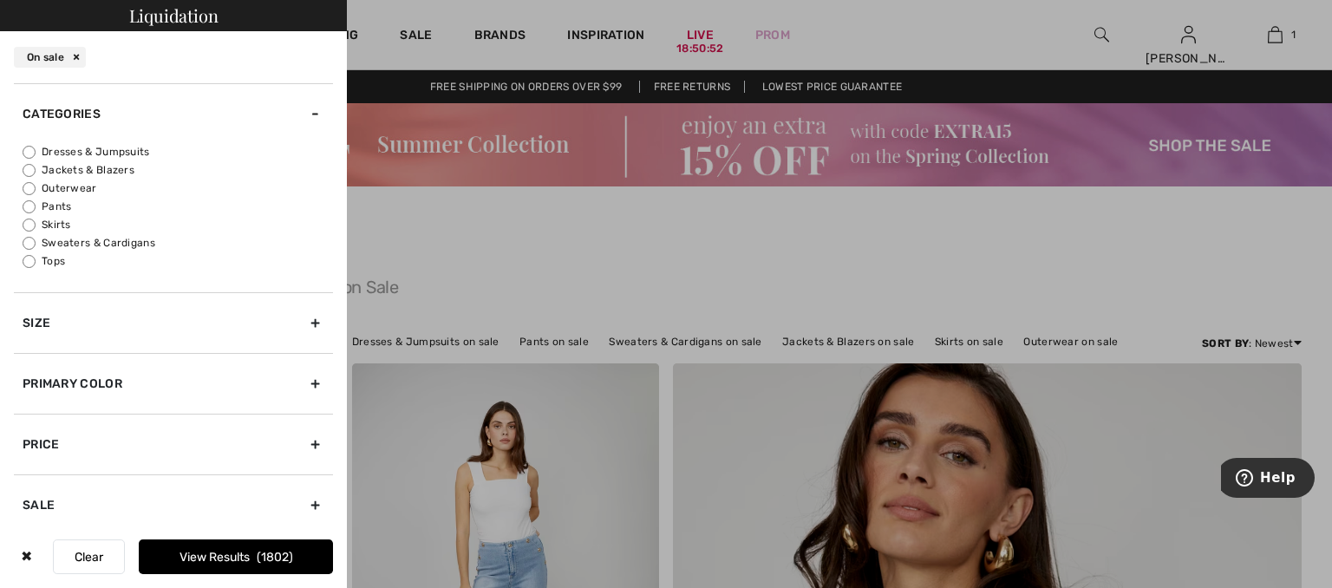
click at [25, 240] on input "Sweaters & Cardigans" at bounding box center [29, 243] width 13 height 13
radio input "true"
click at [310, 322] on div "Size" at bounding box center [173, 322] width 319 height 61
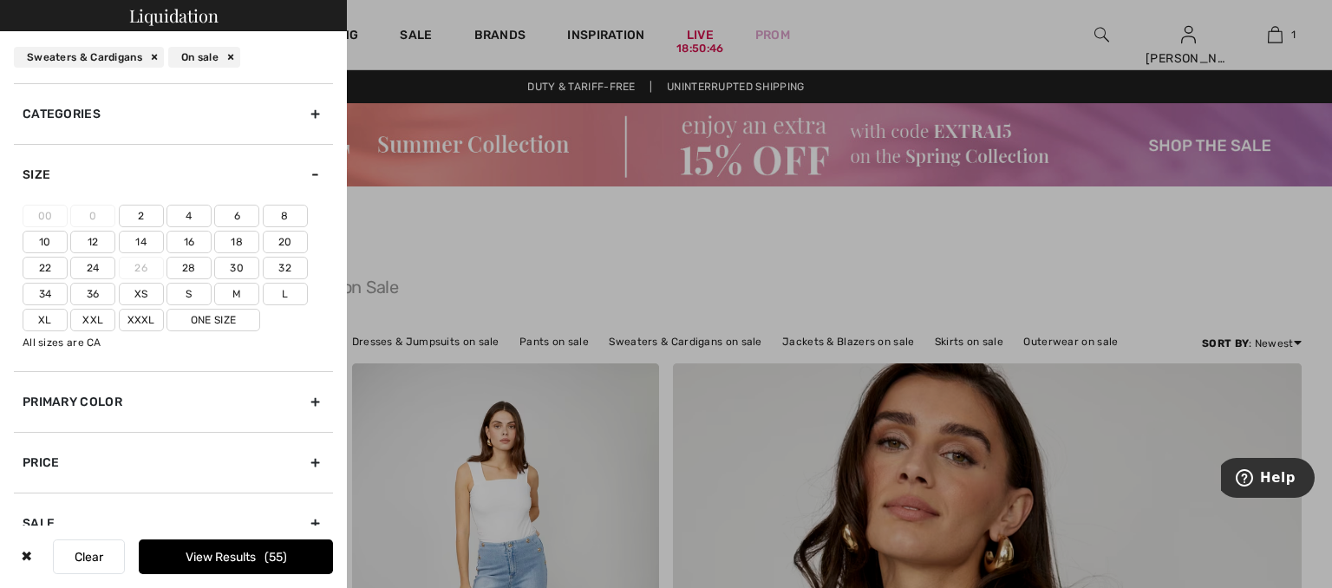
click at [41, 314] on label "Xl" at bounding box center [45, 320] width 45 height 23
click at [0, 0] on input"] "Xl" at bounding box center [0, 0] width 0 height 0
click at [266, 550] on button "View Results 19" at bounding box center [236, 556] width 194 height 35
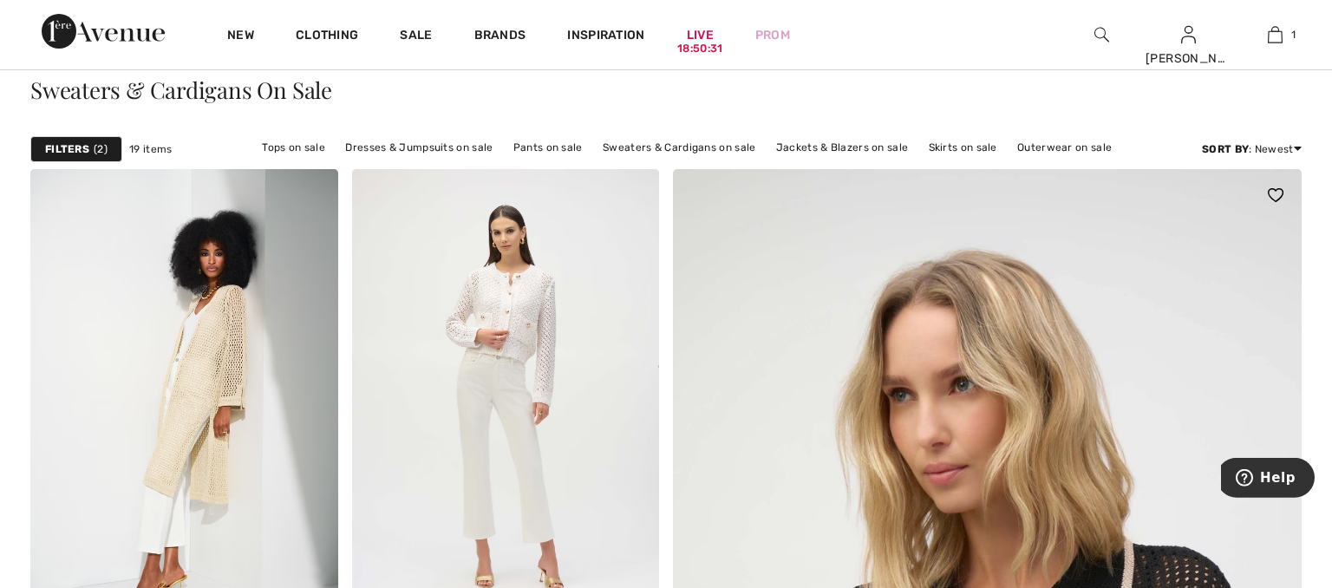
scroll to position [183, 0]
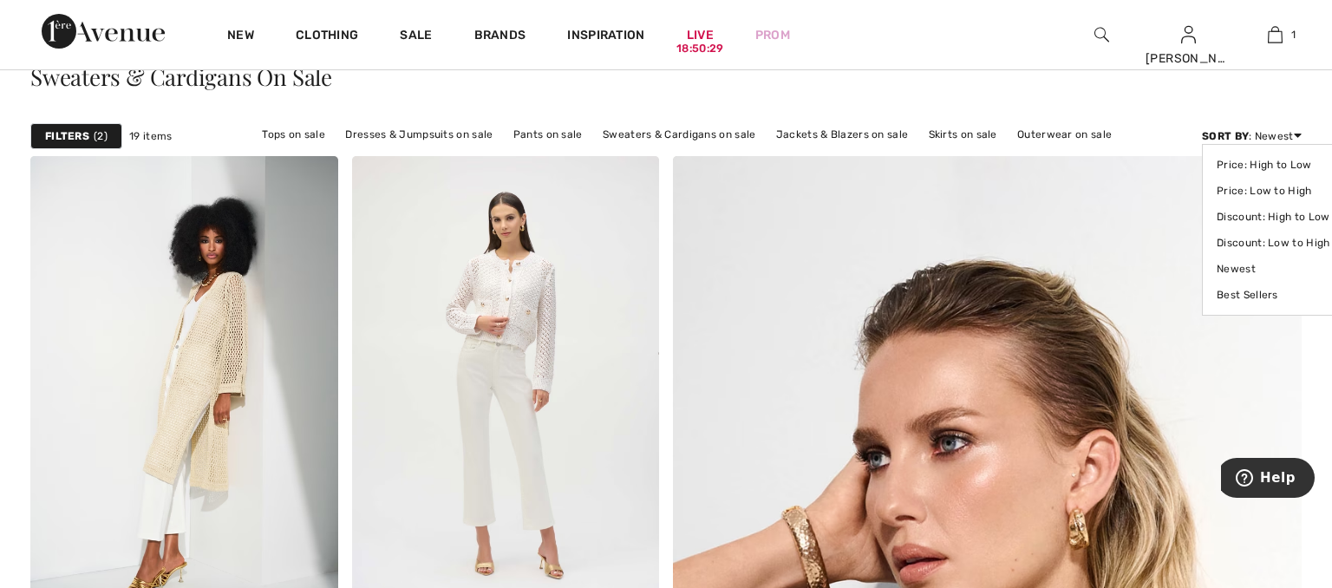
click at [1268, 130] on div "Sort By : Newest Price: High to Low Price: Low to High Discount: High to Low Di…" at bounding box center [1252, 136] width 100 height 16
click at [1260, 196] on link "Price: Low to High" at bounding box center [1273, 191] width 113 height 26
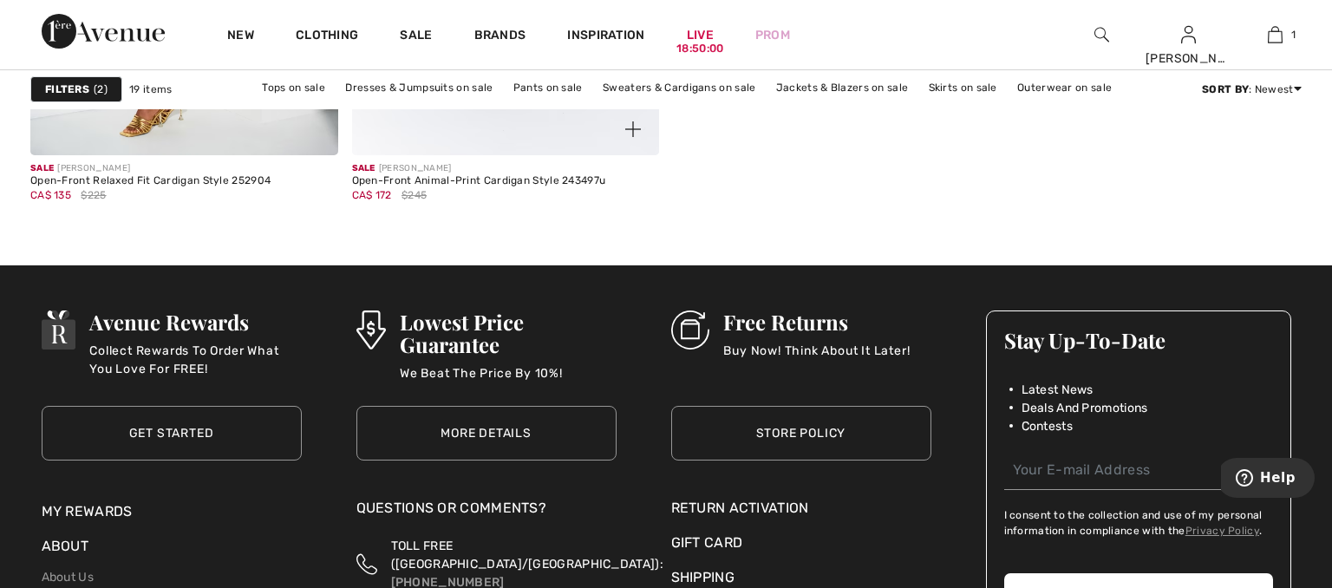
scroll to position [3021, 0]
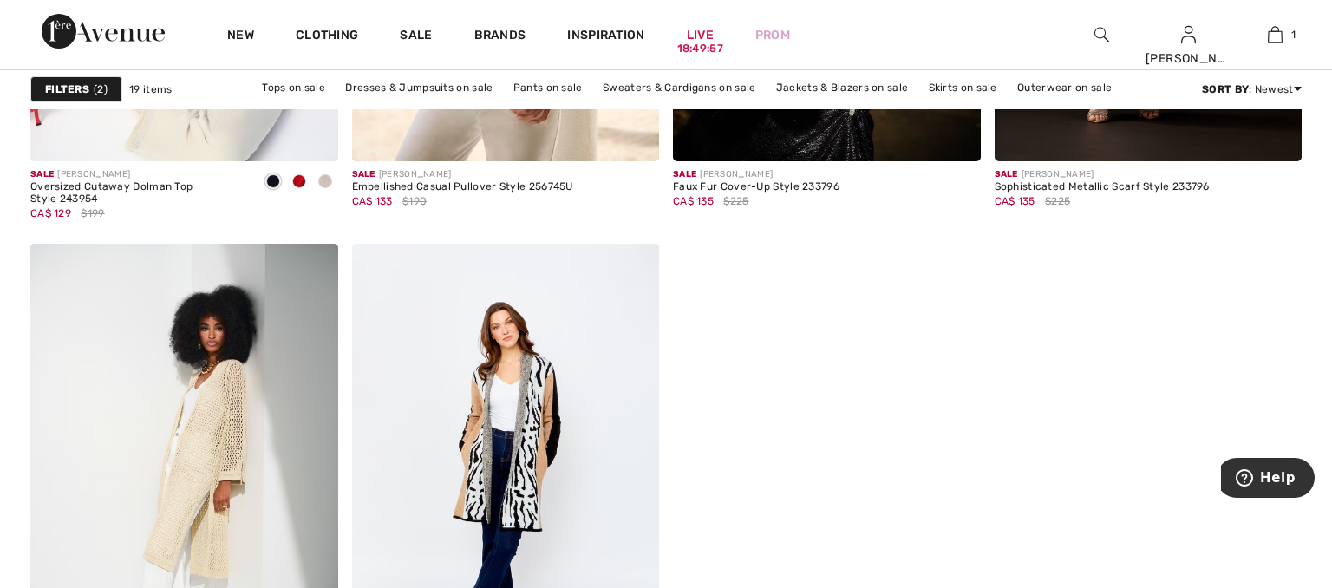
click at [75, 88] on strong "Filters" at bounding box center [67, 90] width 44 height 16
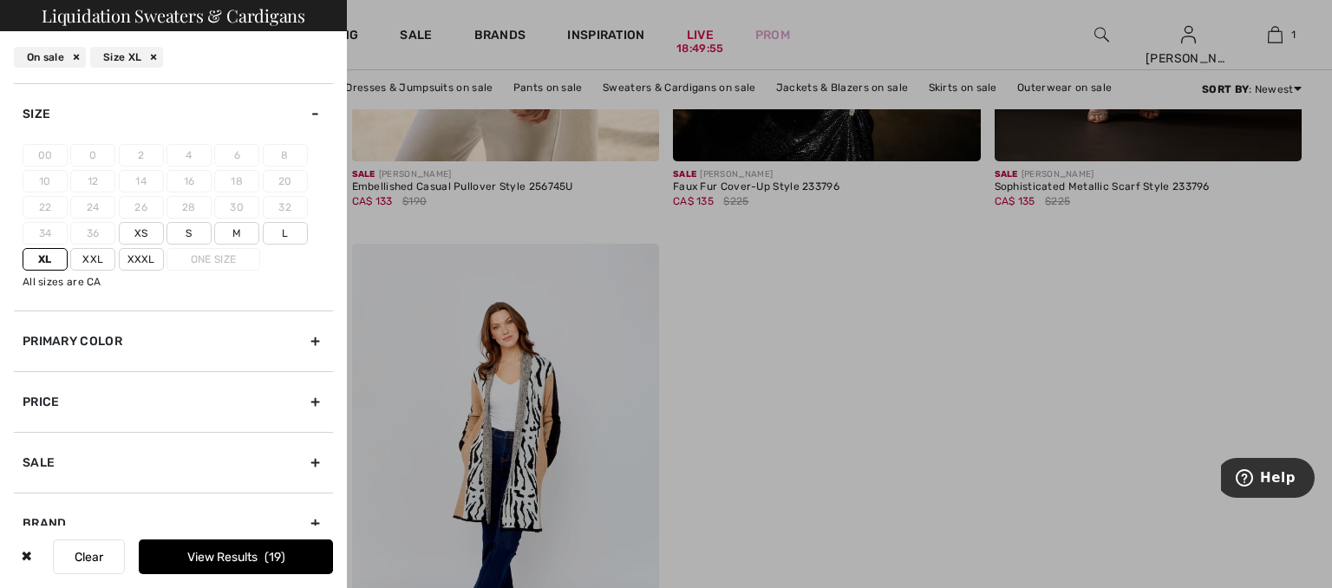
click at [318, 108] on div "Size" at bounding box center [173, 113] width 319 height 61
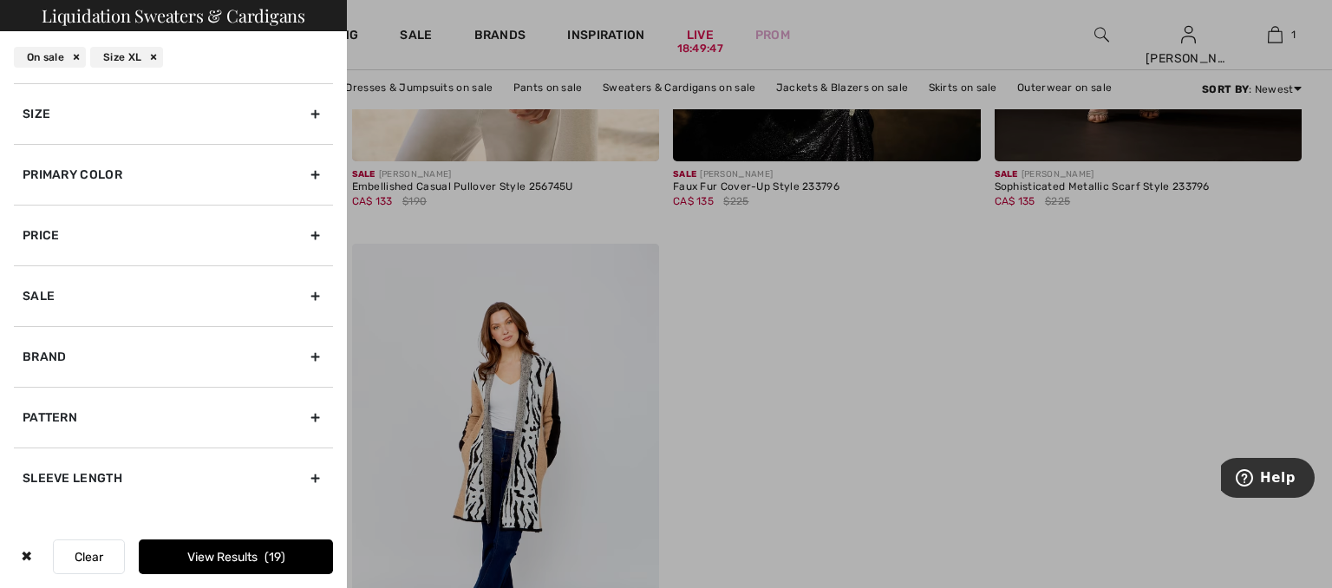
click at [413, 35] on div at bounding box center [666, 294] width 1332 height 588
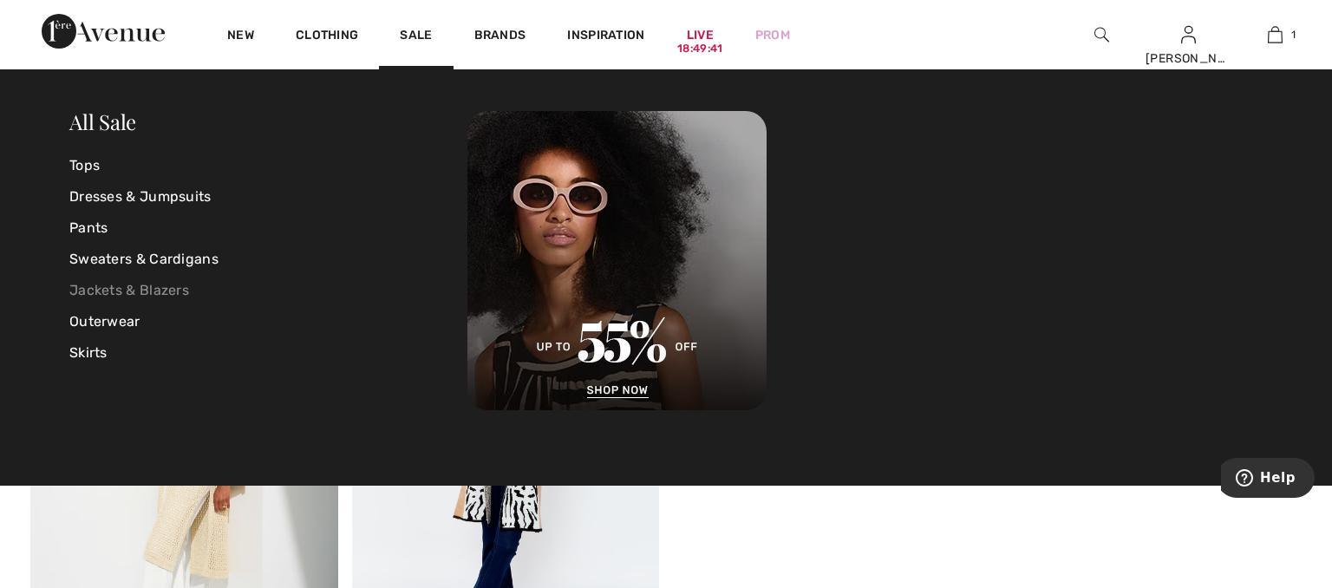
click at [146, 290] on link "Jackets & Blazers" at bounding box center [268, 290] width 398 height 31
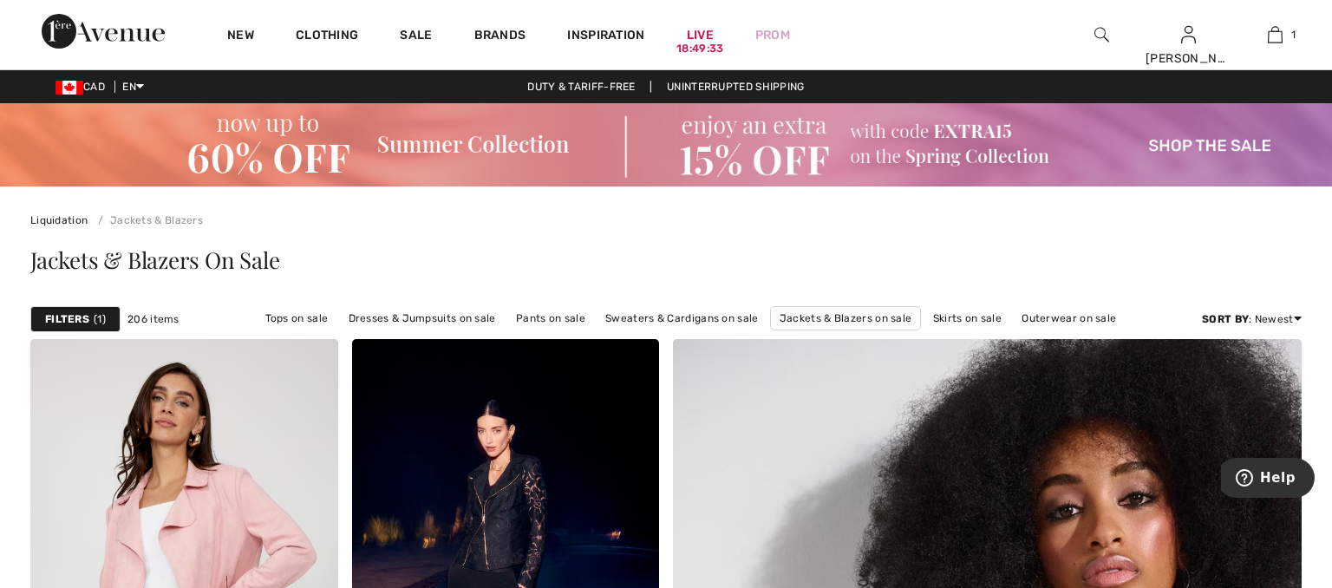
click at [83, 314] on strong "Filters" at bounding box center [67, 319] width 44 height 16
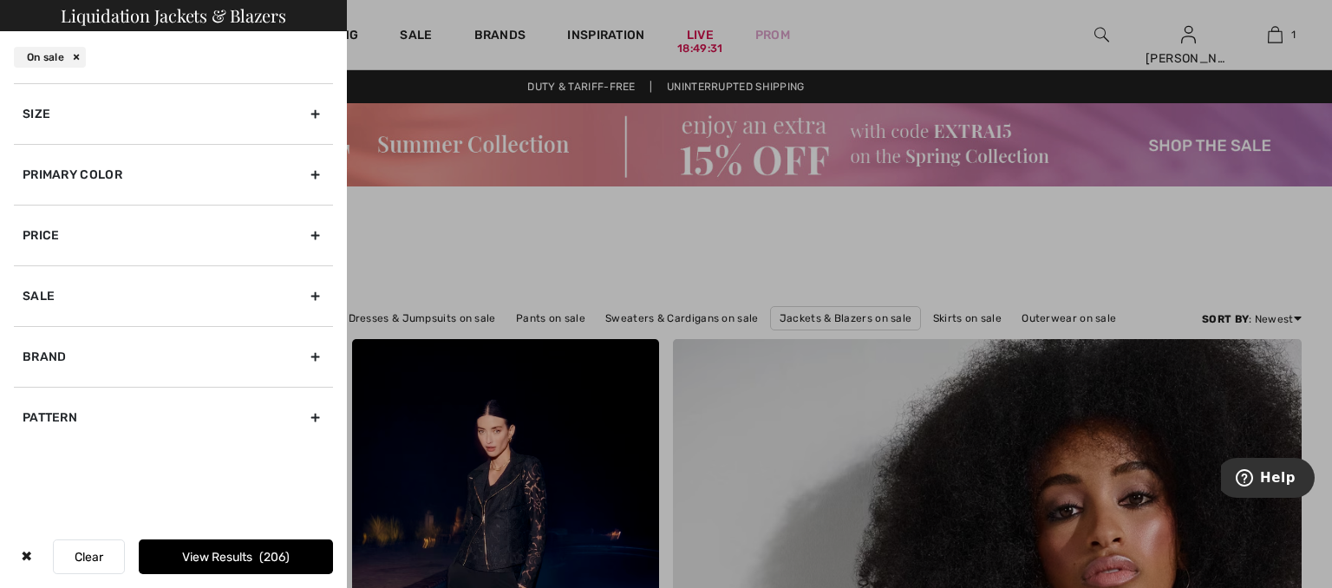
click at [315, 111] on div "Size" at bounding box center [173, 113] width 319 height 61
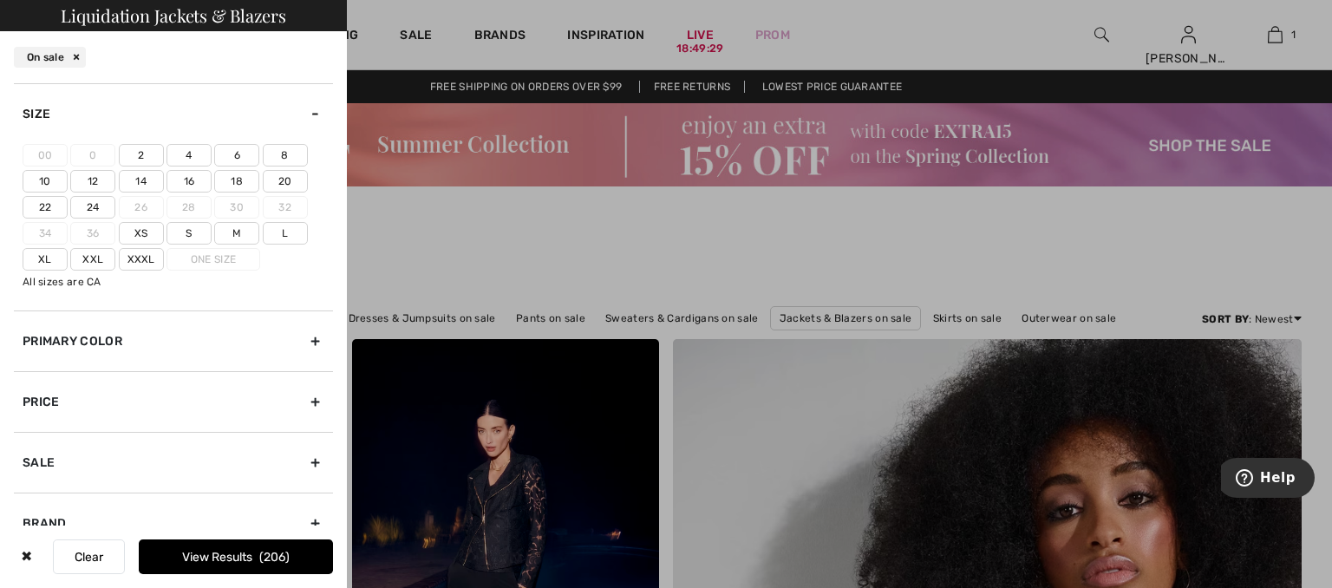
drag, startPoint x: 231, startPoint y: 174, endPoint x: 229, endPoint y: 196, distance: 21.7
click at [231, 175] on label "18" at bounding box center [236, 181] width 45 height 23
click at [0, 0] on input"] "18" at bounding box center [0, 0] width 0 height 0
click at [42, 253] on label "Xl" at bounding box center [45, 259] width 45 height 23
click at [0, 0] on input"] "Xl" at bounding box center [0, 0] width 0 height 0
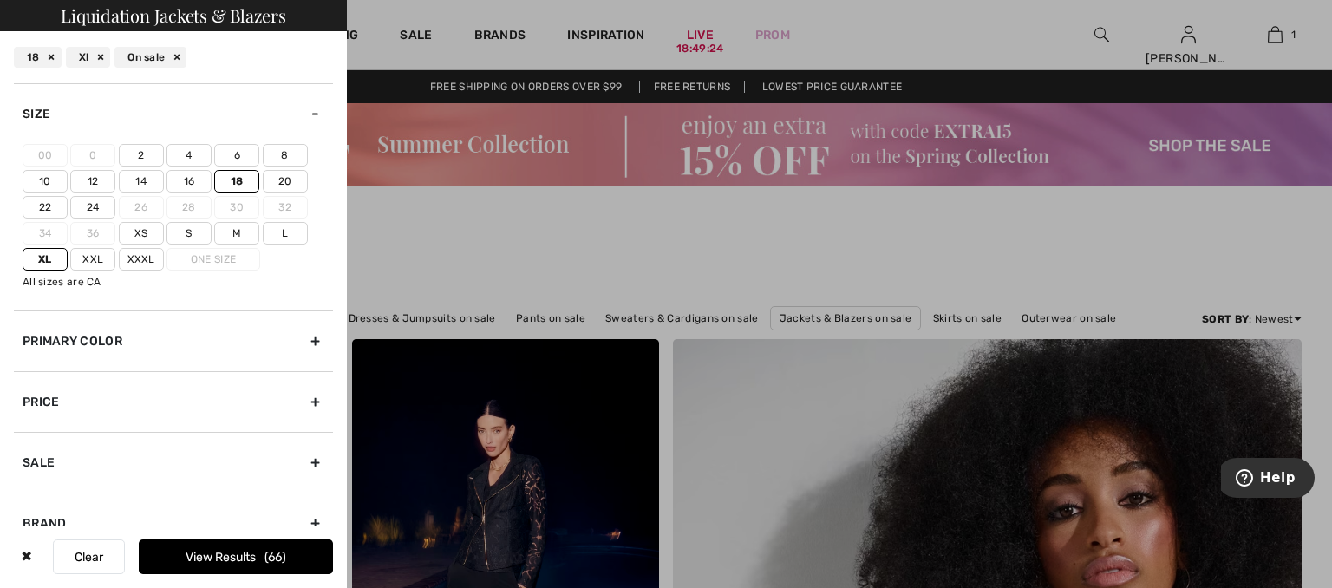
click at [271, 550] on span "66" at bounding box center [275, 557] width 22 height 15
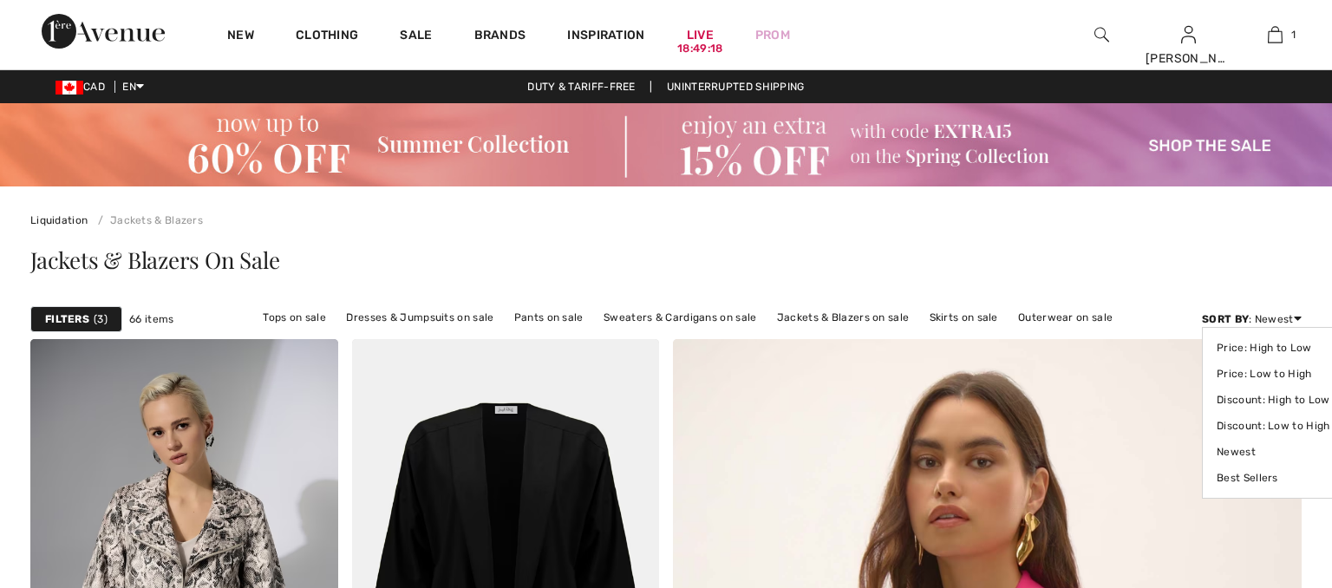
click at [1291, 374] on link "Price: Low to High" at bounding box center [1273, 374] width 113 height 26
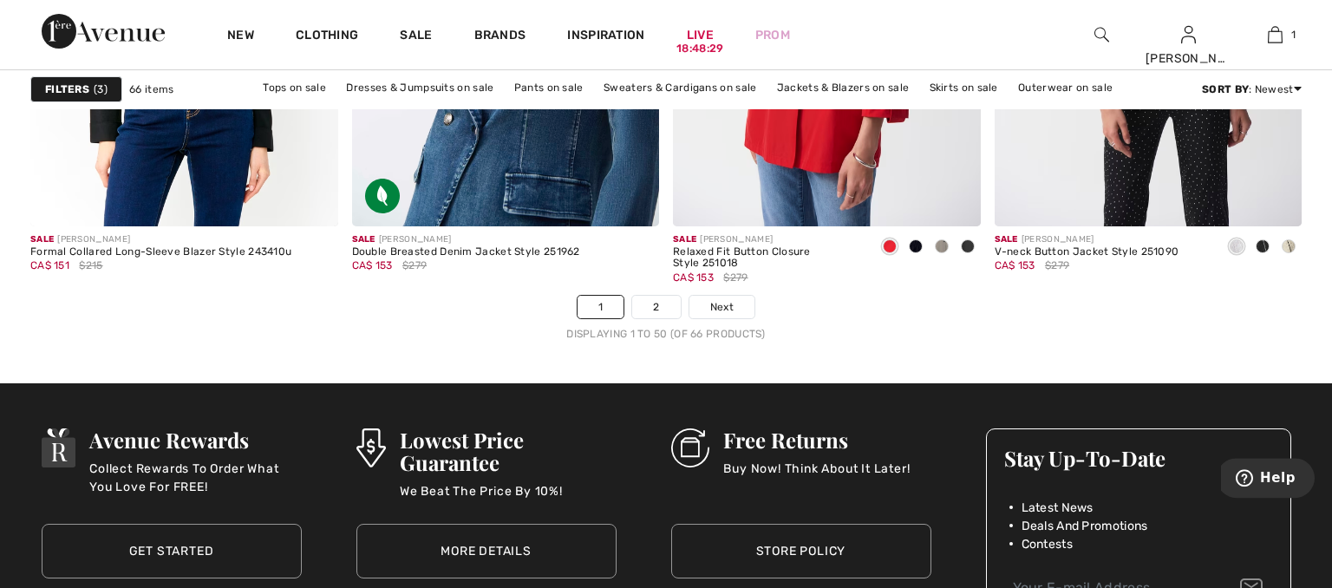
scroll to position [8332, 0]
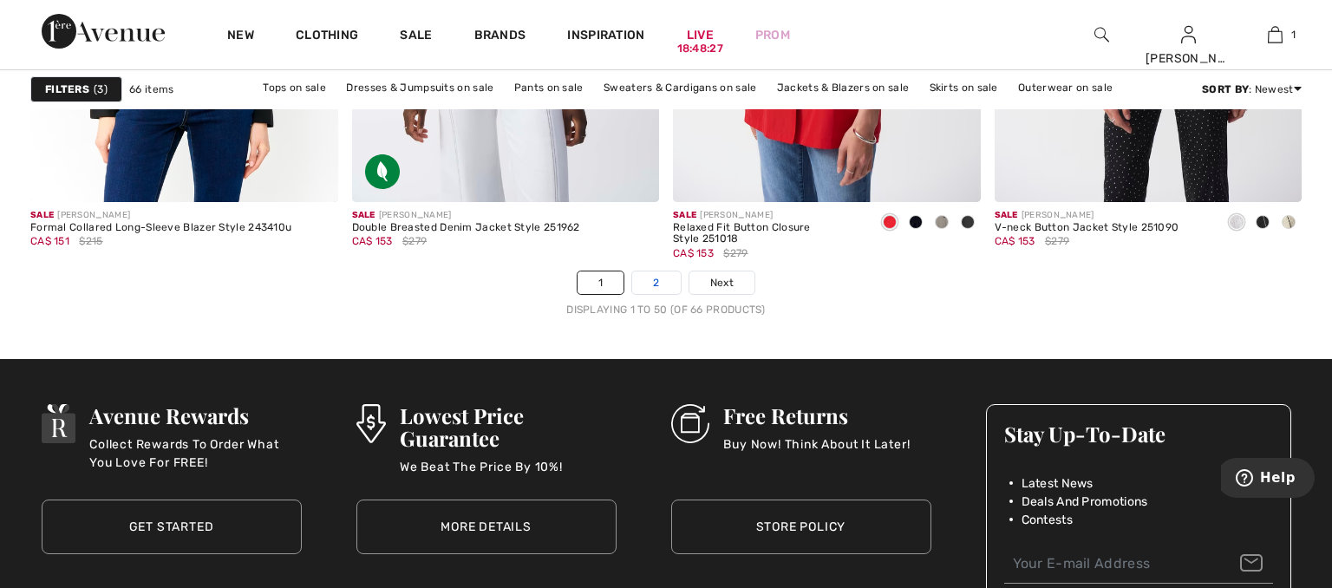
click at [647, 289] on link "2" at bounding box center [656, 282] width 48 height 23
click at [658, 278] on link "2" at bounding box center [656, 282] width 48 height 23
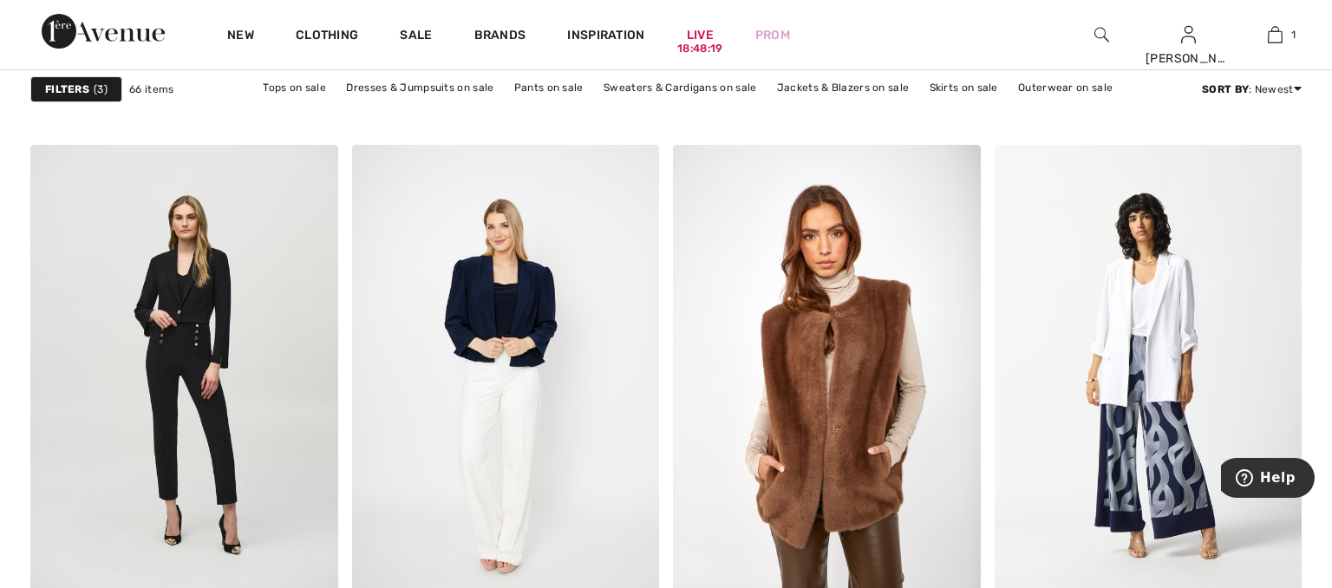
scroll to position [1831, 0]
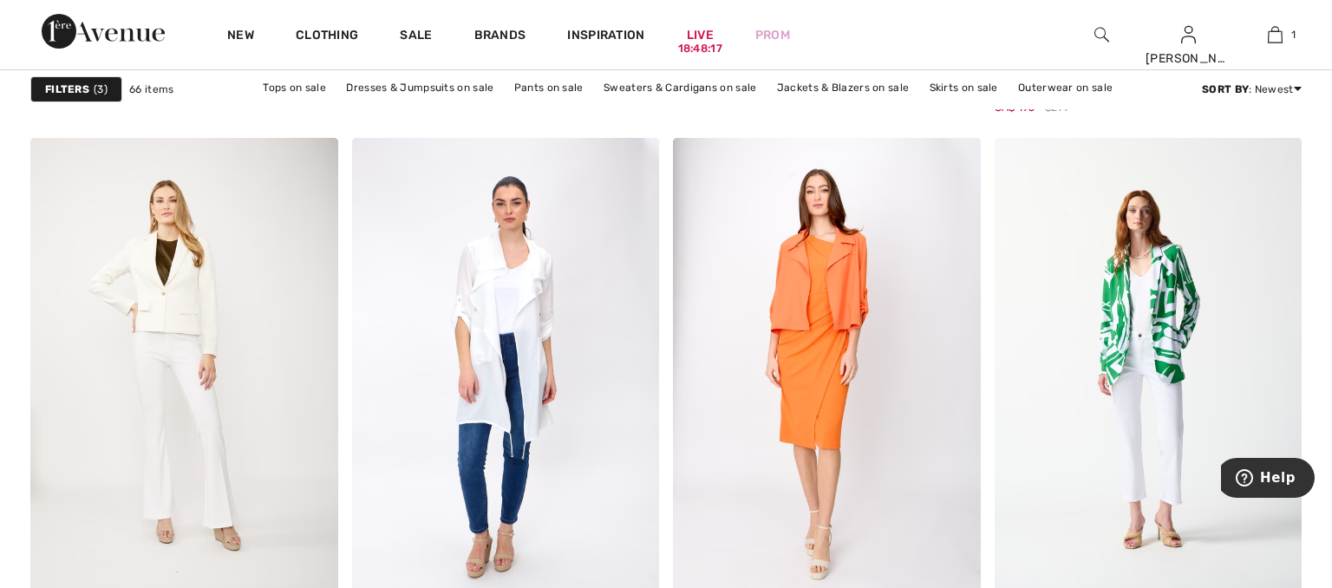
click at [1098, 36] on img at bounding box center [1101, 34] width 15 height 21
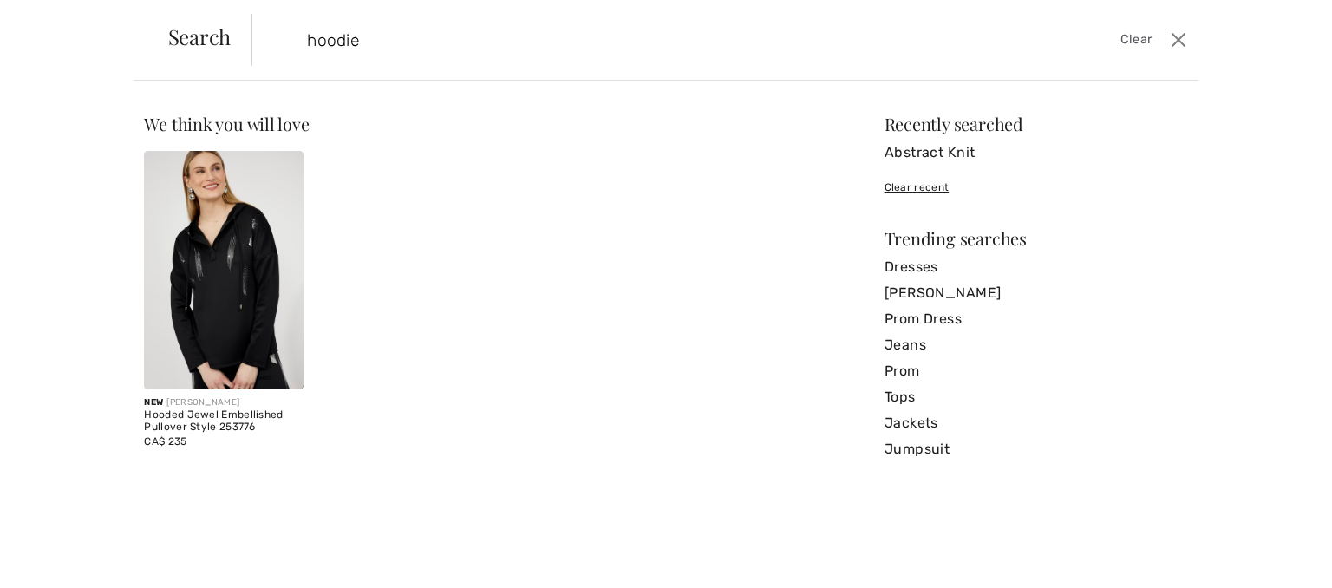
type input "hoodie"
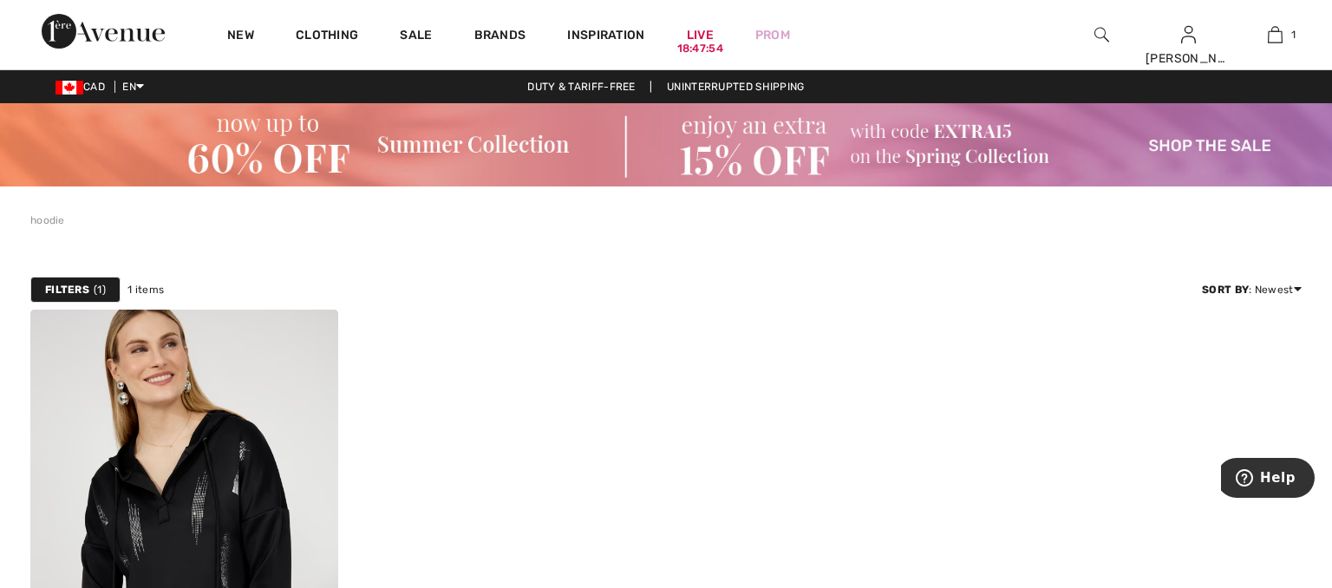
click at [1105, 36] on img at bounding box center [1101, 34] width 15 height 21
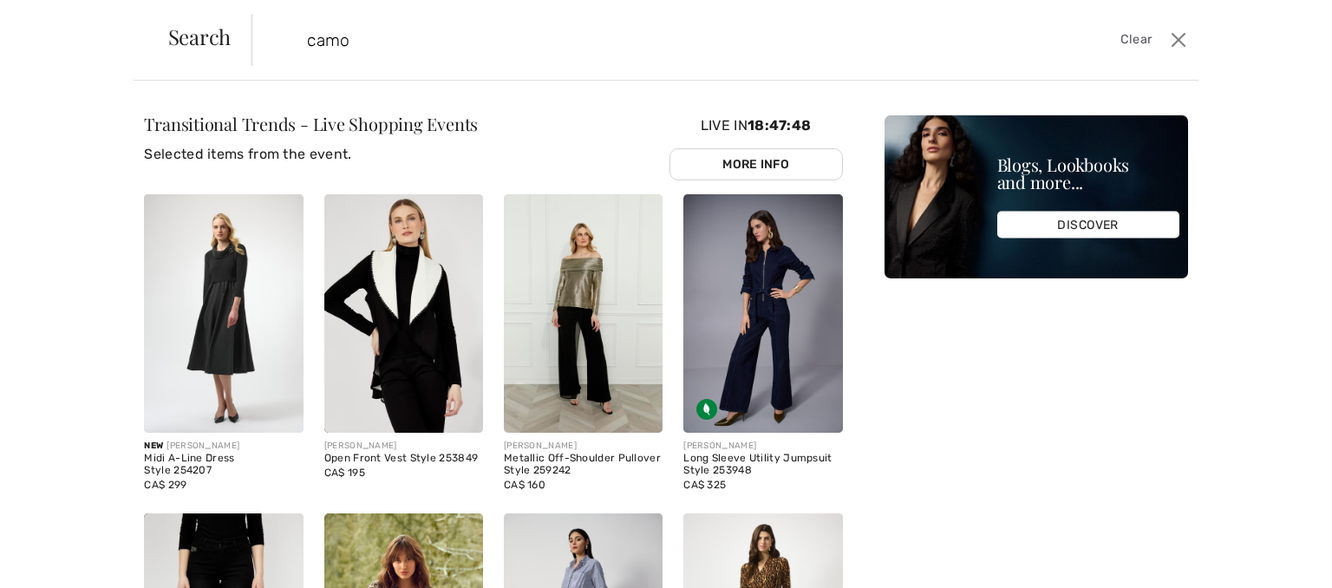
type input "camo"
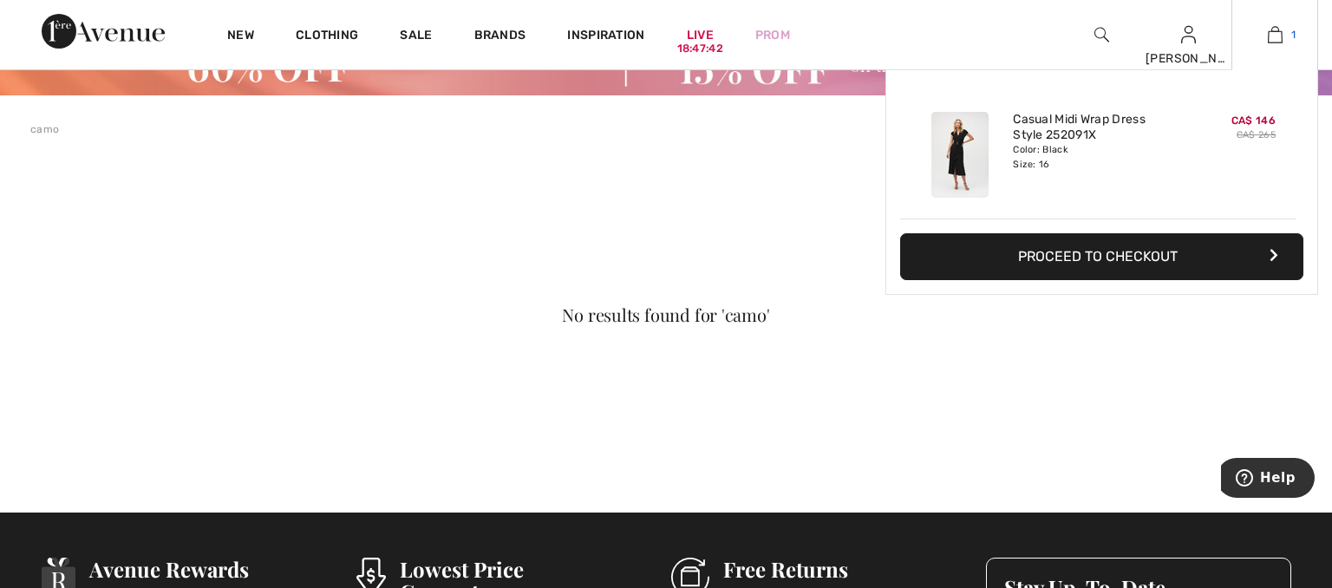
click at [1282, 29] on link "1" at bounding box center [1274, 34] width 85 height 21
click at [1126, 258] on button "Proceed to Checkout" at bounding box center [1101, 256] width 403 height 47
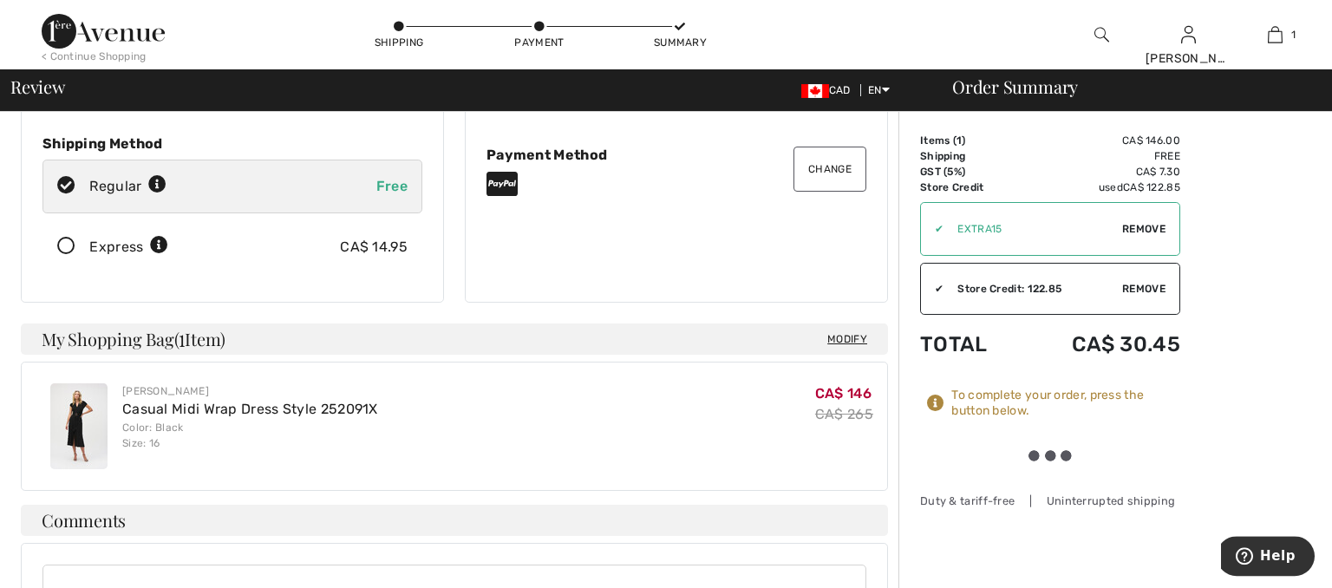
scroll to position [274, 0]
